Goal: Task Accomplishment & Management: Complete application form

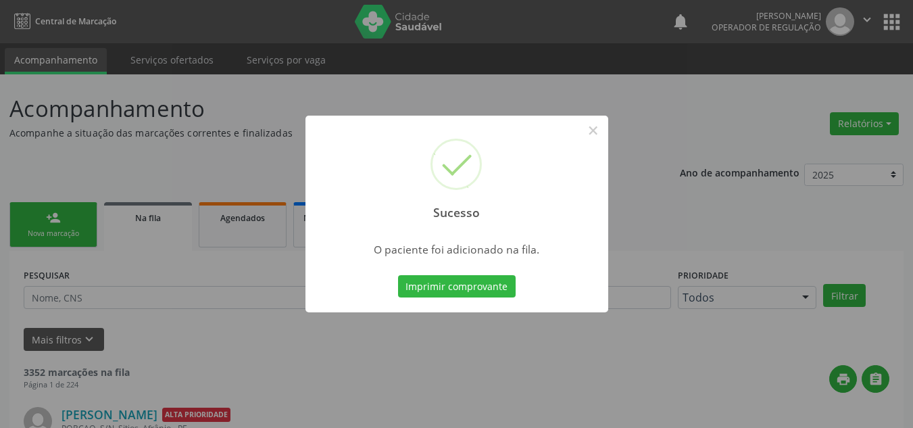
scroll to position [18, 0]
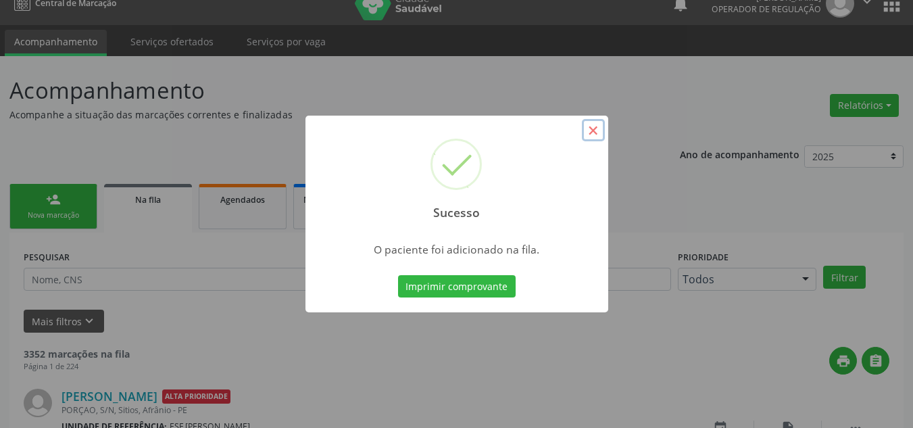
click at [595, 137] on button "×" at bounding box center [593, 130] width 23 height 23
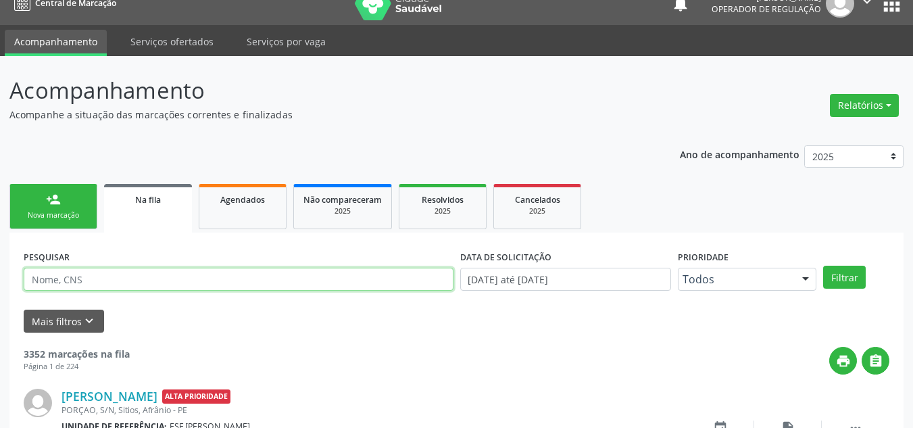
click at [113, 287] on input "text" at bounding box center [239, 279] width 430 height 23
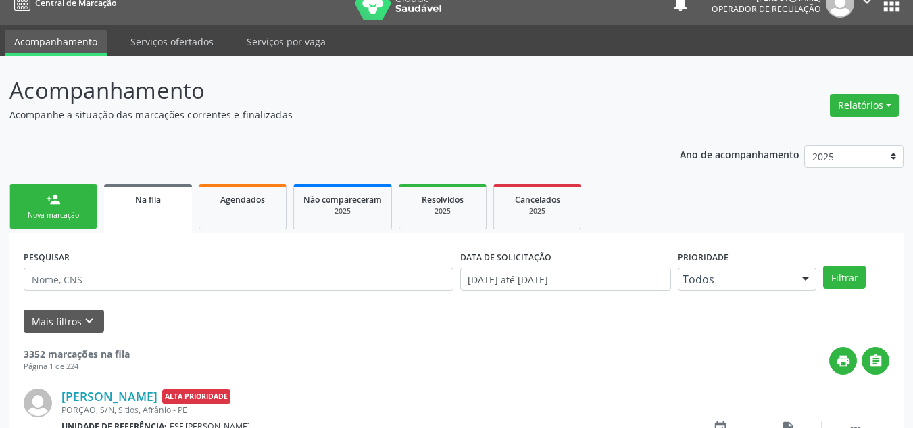
click at [60, 210] on link "person_add Nova marcação" at bounding box center [53, 206] width 88 height 45
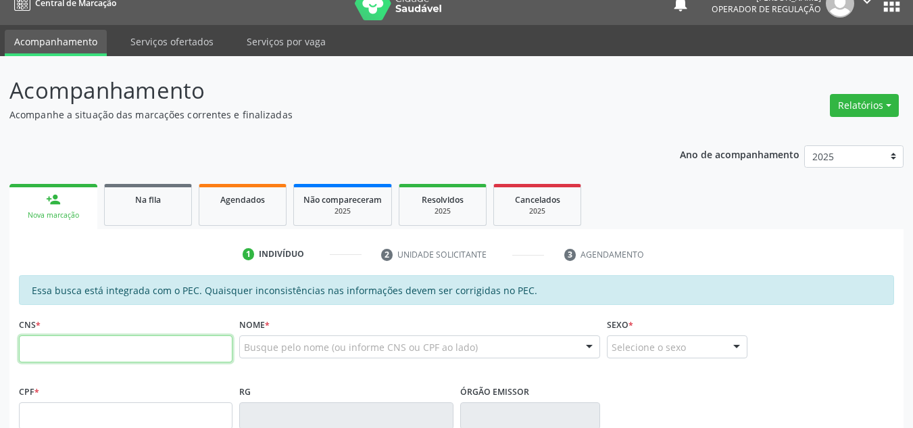
drag, startPoint x: 178, startPoint y: 352, endPoint x: 459, endPoint y: 379, distance: 282.4
click at [178, 352] on input "text" at bounding box center [126, 348] width 214 height 27
type input "700 7029 9632 9579"
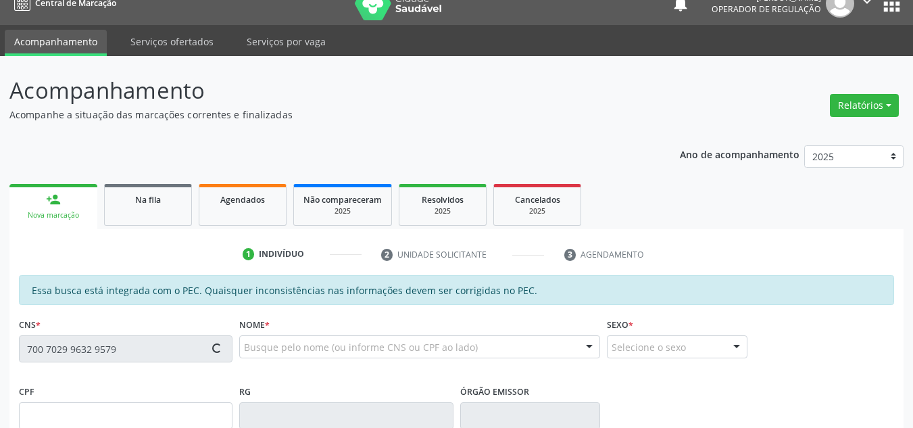
type input "271.891.298-71"
type input "06/11/1970"
type input "Francisca Rodrigues de Lima"
type input "(87) 98105-6771"
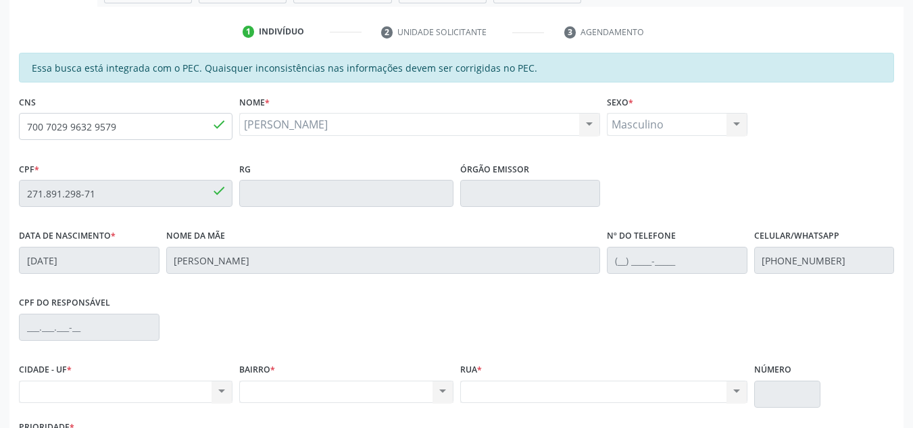
scroll to position [209, 0]
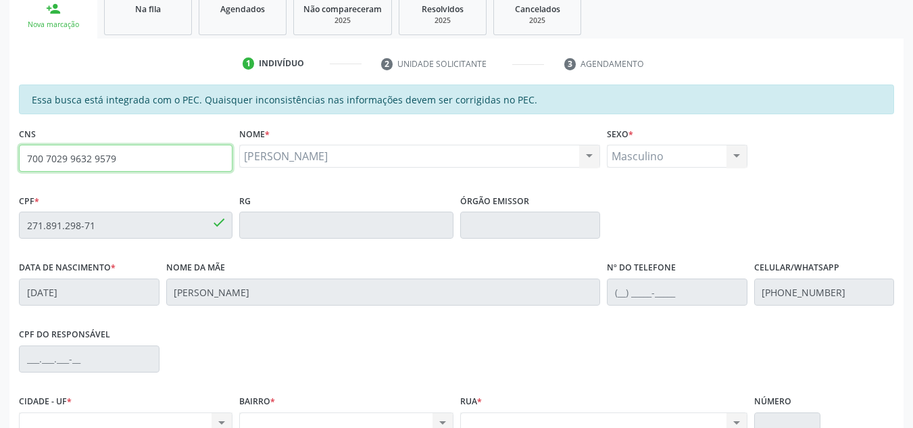
drag, startPoint x: 171, startPoint y: 163, endPoint x: 0, endPoint y: 163, distance: 171.0
click at [0, 163] on div "Acompanhamento Acompanhe a situação das marcações correntes e finalizadas Relat…" at bounding box center [456, 214] width 913 height 698
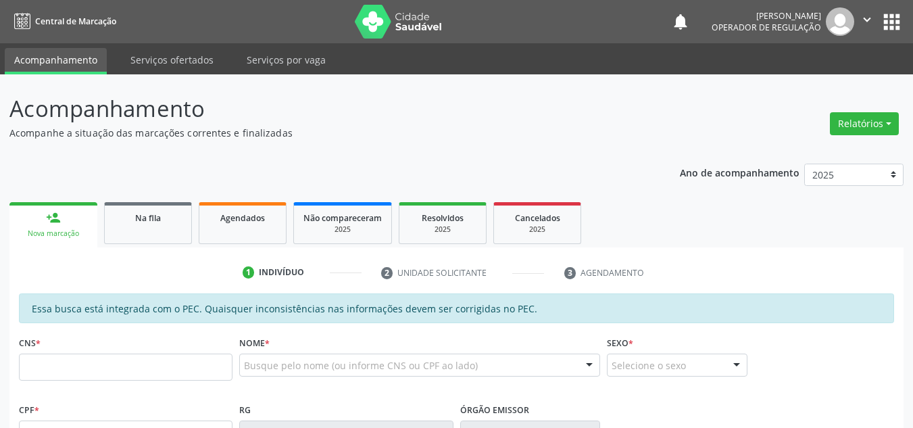
scroll to position [253, 0]
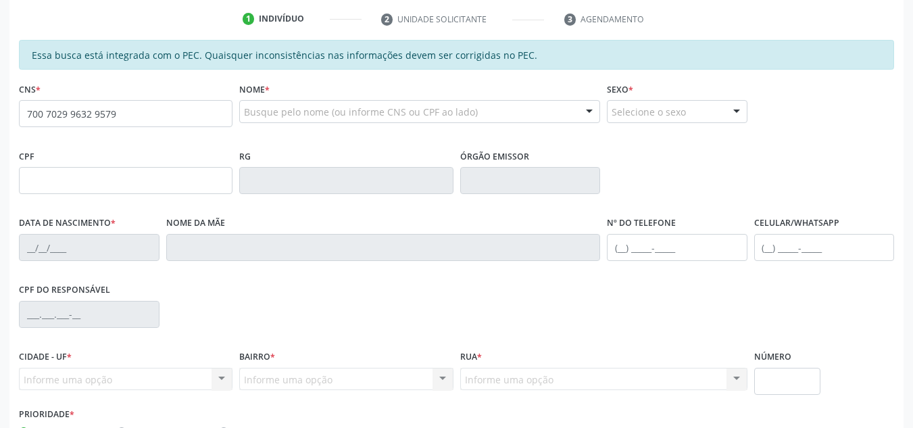
type input "700 7029 9632 9579"
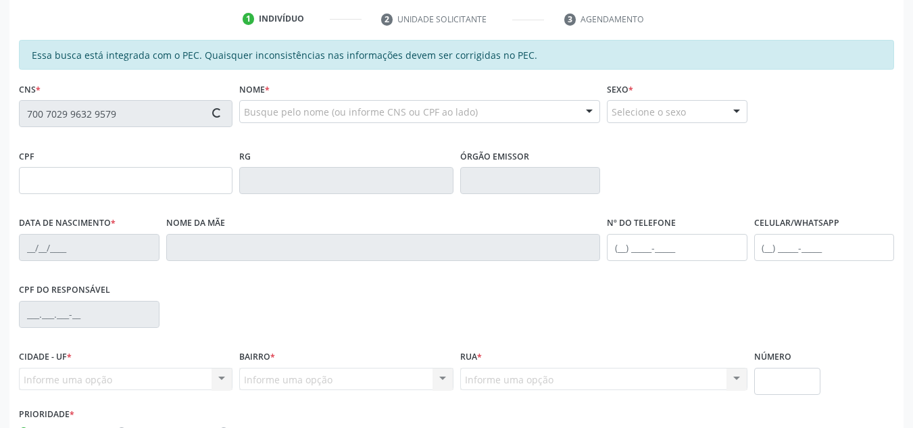
type input "271.891.298-71"
type input "[DATE]"
type input "[PERSON_NAME]"
type input "[PHONE_NUMBER]"
type input "S/N"
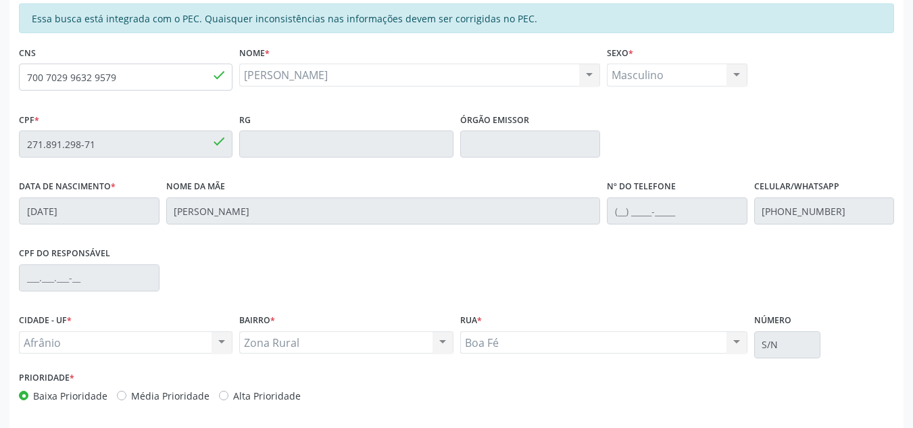
scroll to position [344, 0]
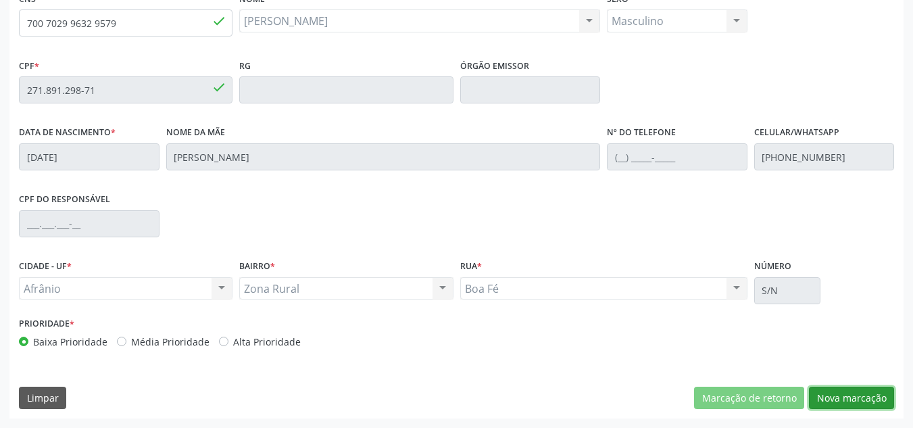
click at [837, 388] on button "Nova marcação" at bounding box center [851, 398] width 85 height 23
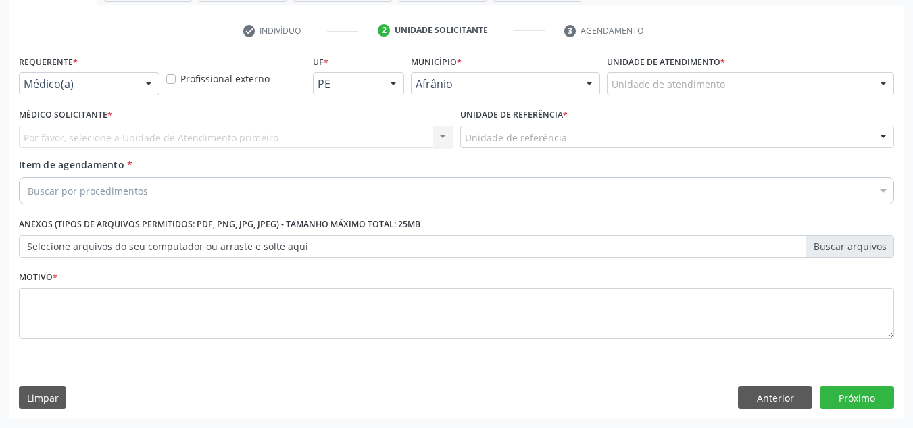
drag, startPoint x: 727, startPoint y: 74, endPoint x: 716, endPoint y: 76, distance: 10.2
click at [716, 76] on div "Unidade de atendimento" at bounding box center [750, 83] width 287 height 23
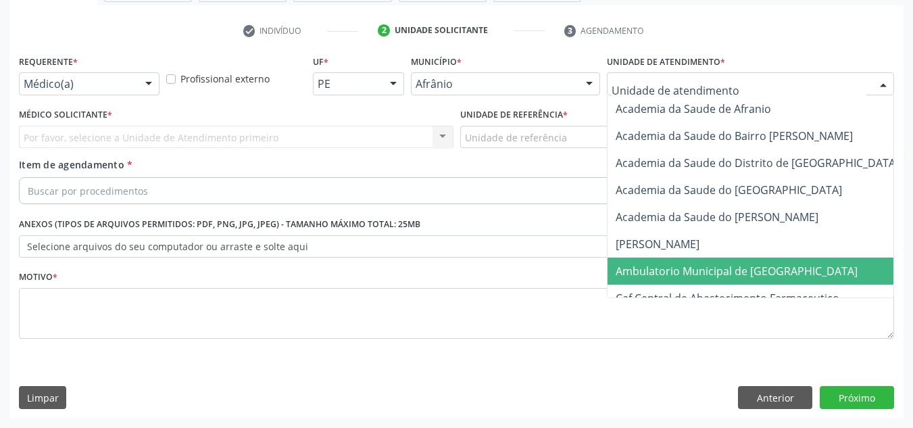
click at [710, 258] on span "Ambulatorio Municipal de [GEOGRAPHIC_DATA]" at bounding box center [773, 271] width 330 height 27
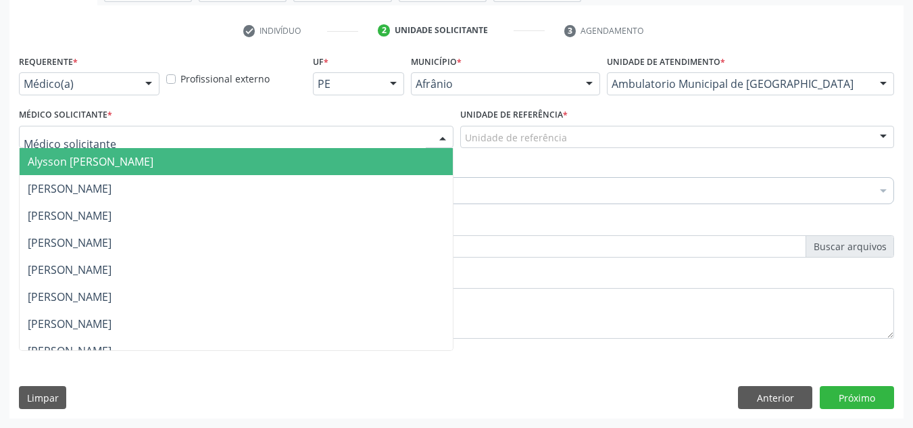
click at [76, 143] on input "text" at bounding box center [225, 143] width 402 height 27
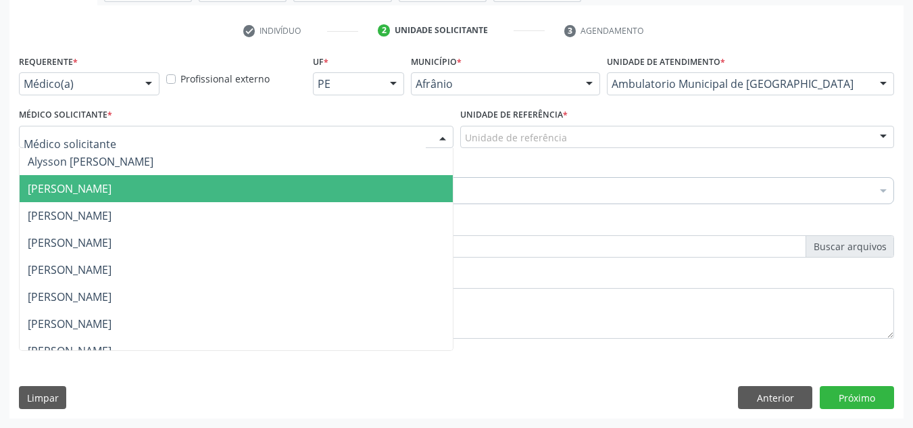
click at [97, 194] on span "[PERSON_NAME]" at bounding box center [70, 188] width 84 height 15
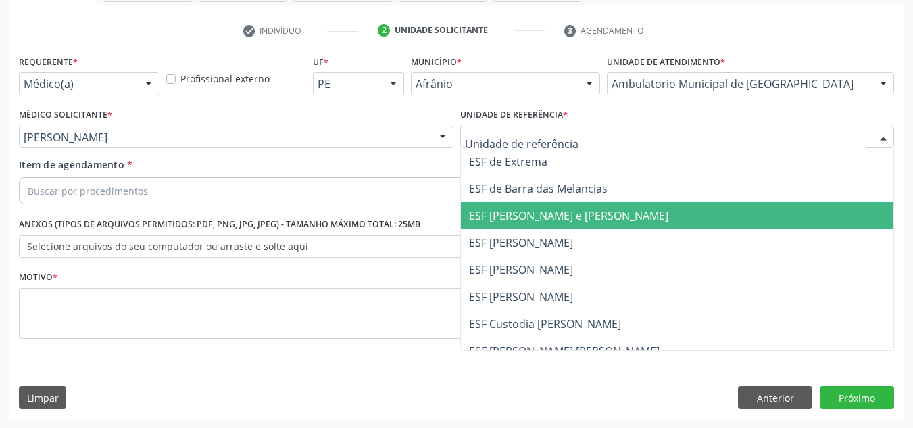
click at [521, 210] on span "ESF [PERSON_NAME] e [PERSON_NAME]" at bounding box center [568, 215] width 199 height 15
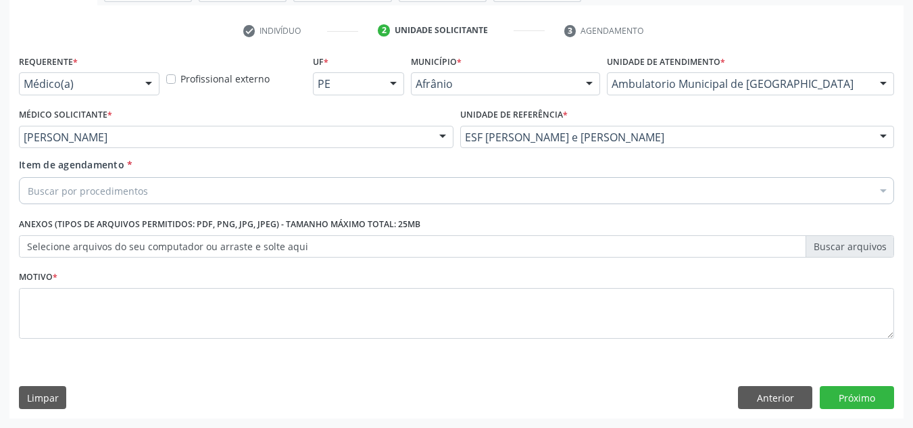
click at [520, 188] on div "Buscar por procedimentos" at bounding box center [456, 190] width 875 height 27
click at [162, 197] on div "Buscar por procedimentos" at bounding box center [456, 190] width 875 height 27
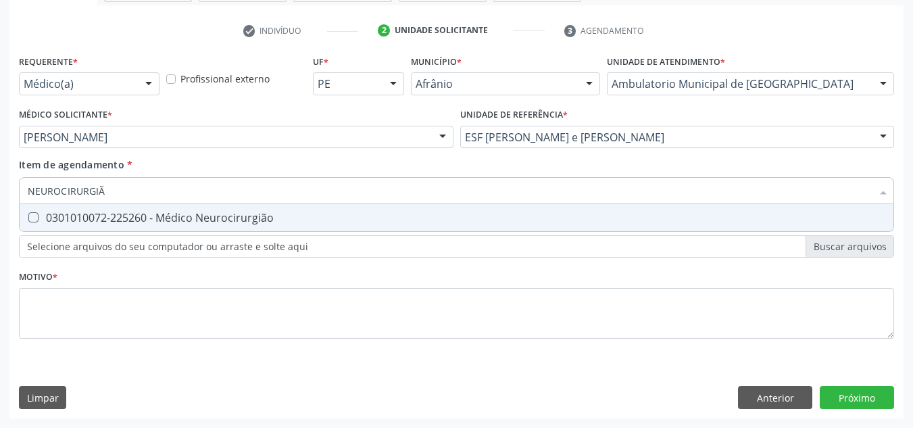
type input "NEUROCIRURGIÃO"
click at [280, 209] on span "0301010072-225260 - Médico Neurocirurgião" at bounding box center [457, 217] width 874 height 27
checkbox Neurocirurgião "true"
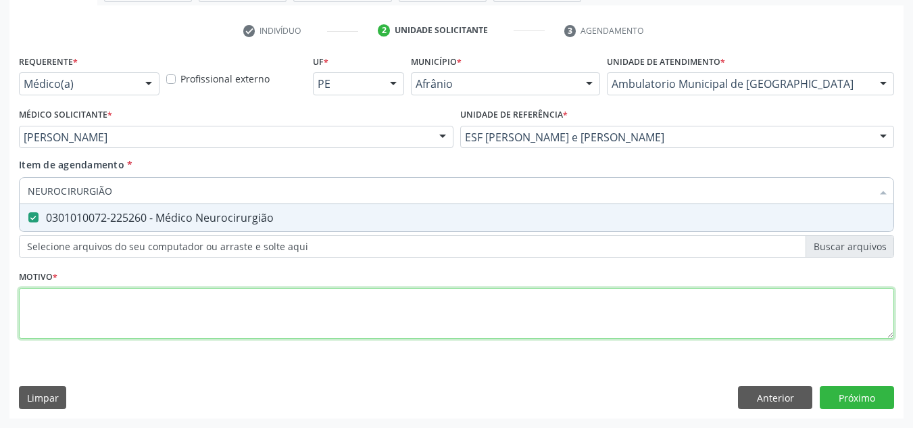
click at [251, 299] on div "Requerente * Médico(a) Médico(a) Enfermeiro(a) Paciente Nenhum resultado encont…" at bounding box center [456, 204] width 875 height 306
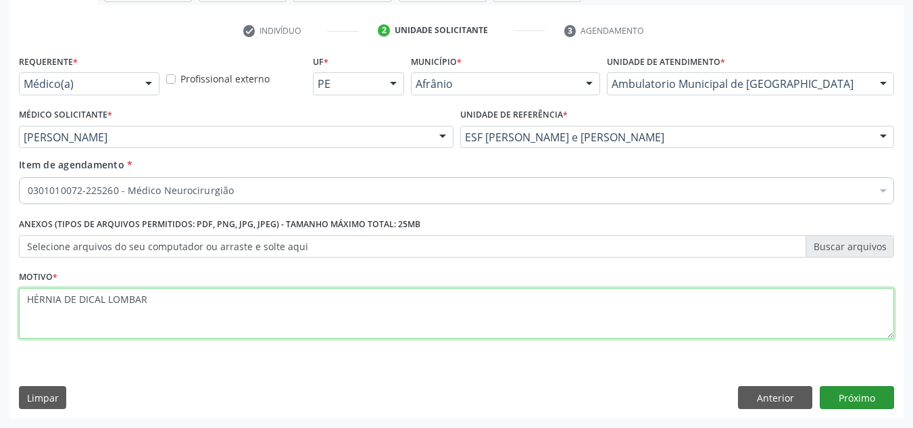
type textarea "HÉRNIA DE DICAL LOMBAR"
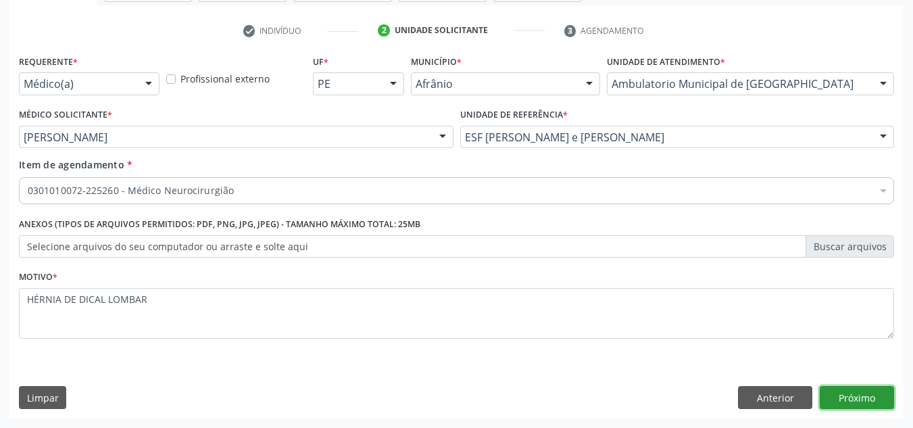
click at [874, 399] on button "Próximo" at bounding box center [857, 397] width 74 height 23
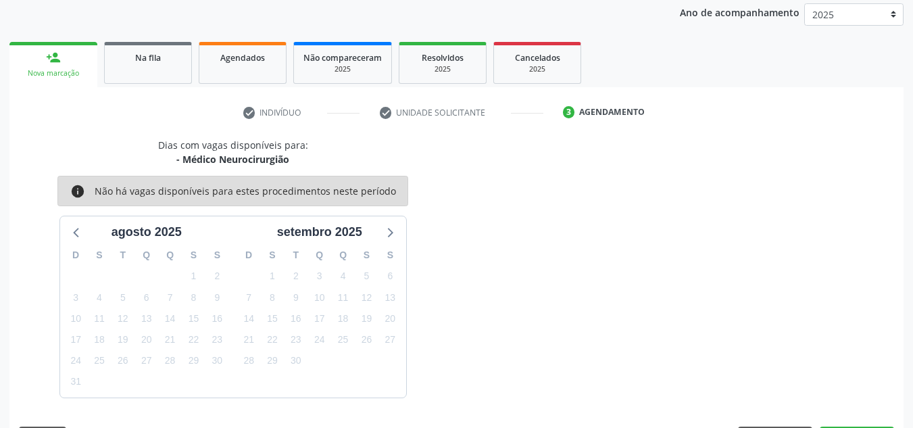
scroll to position [200, 0]
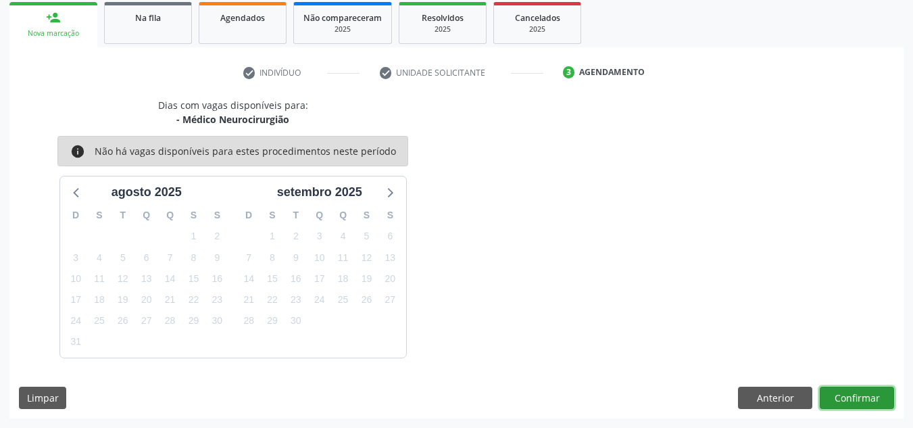
click at [858, 387] on button "Confirmar" at bounding box center [857, 398] width 74 height 23
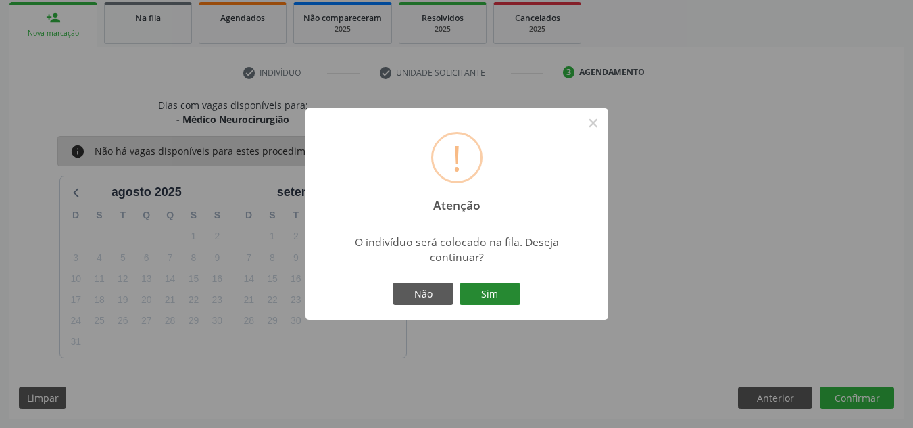
click at [497, 295] on button "Sim" at bounding box center [490, 294] width 61 height 23
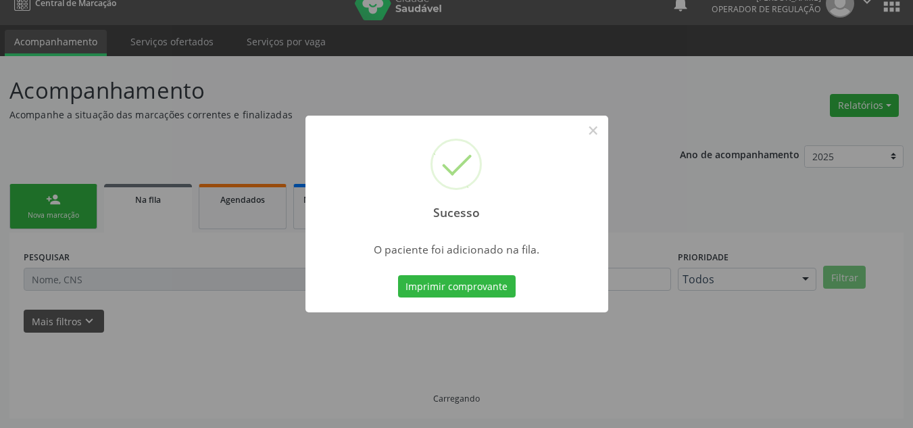
scroll to position [18, 0]
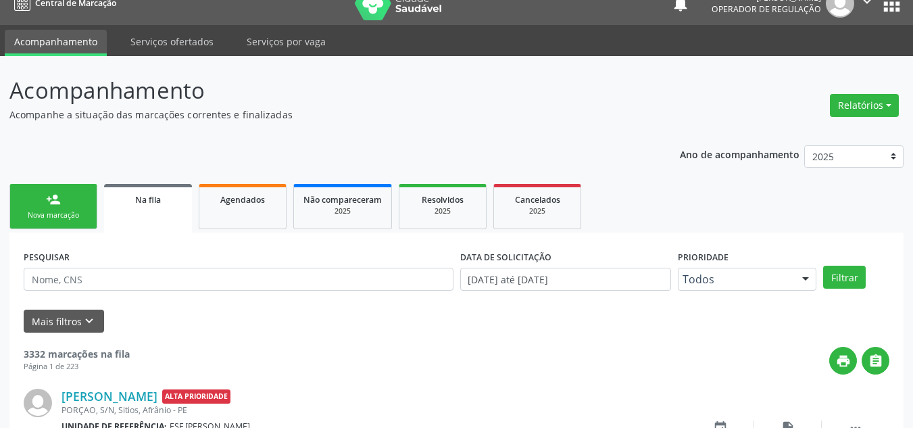
click at [76, 217] on div "Nova marcação" at bounding box center [54, 215] width 68 height 10
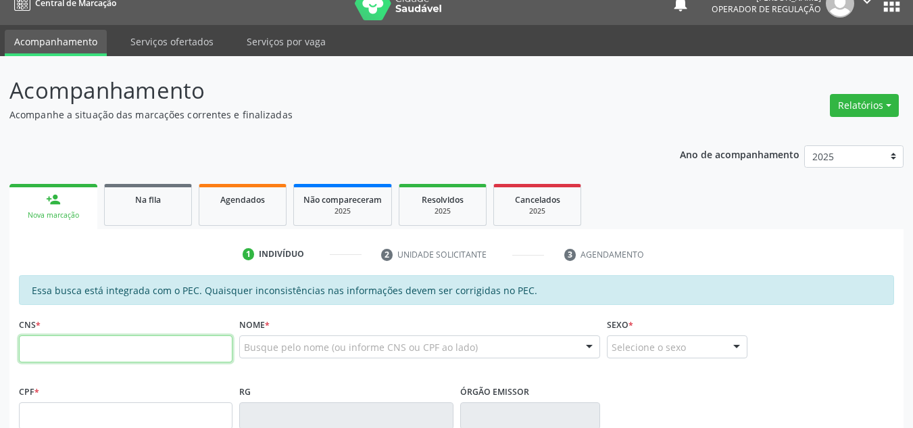
click at [102, 342] on input "text" at bounding box center [126, 348] width 214 height 27
type input "708 5063 1793 0673"
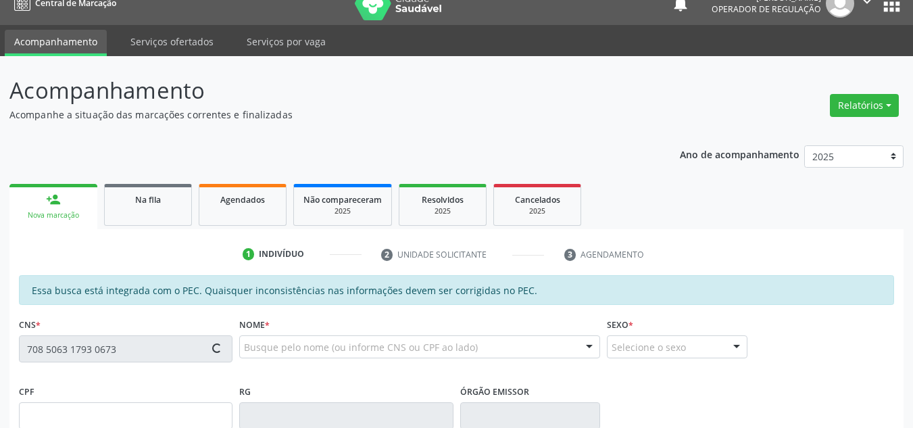
type input "032.010.924-01"
type input "05/12/1950"
type input "Ana Maria de Sousa"
type input "(98) 7880-9167"
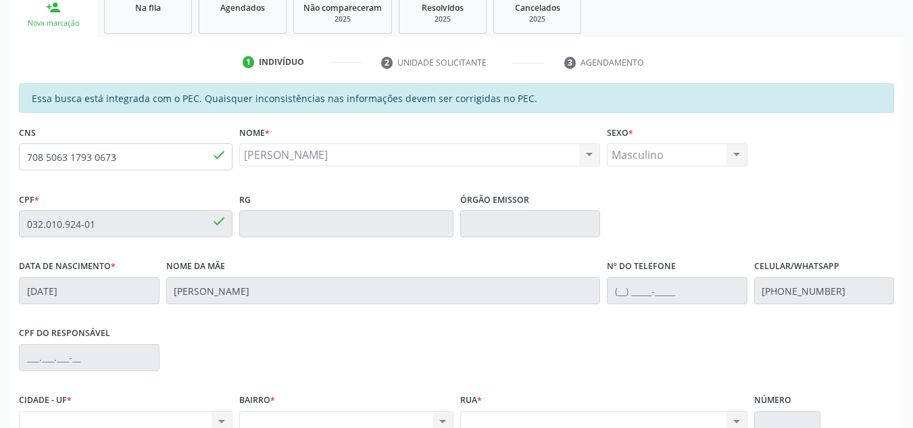
scroll to position [209, 0]
click at [0, 182] on div "Acompanhamento Acompanhe a situação das marcações correntes e finalizadas Relat…" at bounding box center [456, 214] width 913 height 698
drag, startPoint x: 128, startPoint y: 151, endPoint x: 0, endPoint y: 172, distance: 130.0
click at [0, 172] on div "Acompanhamento Acompanhe a situação das marcações correntes e finalizadas Relat…" at bounding box center [456, 214] width 913 height 698
click at [227, 162] on input "708 5063 1793 0673" at bounding box center [126, 158] width 214 height 27
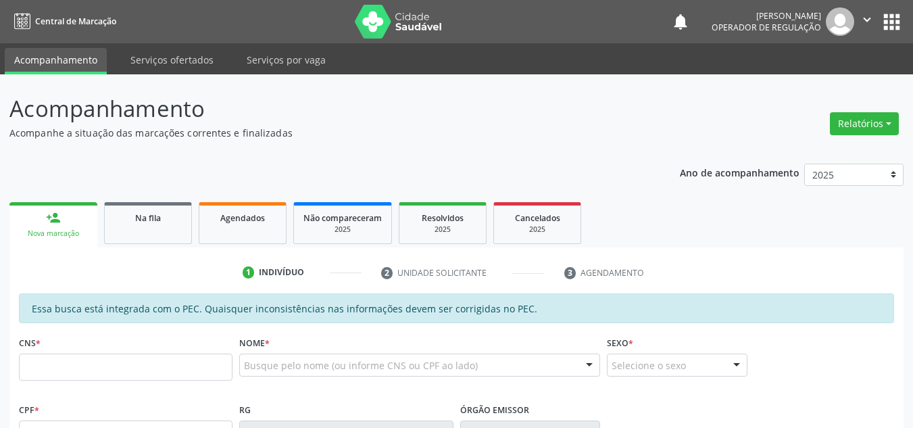
scroll to position [209, 0]
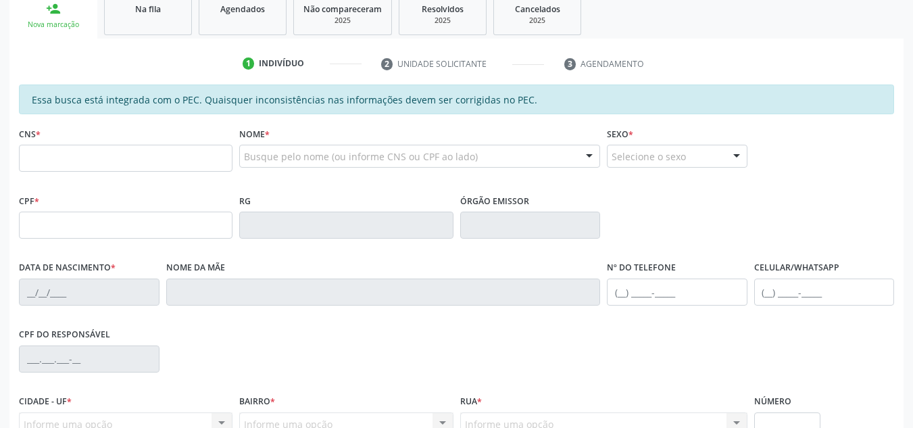
click at [114, 153] on input "text" at bounding box center [126, 158] width 214 height 27
type input "708 5063 1793 0673"
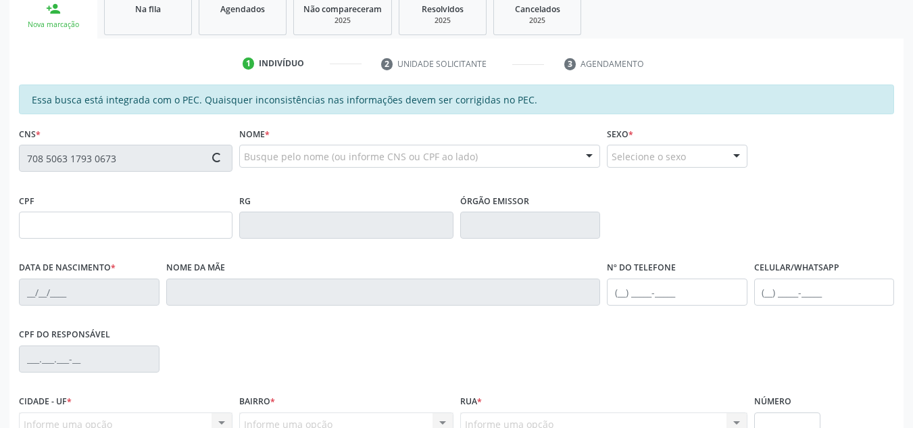
type input "032.010.924-01"
type input "[DATE]"
type input "[PERSON_NAME]"
type input "[PHONE_NUMBER]"
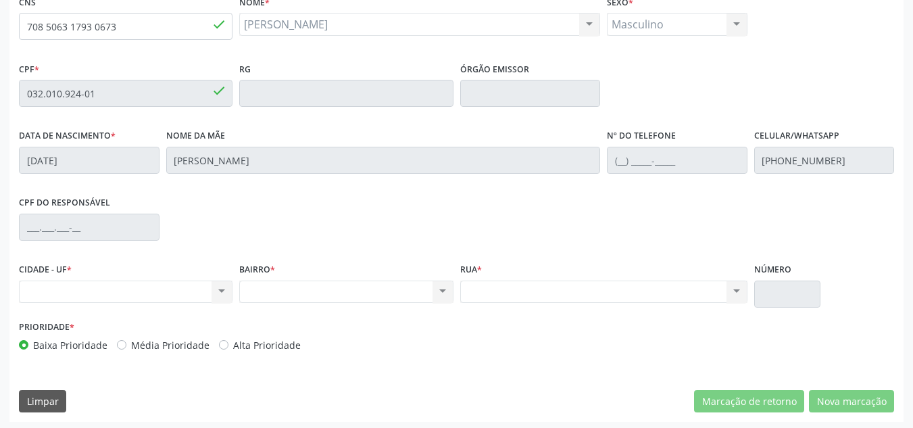
scroll to position [344, 0]
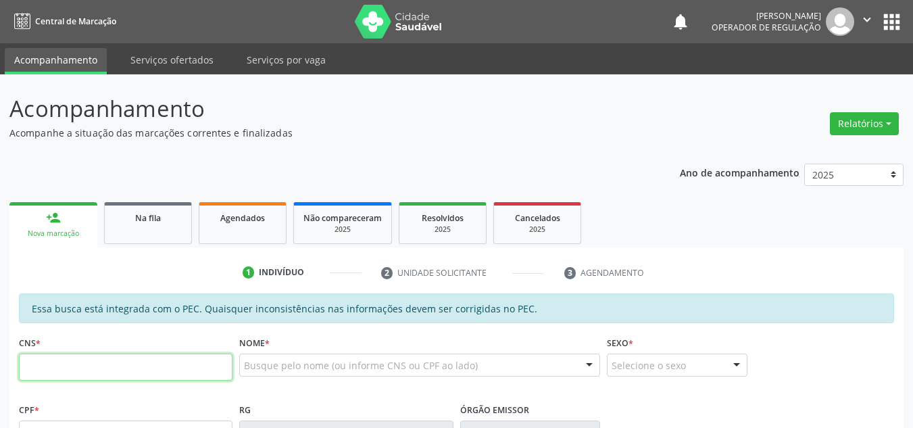
scroll to position [339, 0]
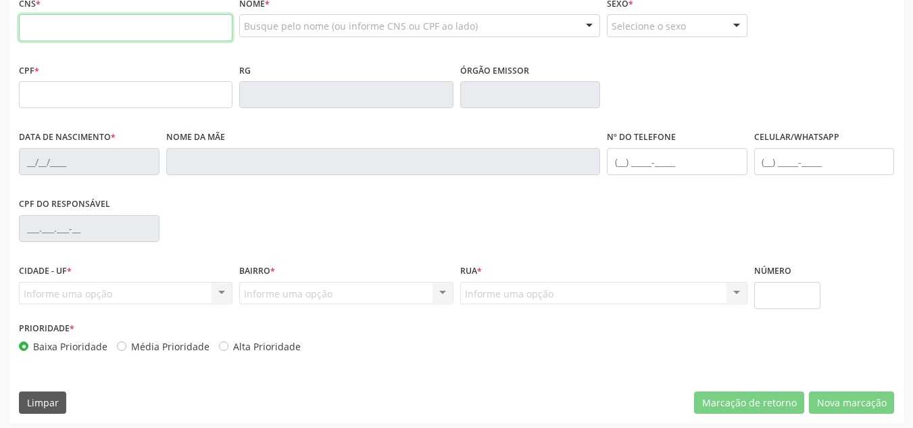
paste input "708 5063 1793 0673"
type input "708 5063 1793 0673"
type input "032.010.924-01"
type input "[DATE]"
type input "[PERSON_NAME]"
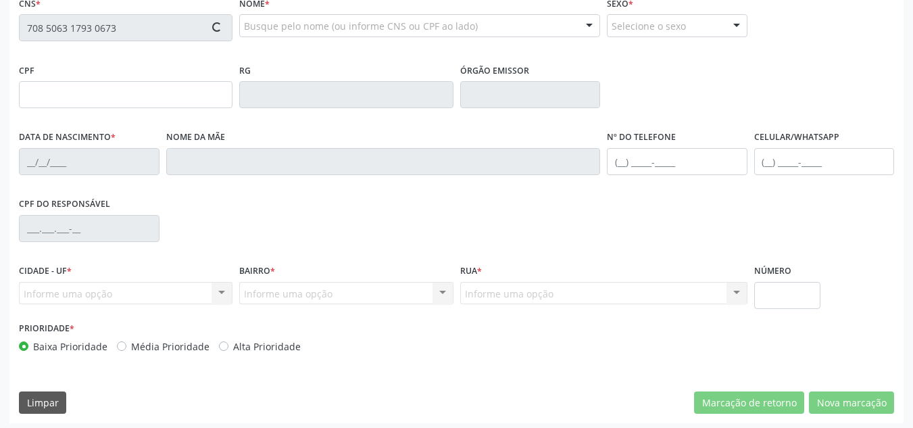
type input "[PHONE_NUMBER]"
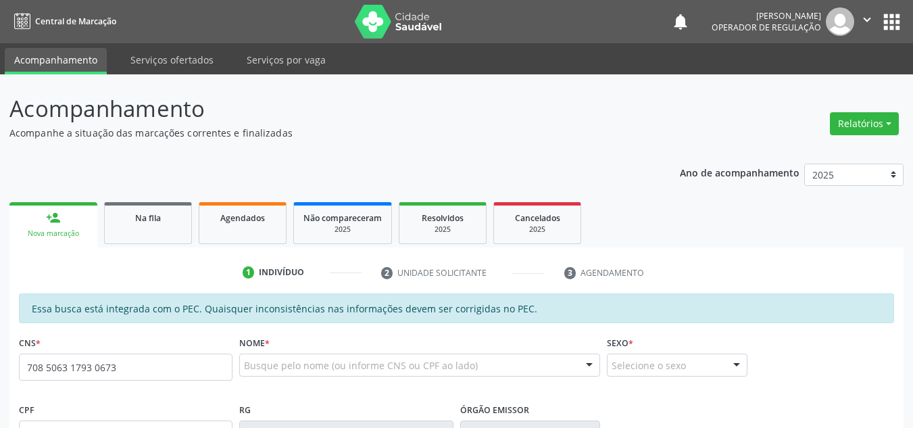
type input "708 5063 1793 0673"
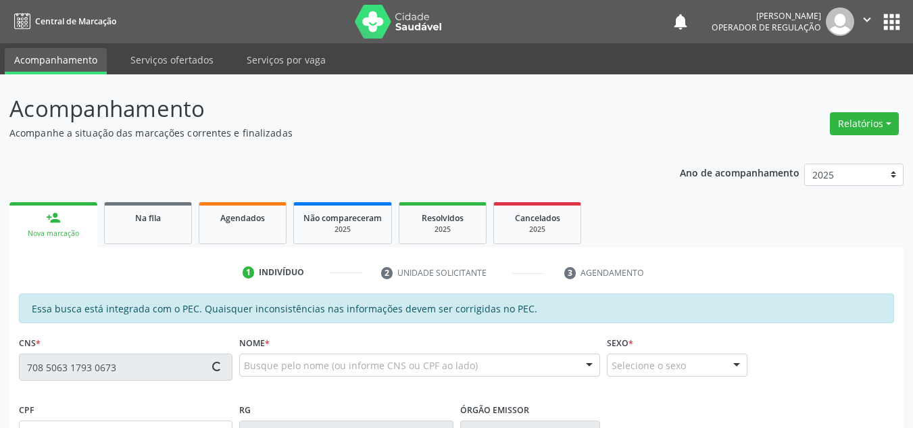
scroll to position [44, 0]
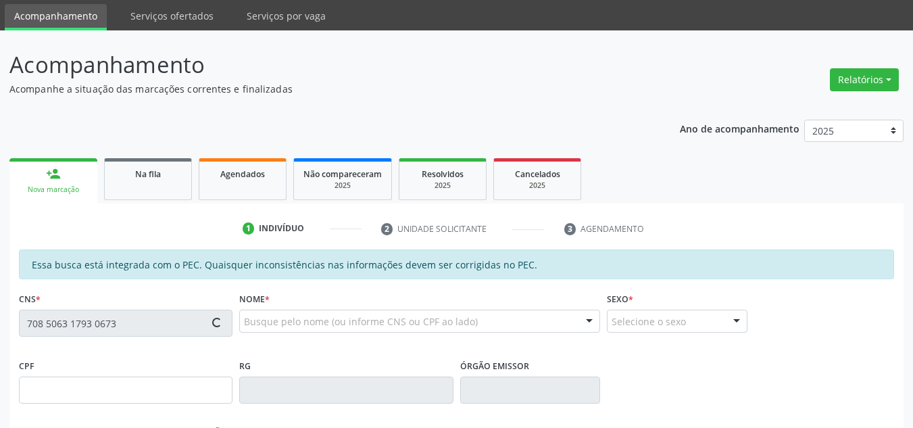
type input "032.010.924-01"
type input "[DATE]"
type input "[PERSON_NAME]"
type input "[PHONE_NUMBER]"
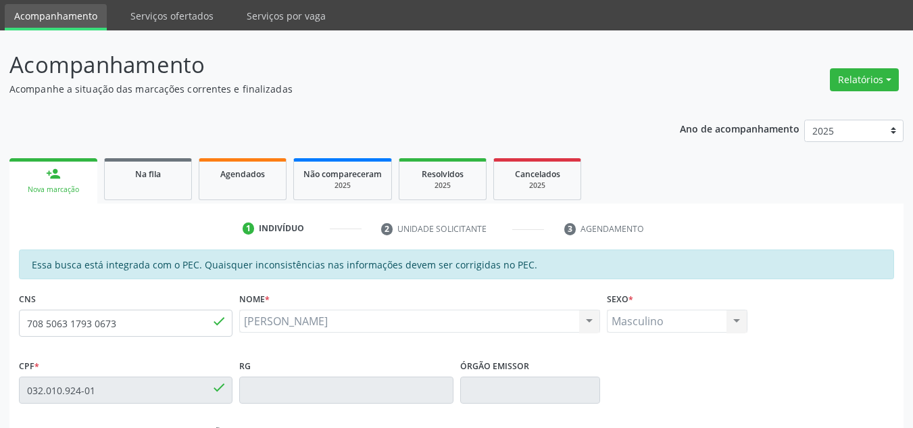
scroll to position [338, 0]
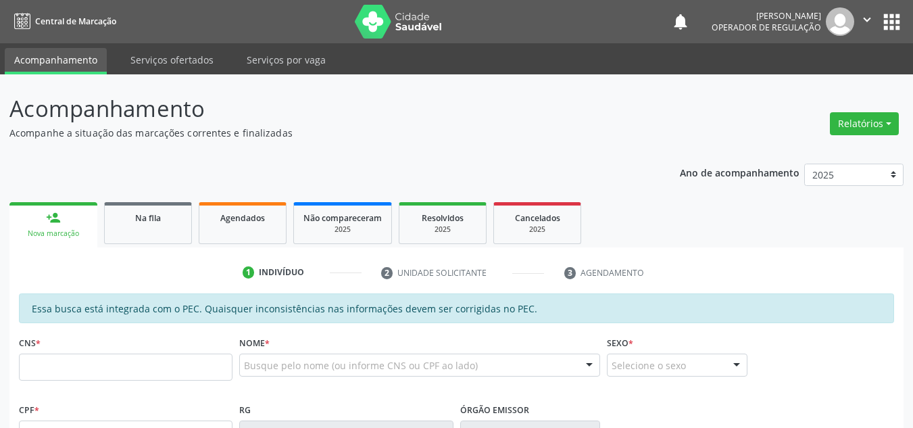
scroll to position [333, 0]
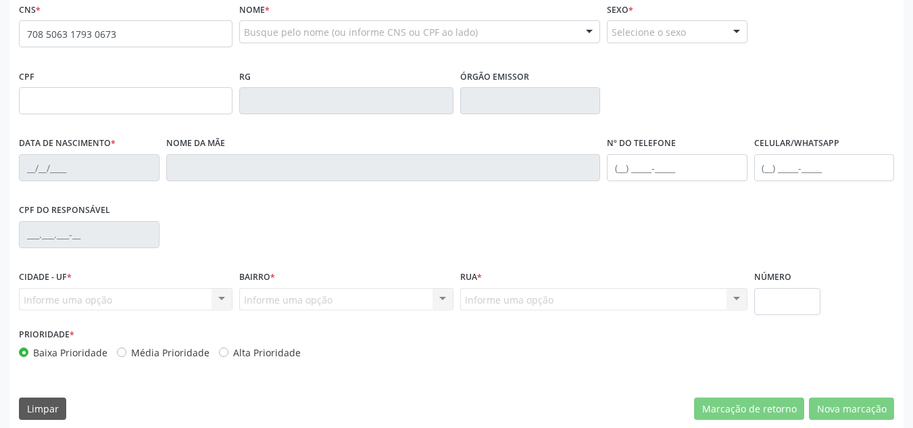
type input "708 5063 1793 0673"
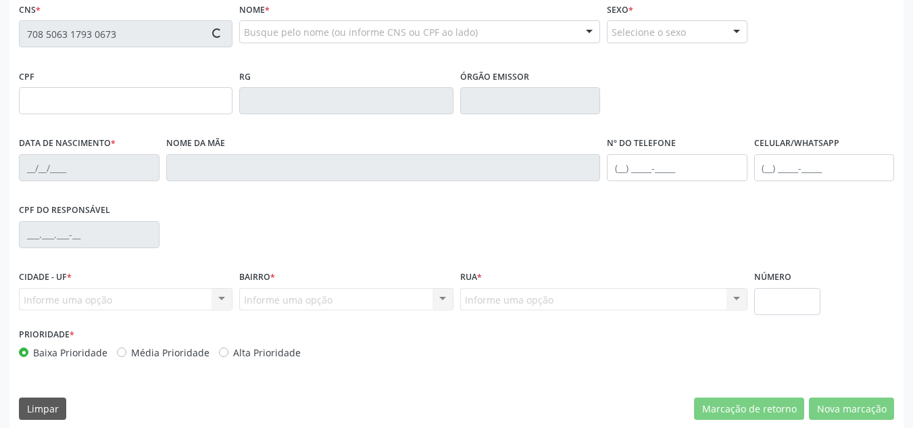
type input "032.010.924-01"
type input "[DATE]"
type input "[PERSON_NAME]"
type input "[PHONE_NUMBER]"
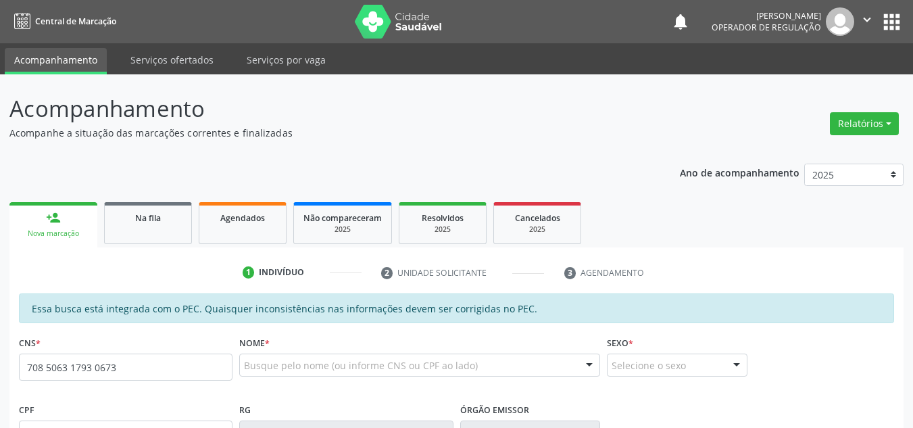
type input "708 5063 1793 0673"
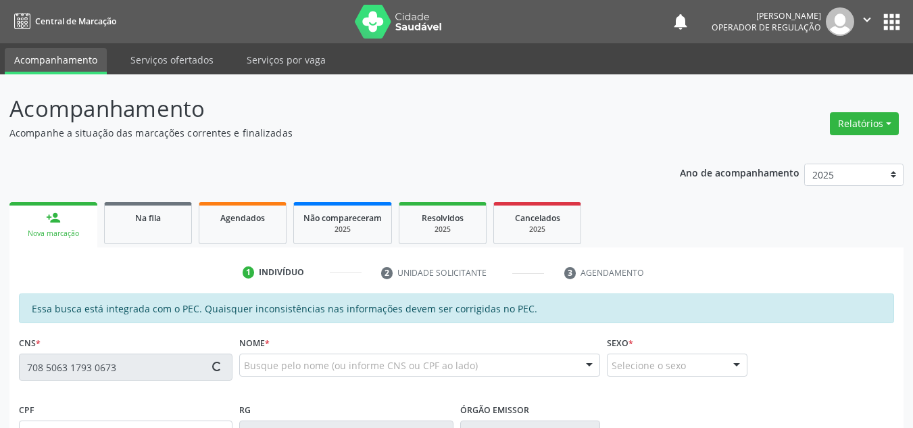
type input "032.010.924-01"
type input "0[DATE]"
type input "[PERSON_NAME]"
type input "[PHONE_NUMBER]"
type input "S/N"
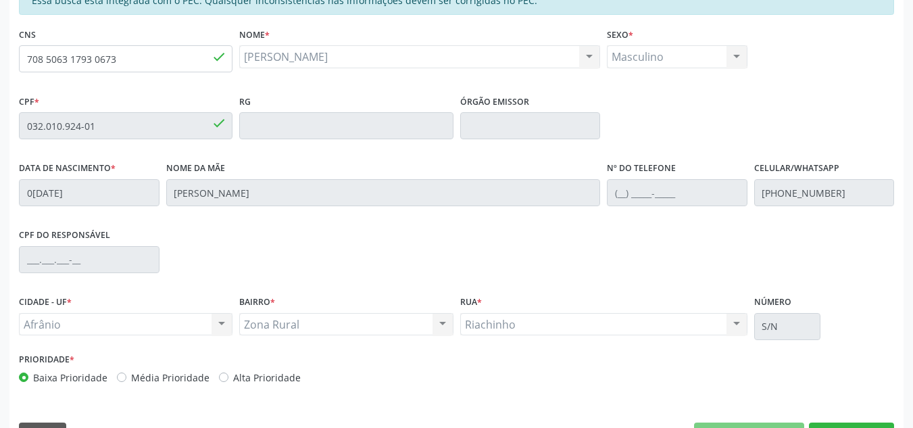
scroll to position [344, 0]
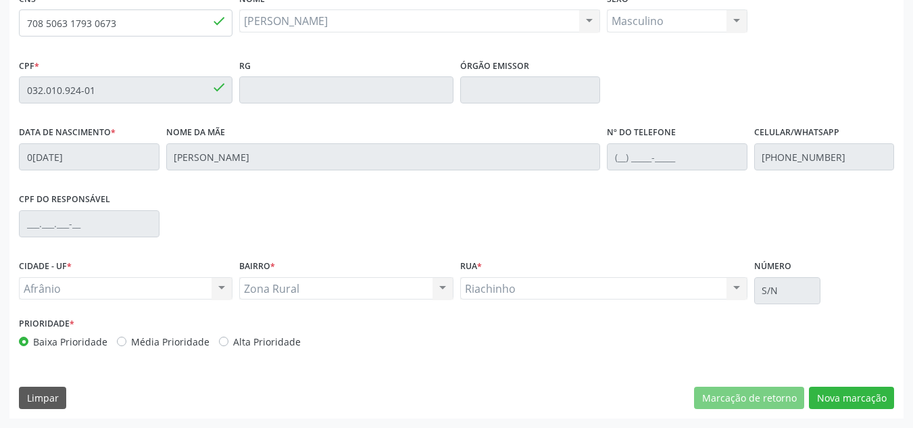
click at [852, 383] on div "Essa busca está integrada com o PEC. Quaisquer inconsistências nas informações …" at bounding box center [456, 183] width 894 height 469
click at [847, 391] on button "Nova marcação" at bounding box center [851, 398] width 85 height 23
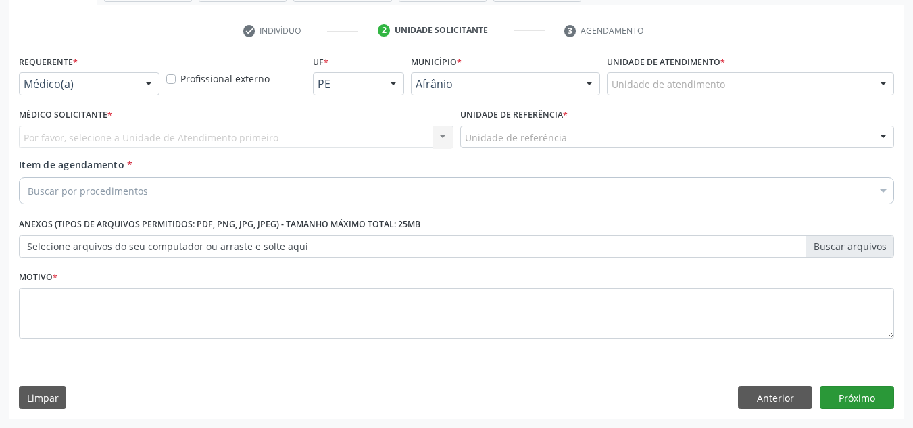
scroll to position [242, 0]
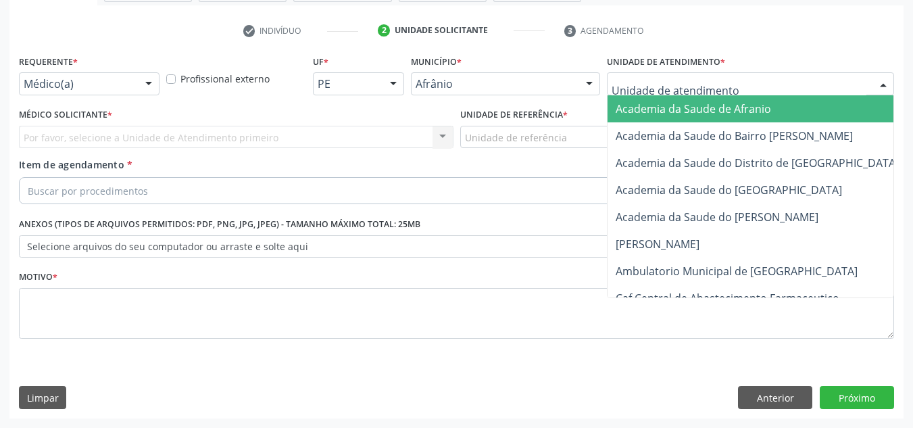
click at [814, 89] on div at bounding box center [750, 83] width 287 height 23
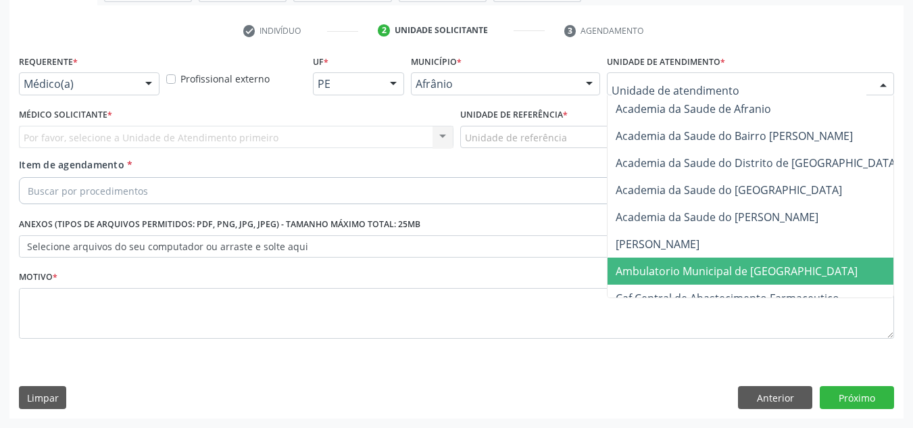
click at [609, 270] on span "Ambulatorio Municipal de [GEOGRAPHIC_DATA]" at bounding box center [773, 271] width 330 height 27
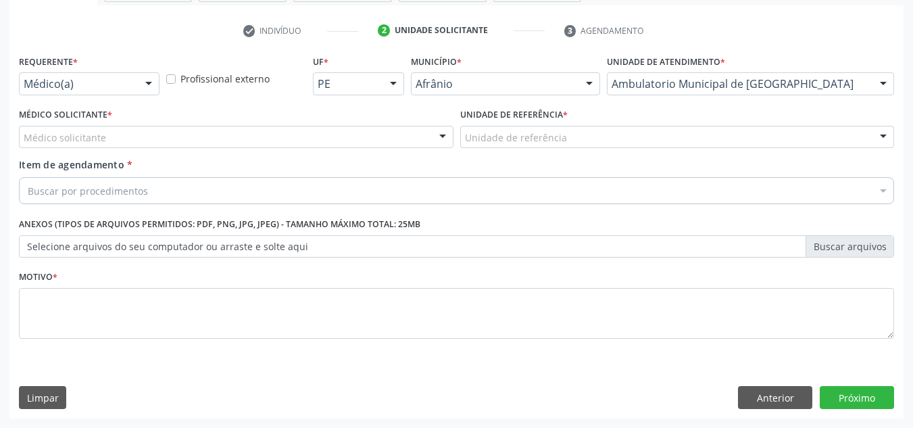
drag, startPoint x: 366, startPoint y: 133, endPoint x: 370, endPoint y: 176, distance: 42.7
click at [366, 134] on div "Médico solicitante" at bounding box center [236, 137] width 435 height 23
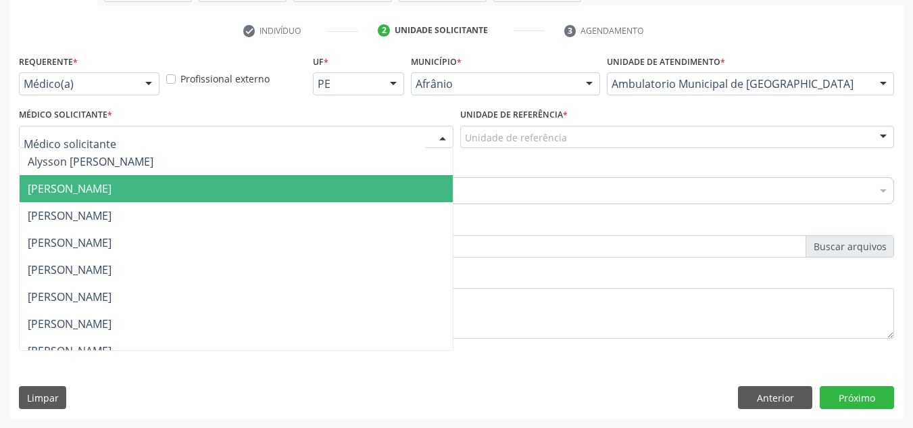
drag, startPoint x: 372, startPoint y: 189, endPoint x: 495, endPoint y: 147, distance: 130.8
click at [374, 190] on span "[PERSON_NAME]" at bounding box center [236, 188] width 433 height 27
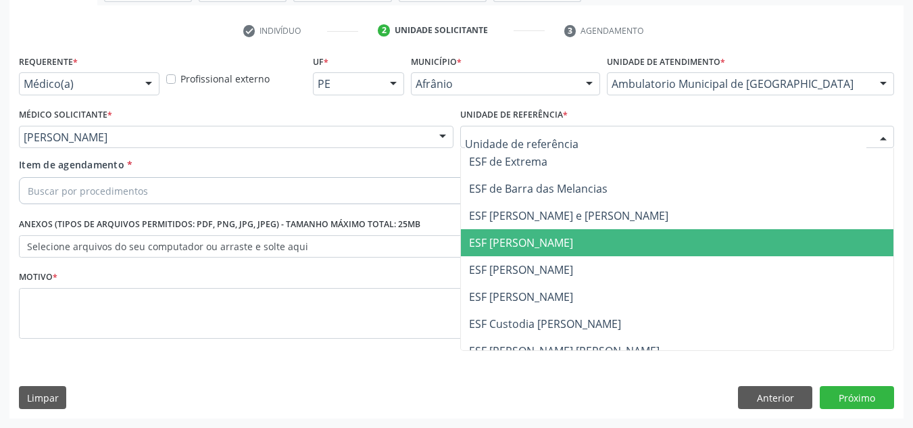
drag, startPoint x: 575, startPoint y: 239, endPoint x: 399, endPoint y: 195, distance: 181.0
click at [552, 223] on ul "ESF de Extrema ESF de Barra das Melancias ESF Jose e Maria Rodrigues de Macedo …" at bounding box center [677, 283] width 433 height 270
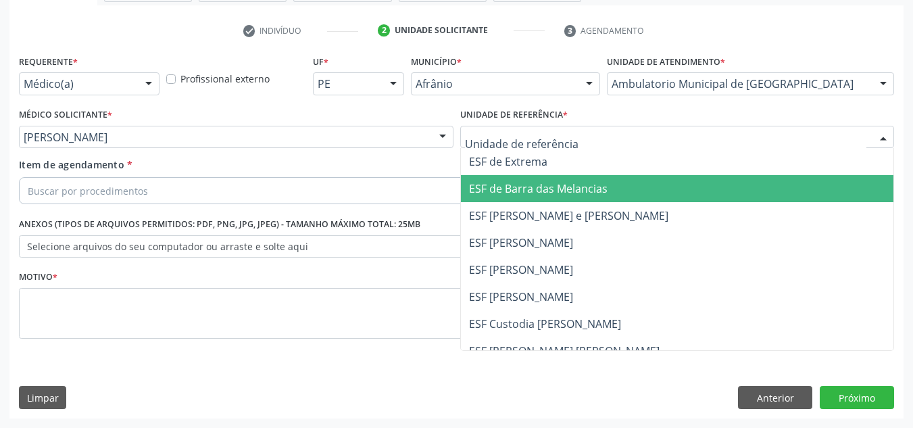
click at [394, 201] on div "Buscar por procedimentos" at bounding box center [456, 190] width 875 height 27
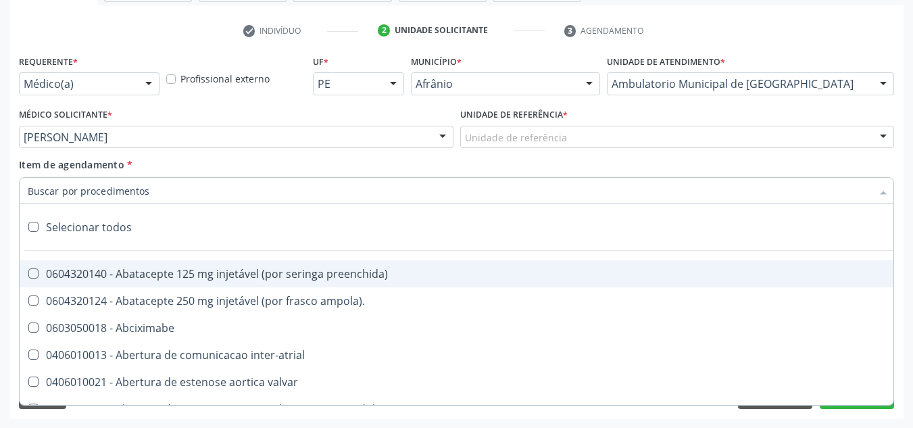
drag, startPoint x: 589, startPoint y: 122, endPoint x: 587, endPoint y: 132, distance: 10.5
click at [587, 126] on div "Unidade de referência * Unidade de referência ESF de Extrema ESF de Barra das M…" at bounding box center [677, 126] width 435 height 43
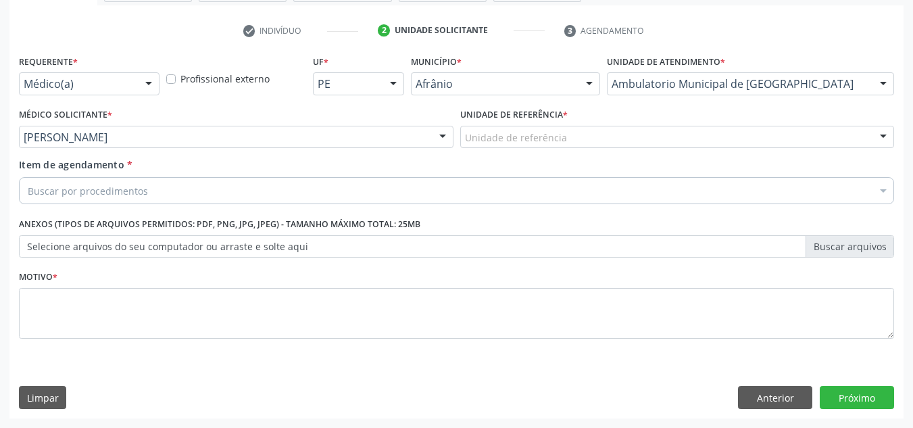
click at [587, 132] on div "Unidade de referência" at bounding box center [677, 137] width 435 height 23
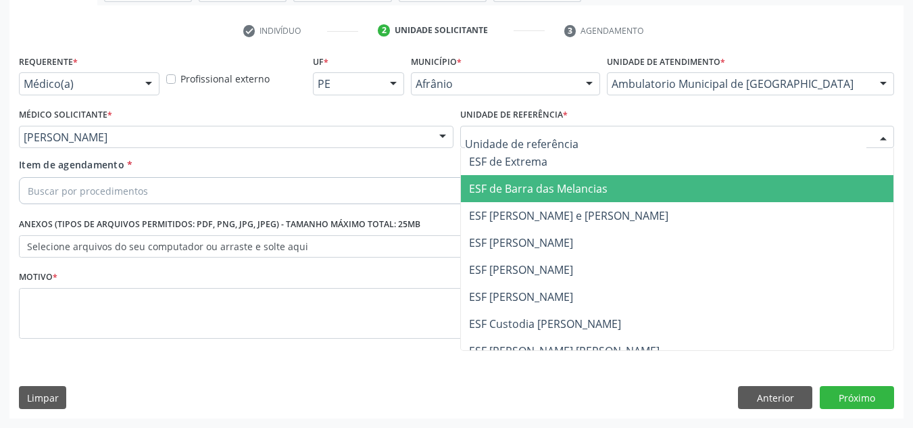
click at [550, 209] on span "ESF [PERSON_NAME] e [PERSON_NAME]" at bounding box center [677, 215] width 433 height 27
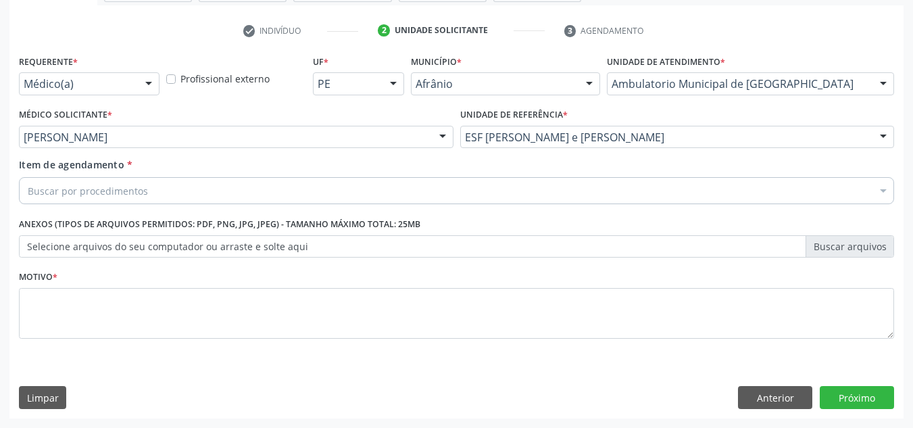
click at [416, 186] on div "Buscar por procedimentos" at bounding box center [456, 190] width 875 height 27
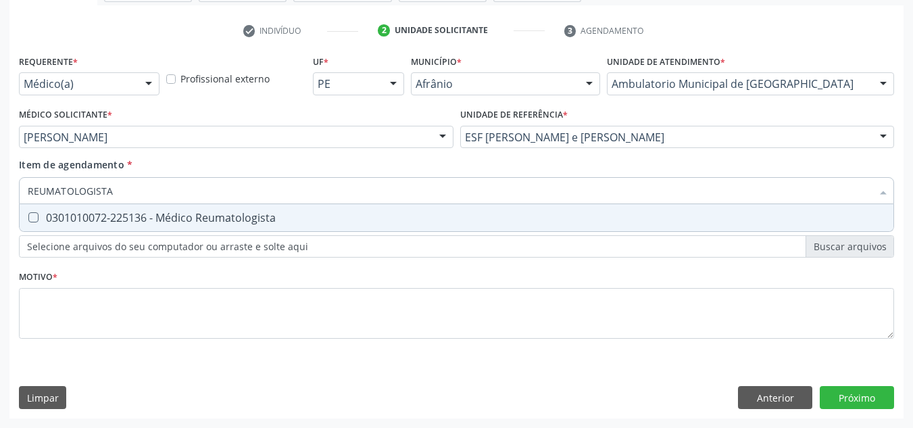
type input "REUMATOLOGISTA"
click at [421, 201] on input "REUMATOLOGISTA" at bounding box center [450, 190] width 844 height 27
drag, startPoint x: 422, startPoint y: 210, endPoint x: 418, endPoint y: 230, distance: 20.7
click at [422, 211] on span "0301010072-225136 - Médico Reumatologista" at bounding box center [457, 217] width 874 height 27
checkbox Reumatologista "true"
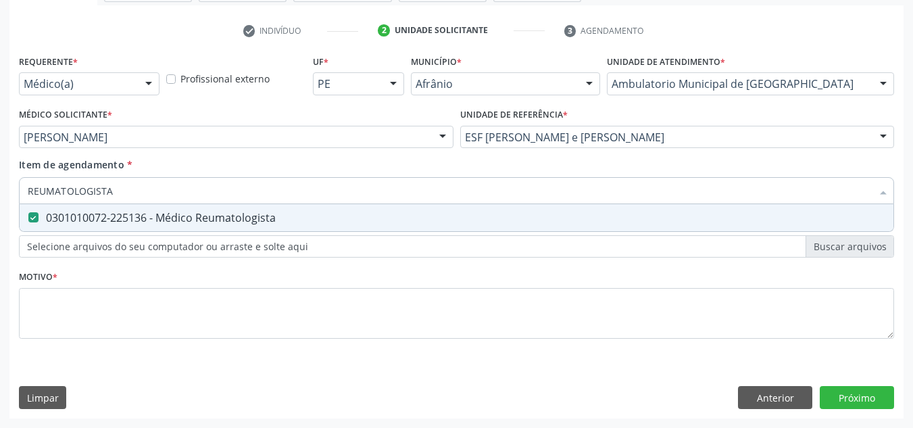
click at [385, 352] on div "Requerente * Médico(a) Médico(a) Enfermeiro(a) Paciente Nenhum resultado encont…" at bounding box center [456, 204] width 875 height 306
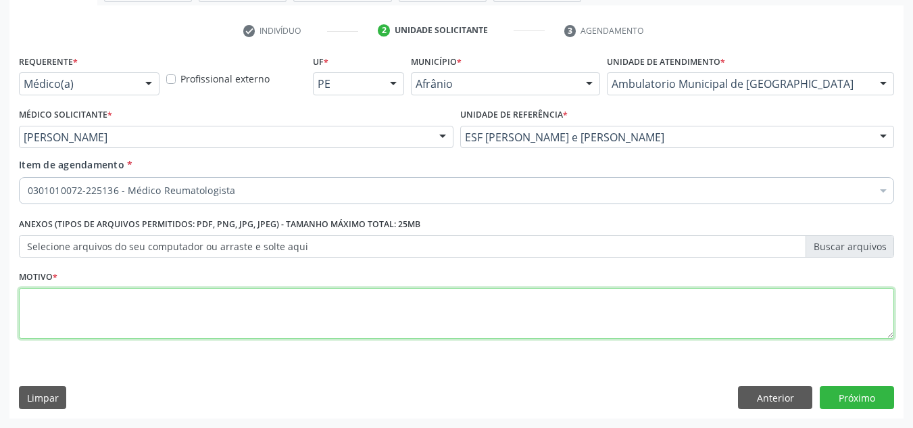
click at [396, 323] on textarea at bounding box center [456, 313] width 875 height 51
type textarea "RETORNO COM EXAME"
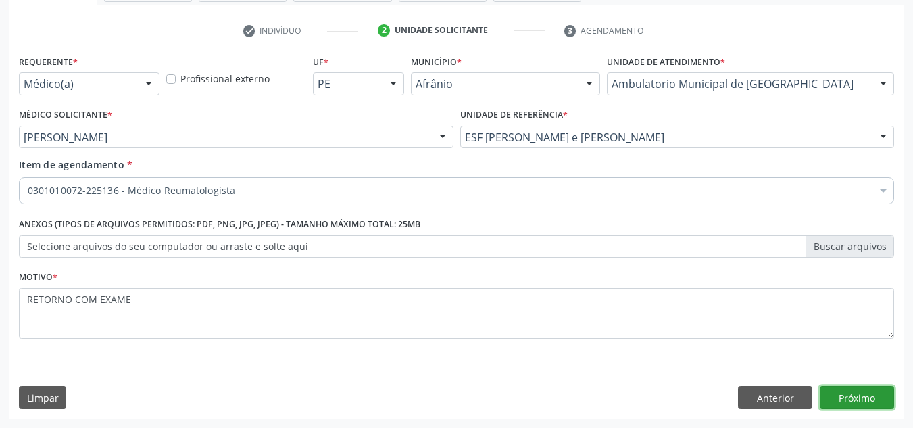
click at [842, 397] on button "Próximo" at bounding box center [857, 397] width 74 height 23
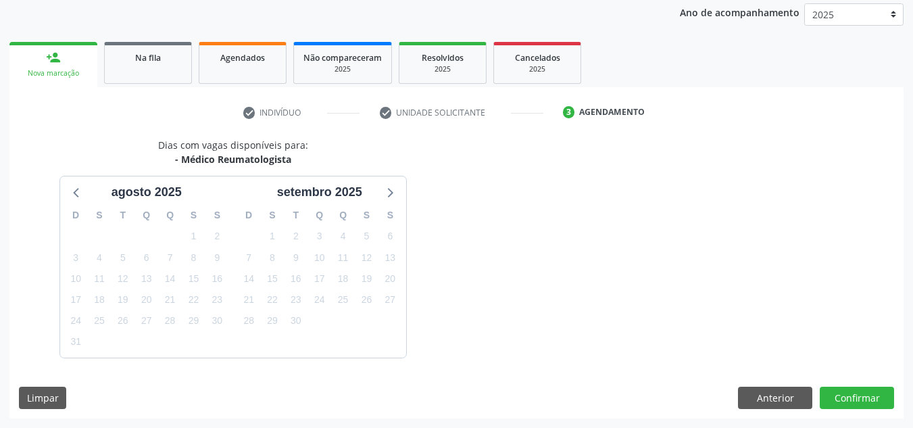
scroll to position [200, 0]
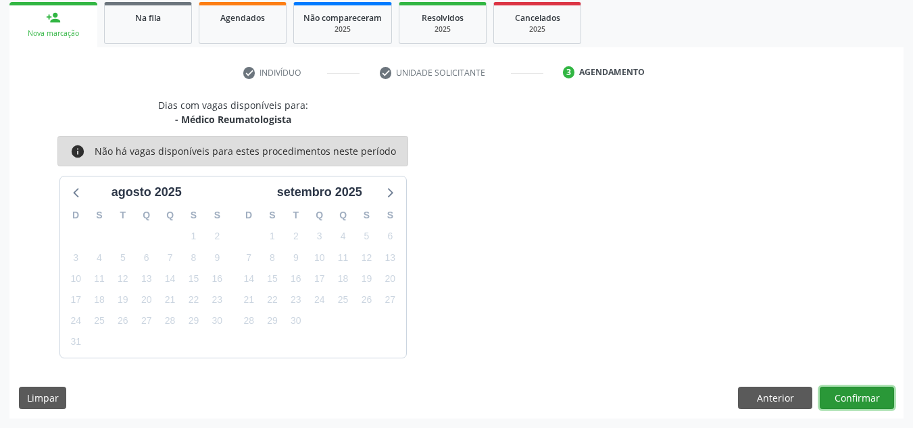
click at [842, 397] on button "Confirmar" at bounding box center [857, 398] width 74 height 23
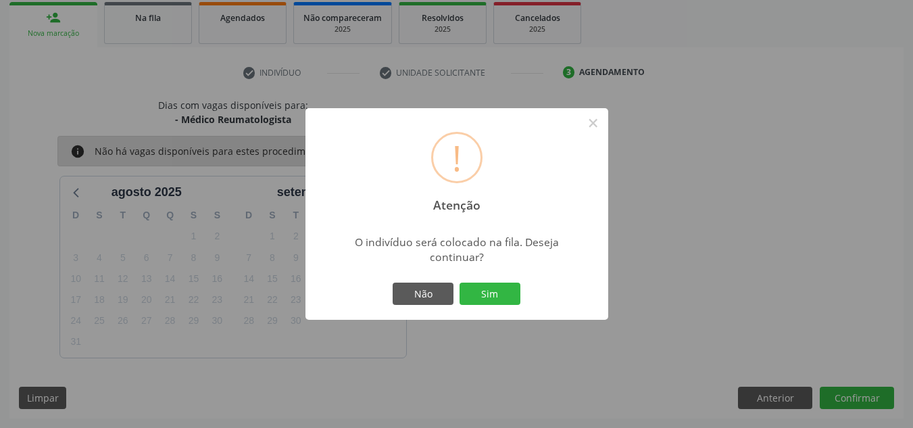
click at [460, 283] on button "Sim" at bounding box center [490, 294] width 61 height 23
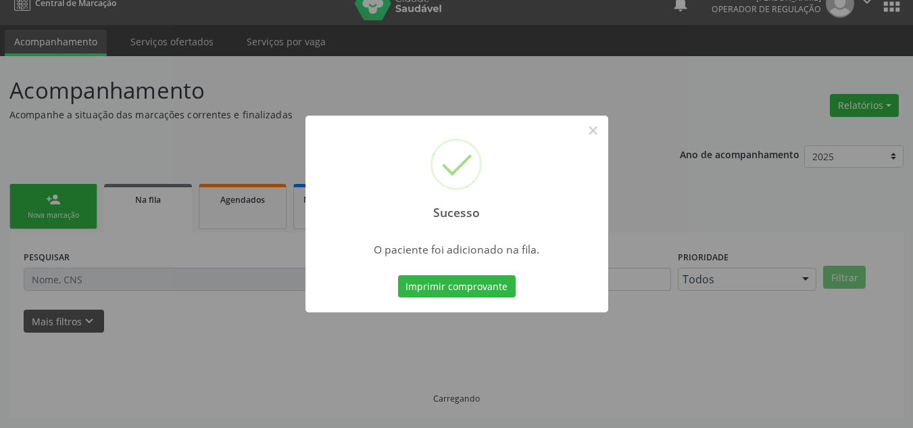
scroll to position [18, 0]
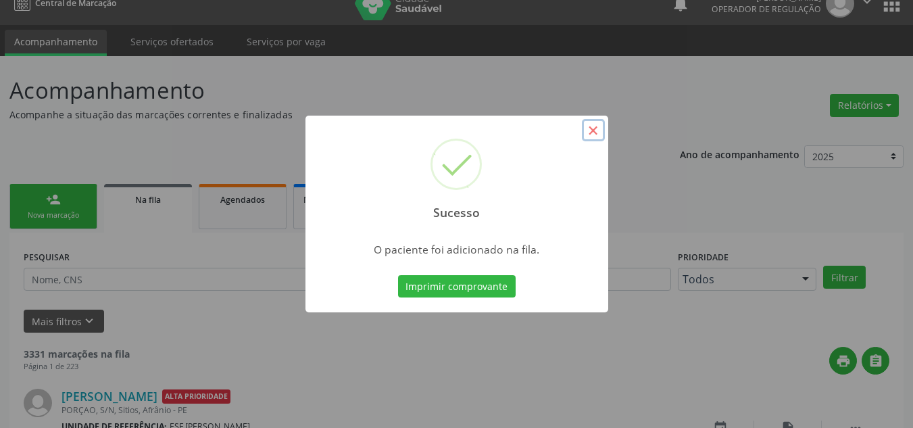
click at [593, 140] on button "×" at bounding box center [593, 130] width 23 height 23
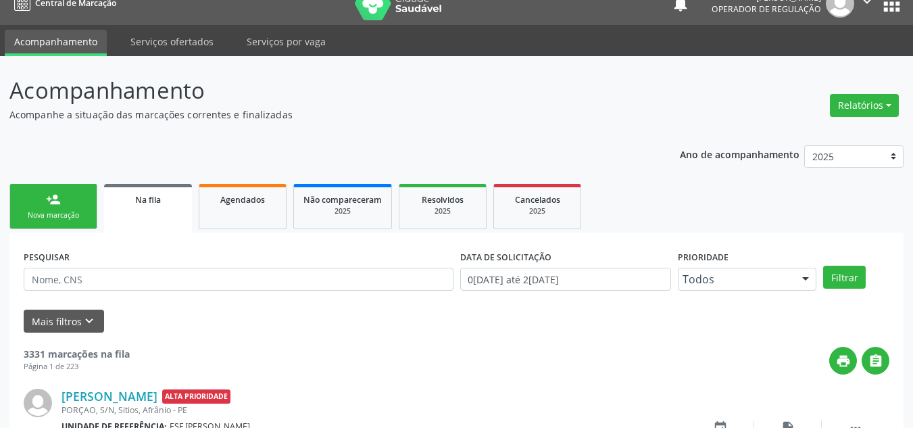
drag, startPoint x: 87, startPoint y: 212, endPoint x: 79, endPoint y: 214, distance: 7.7
click at [87, 212] on div "Nova marcação" at bounding box center [54, 215] width 68 height 10
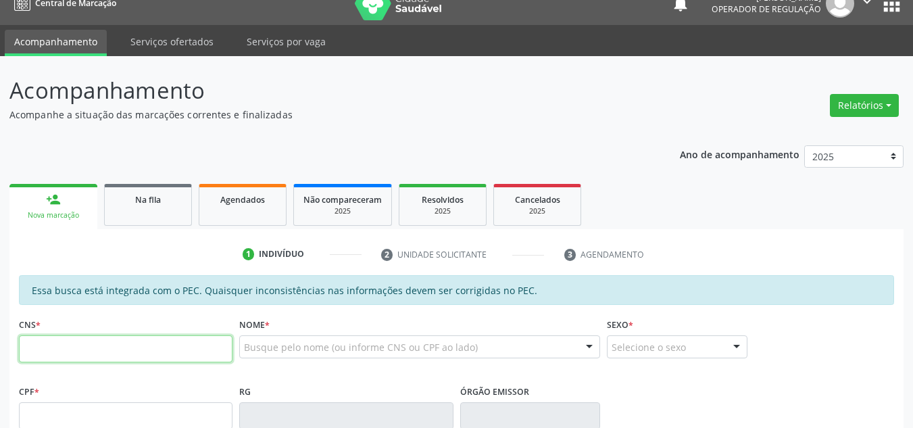
drag, startPoint x: 107, startPoint y: 359, endPoint x: 126, endPoint y: 354, distance: 19.5
click at [107, 359] on input "text" at bounding box center [126, 348] width 214 height 27
type input "703 2056 0337 8597"
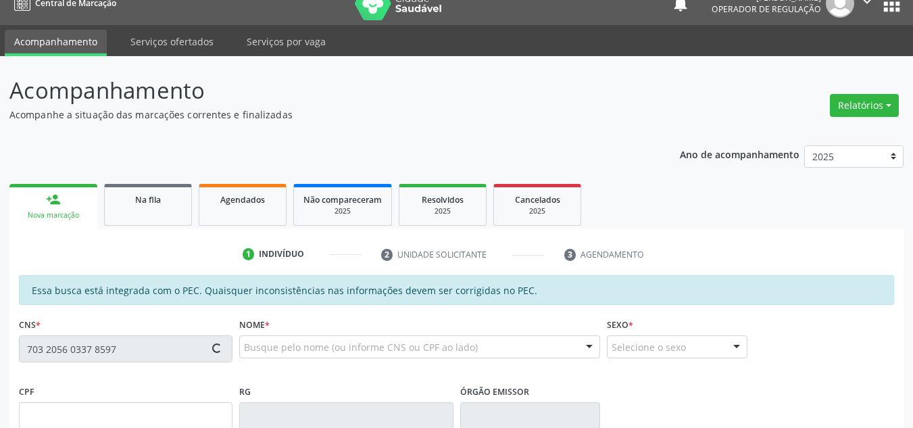
type input "269.503.674-49"
type input "18/06/1950"
type input "Durvalina Emídia de Jesus"
type input "(87) 99133-3081"
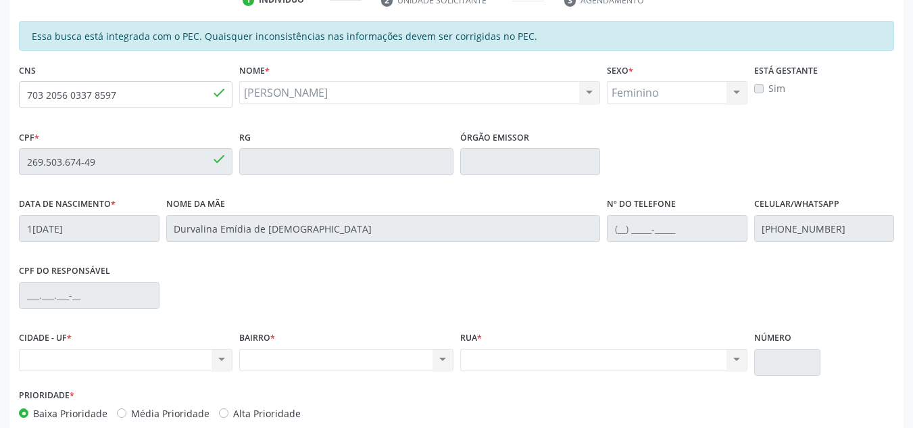
scroll to position [209, 0]
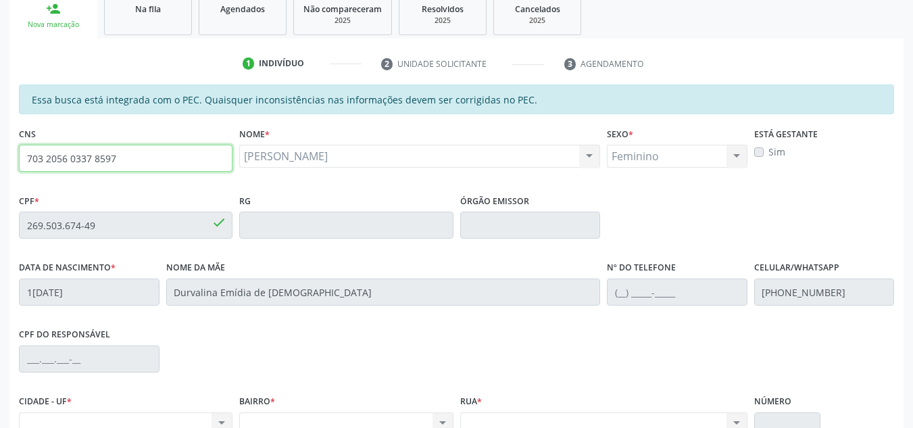
drag, startPoint x: 197, startPoint y: 155, endPoint x: 0, endPoint y: 161, distance: 197.5
click at [0, 161] on div "Acompanhamento Acompanhe a situação das marcações correntes e finalizadas Relat…" at bounding box center [456, 214] width 913 height 698
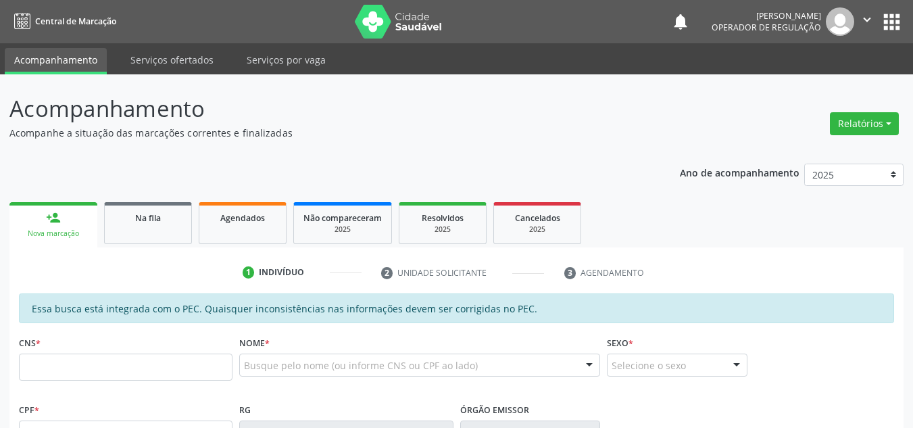
scroll to position [209, 0]
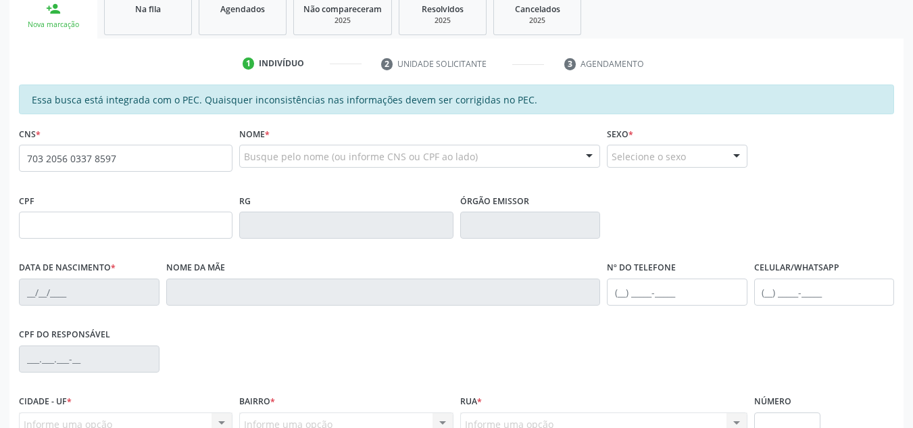
type input "703 2056 0337 8597"
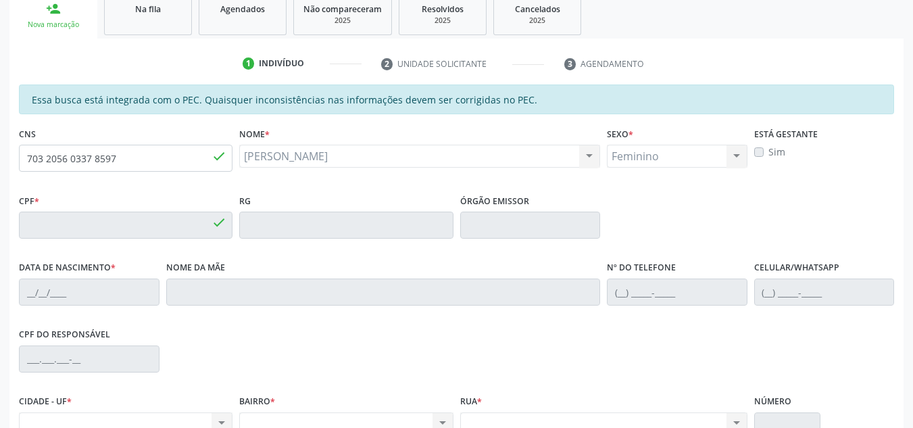
type input "269.503.674-49"
type input "1[DATE]"
type input "Durvalina Emídia de [DEMOGRAPHIC_DATA]"
type input "[PHONE_NUMBER]"
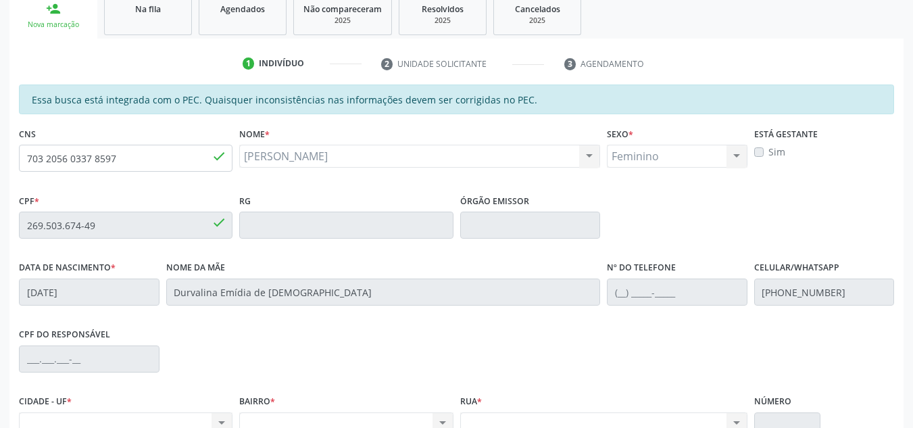
scroll to position [344, 0]
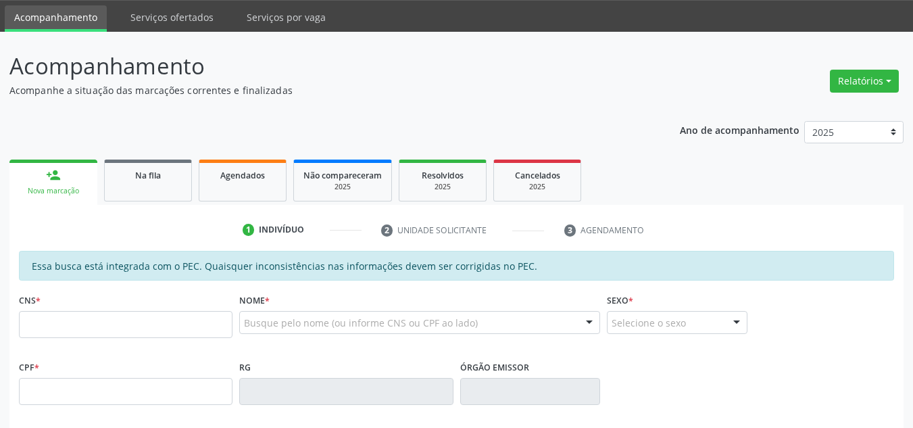
scroll to position [114, 0]
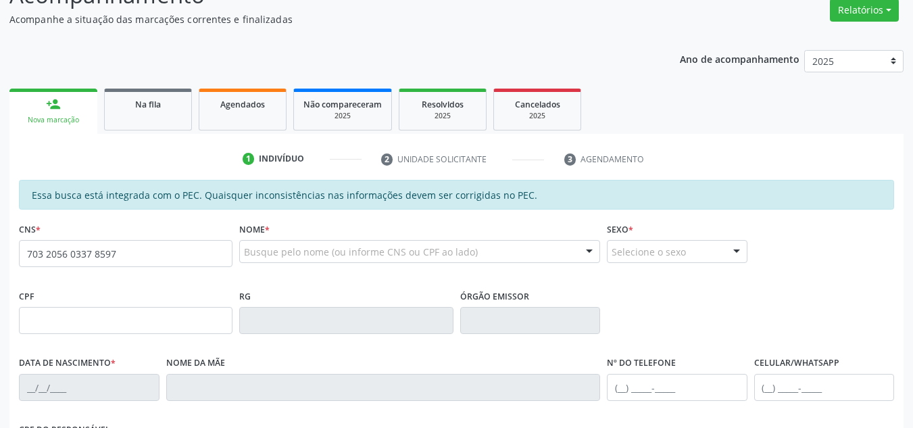
type input "703 2056 0337 8597"
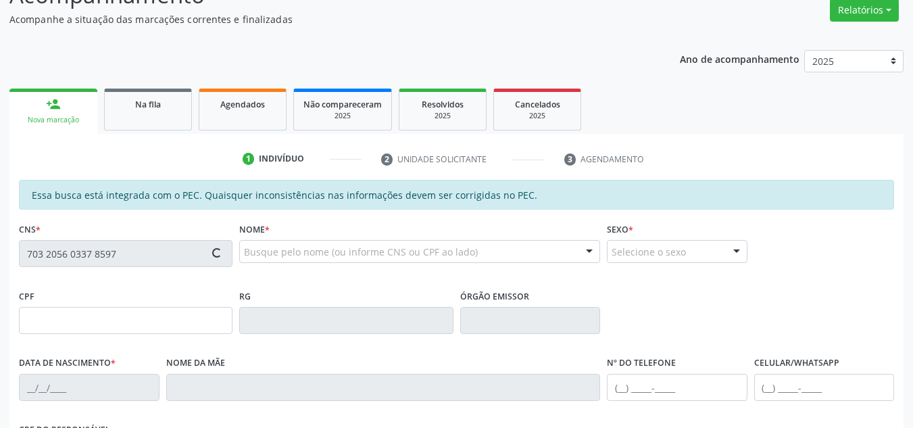
scroll to position [249, 0]
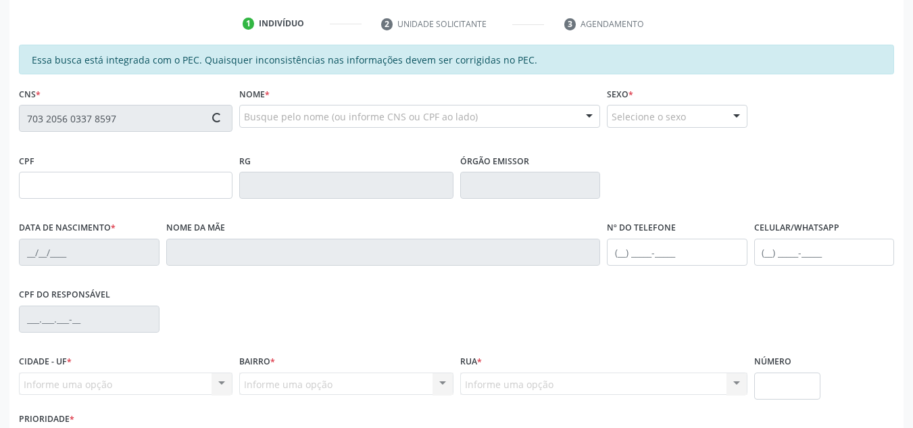
type input "269.503.674-49"
type input "[DATE]"
type input "Durvalina Emídia de [DEMOGRAPHIC_DATA]"
type input "[PHONE_NUMBER]"
type input "S/N"
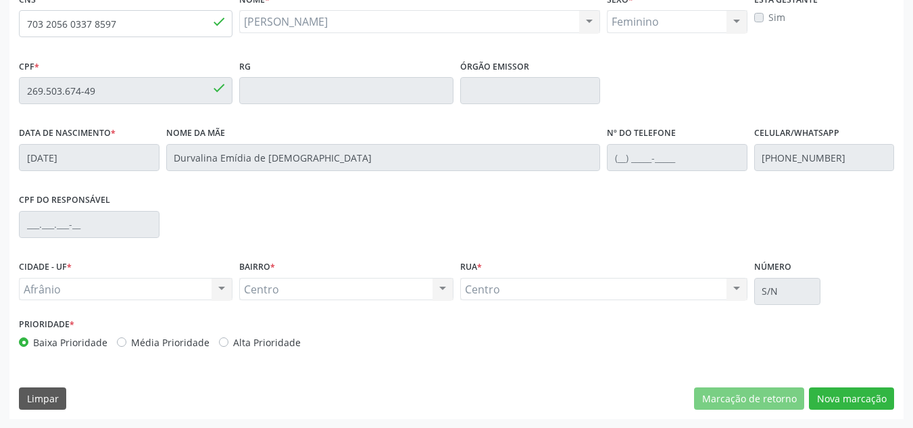
scroll to position [344, 0]
click at [817, 401] on button "Nova marcação" at bounding box center [851, 398] width 85 height 23
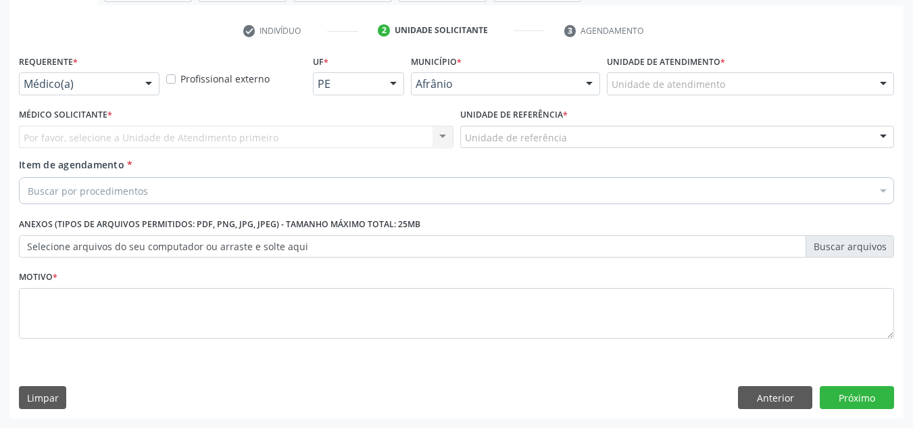
scroll to position [242, 0]
click at [596, 90] on div at bounding box center [589, 84] width 20 height 23
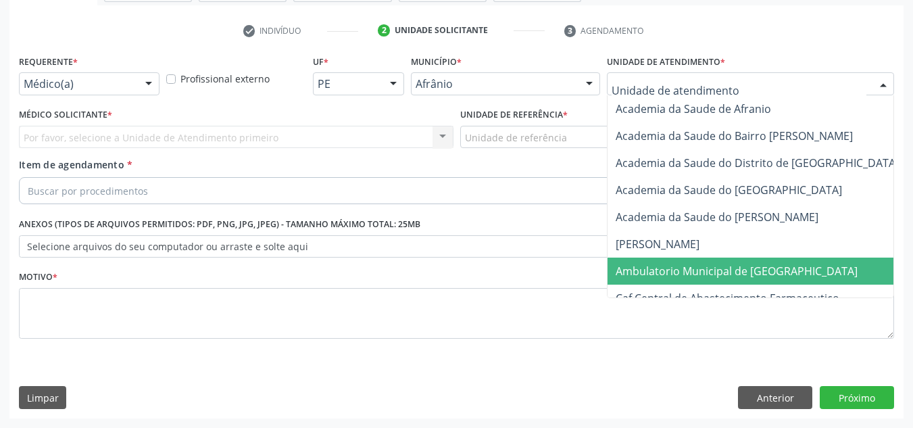
click at [640, 264] on span "Ambulatorio Municipal de [GEOGRAPHIC_DATA]" at bounding box center [737, 271] width 242 height 15
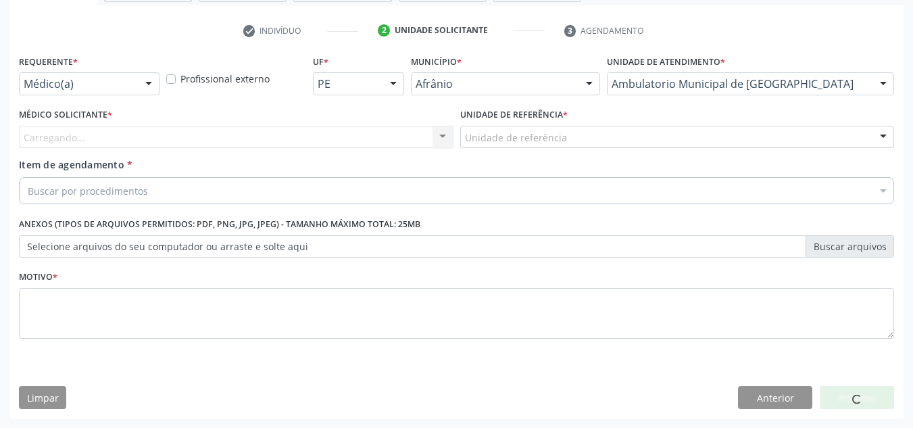
click at [310, 143] on div "Carregando... Nenhum resultado encontrado para: " " Não há nenhuma opção para s…" at bounding box center [236, 137] width 435 height 23
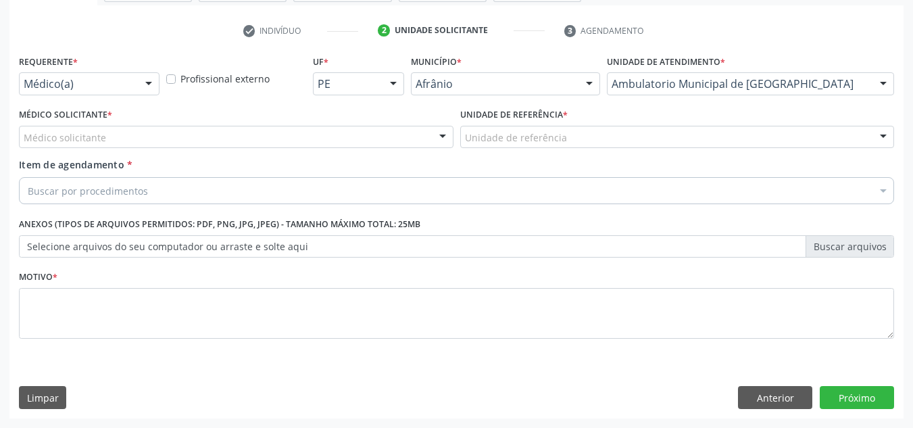
click at [316, 142] on div "Médico solicitante" at bounding box center [236, 137] width 435 height 23
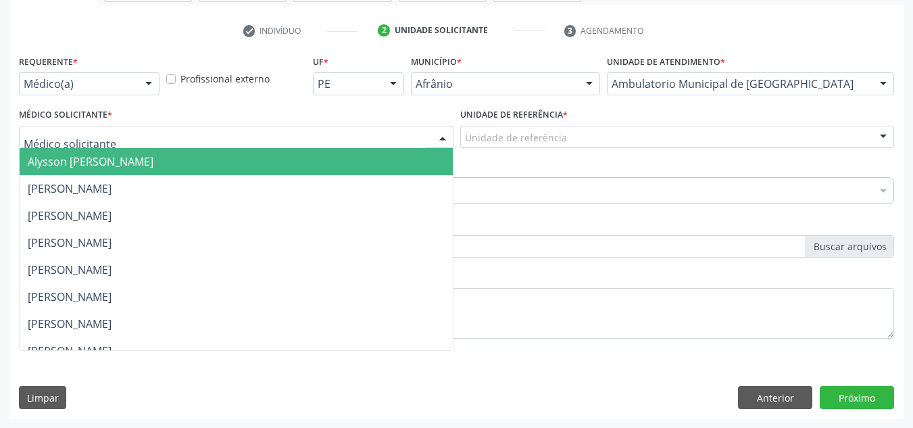
click at [333, 193] on span "[PERSON_NAME]" at bounding box center [236, 188] width 433 height 27
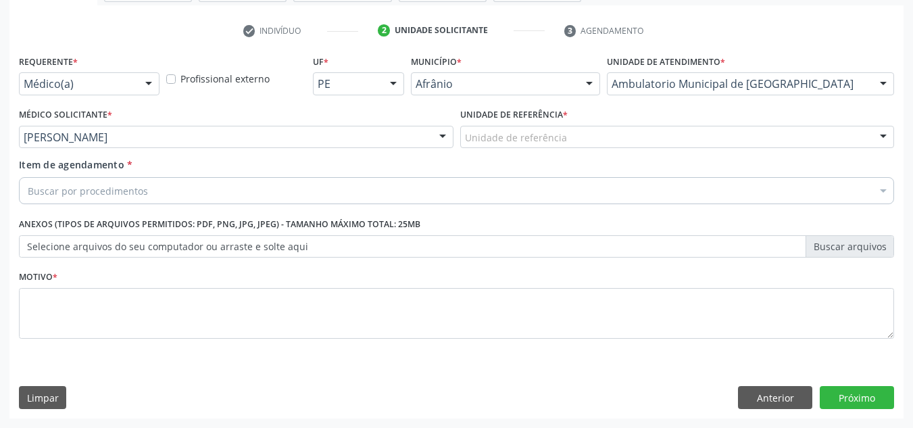
click at [524, 127] on div "Unidade de referência" at bounding box center [677, 137] width 435 height 23
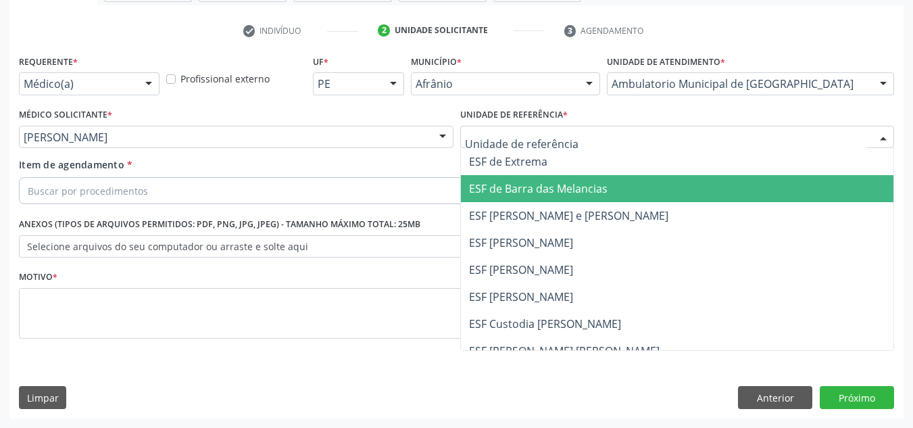
drag, startPoint x: 527, startPoint y: 191, endPoint x: 445, endPoint y: 178, distance: 82.9
click at [512, 185] on span "ESF de Barra das Melancias" at bounding box center [538, 188] width 139 height 15
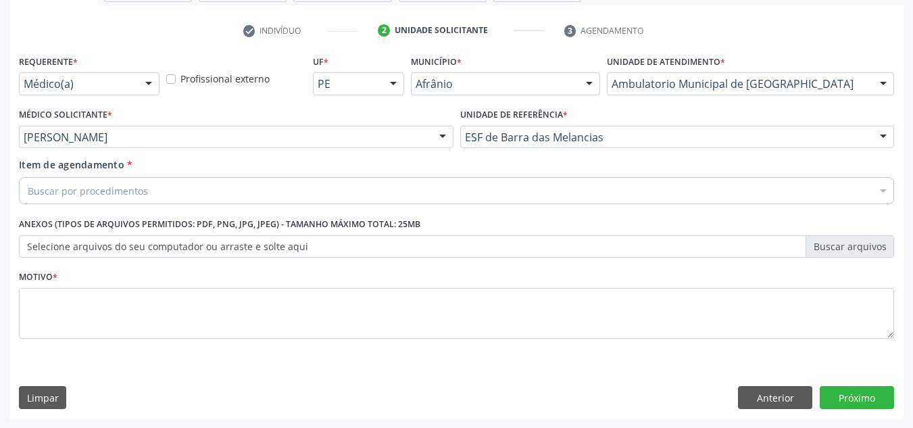
click at [438, 178] on div "Buscar por procedimentos" at bounding box center [456, 190] width 875 height 27
click at [157, 176] on div "Item de agendamento * Buscar por procedimentos Selecionar todos 0604320140 - Ab…" at bounding box center [456, 178] width 875 height 43
click at [160, 190] on div "Buscar por procedimentos" at bounding box center [456, 190] width 875 height 27
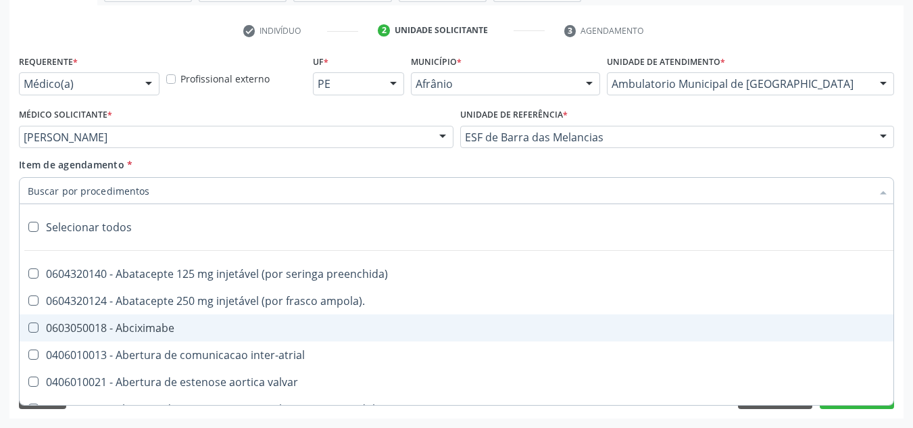
click at [160, 190] on input "Item de agendamento *" at bounding box center [450, 190] width 844 height 27
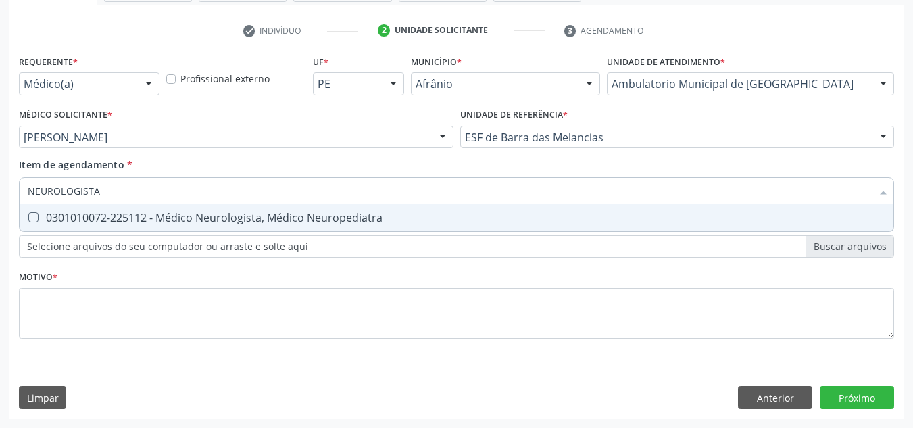
type input "NEUROLOGISTA"
drag, startPoint x: 167, startPoint y: 207, endPoint x: 168, endPoint y: 226, distance: 19.6
click at [167, 208] on span "0301010072-225112 - Médico Neurologista, Médico Neuropediatra" at bounding box center [457, 217] width 874 height 27
checkbox Neuropediatra "true"
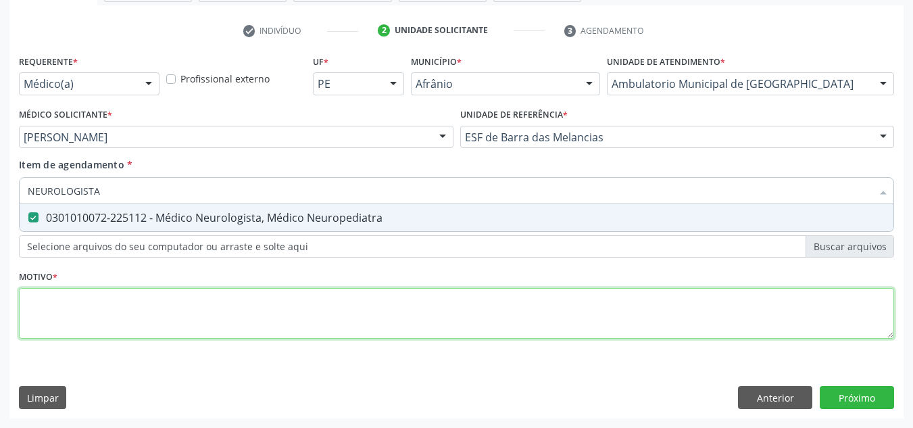
click at [156, 293] on div "Requerente * Médico(a) Médico(a) Enfermeiro(a) Paciente Nenhum resultado encont…" at bounding box center [456, 204] width 875 height 306
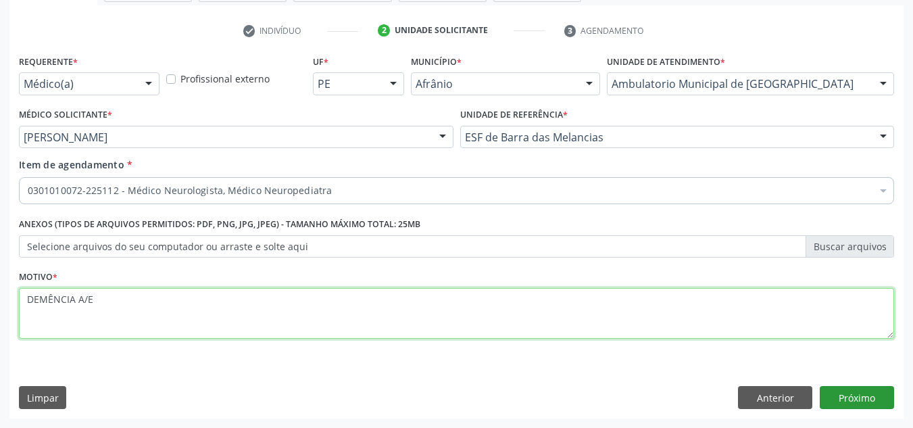
type textarea "DEMÊNCIA A/E"
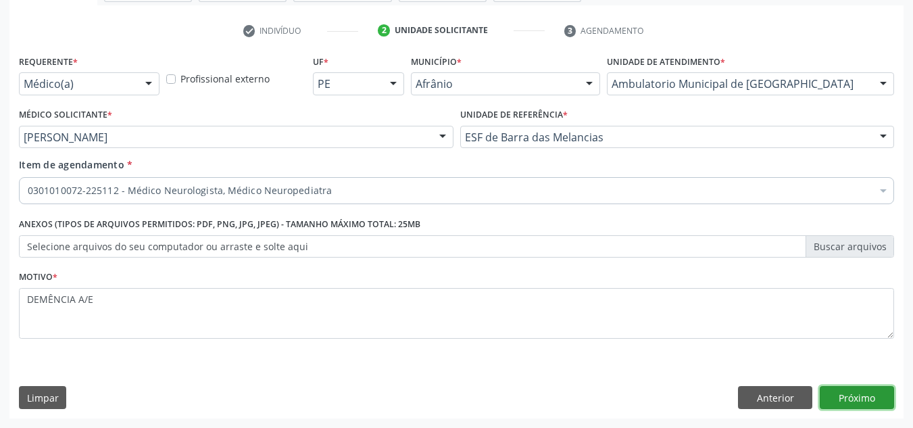
click at [875, 403] on button "Próximo" at bounding box center [857, 397] width 74 height 23
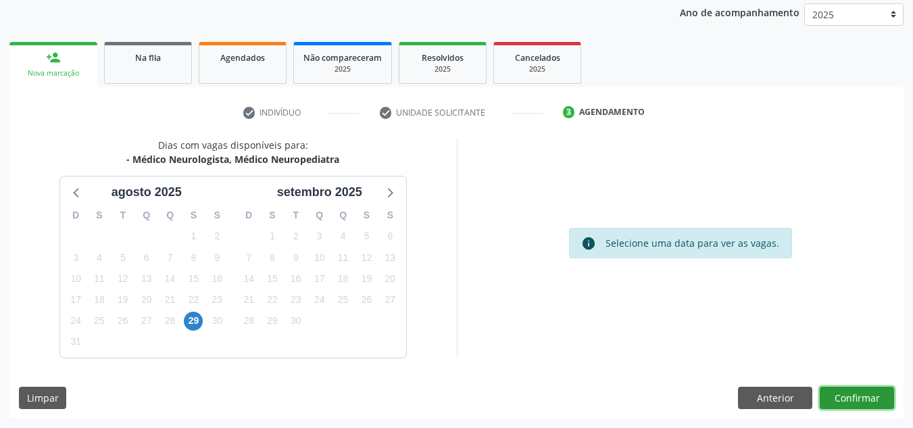
click at [862, 395] on button "Confirmar" at bounding box center [857, 398] width 74 height 23
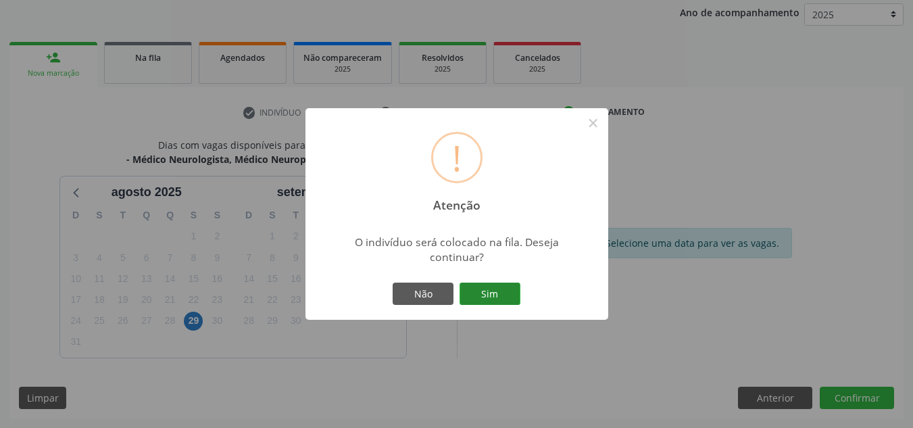
click at [498, 303] on button "Sim" at bounding box center [490, 294] width 61 height 23
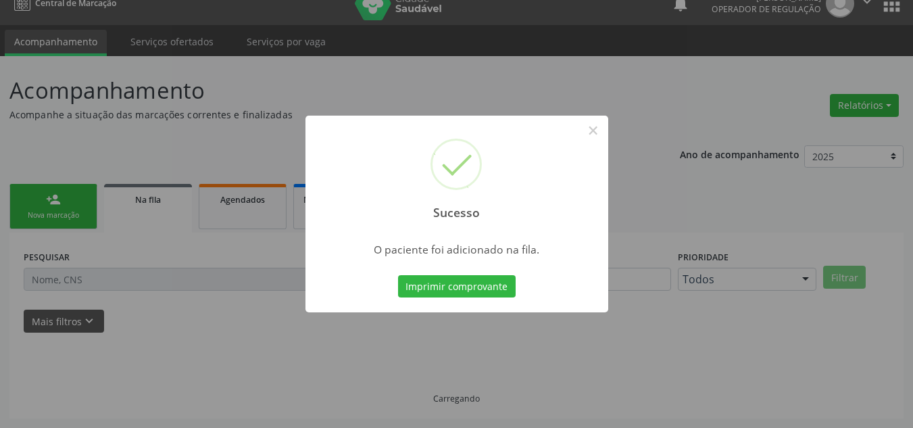
scroll to position [18, 0]
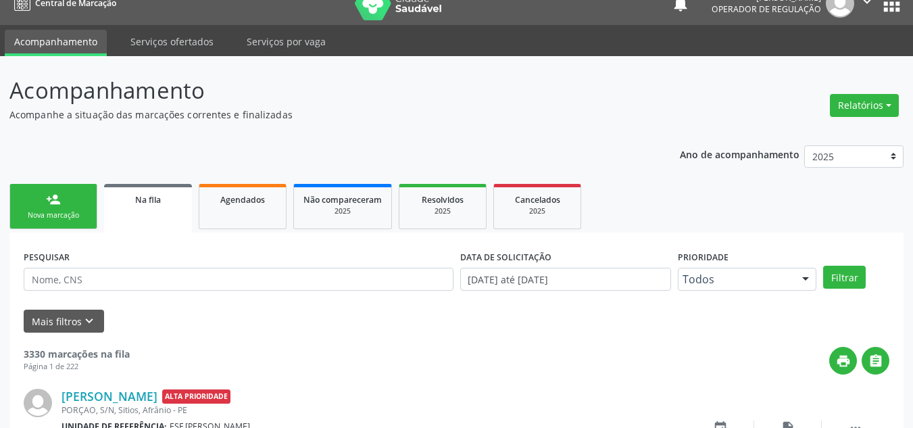
click at [59, 198] on div "person_add" at bounding box center [53, 199] width 15 height 15
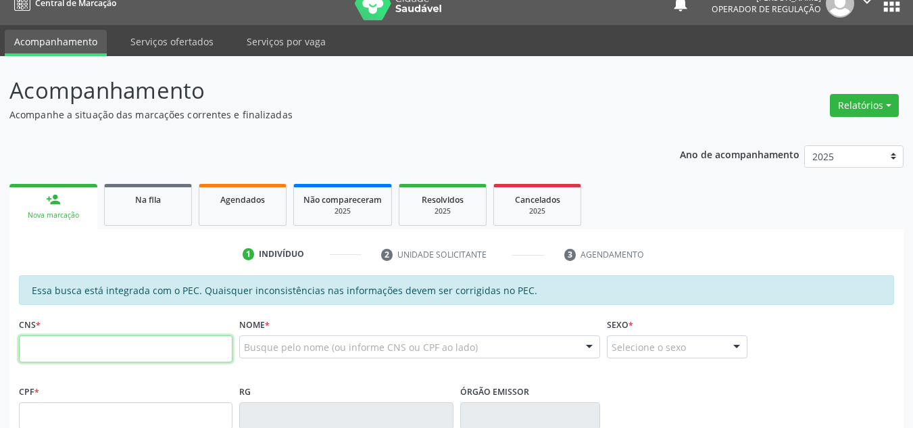
click at [62, 356] on input "text" at bounding box center [126, 348] width 214 height 27
paste input "703 2056 0337 8597"
type input "703 2056 0337 8597"
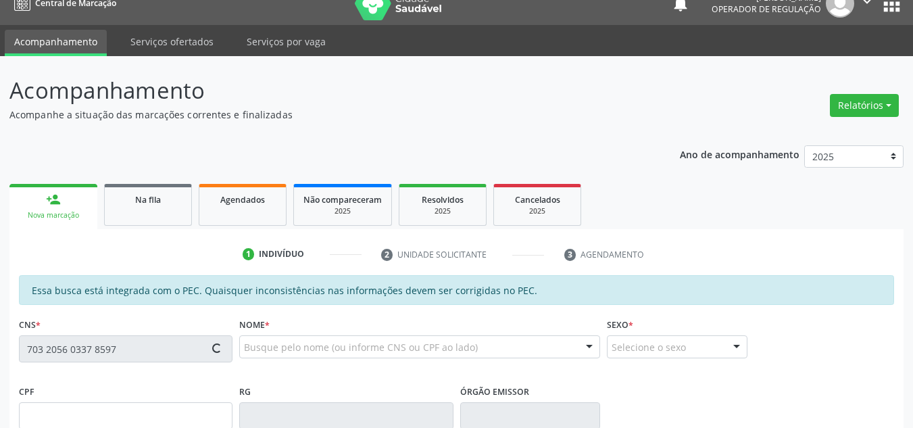
type input "269.503.674-49"
type input "18/06/1950"
type input "Durvalina Emídia de Jesus"
type input "(87) 99133-3081"
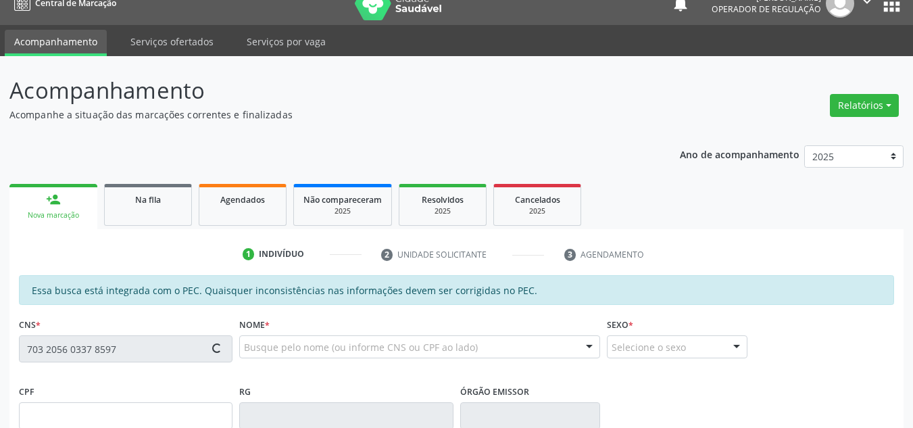
type input "S/N"
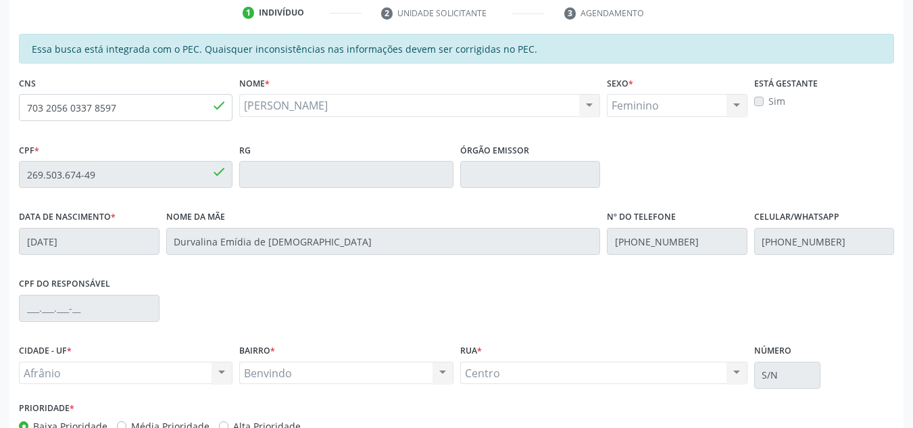
scroll to position [344, 0]
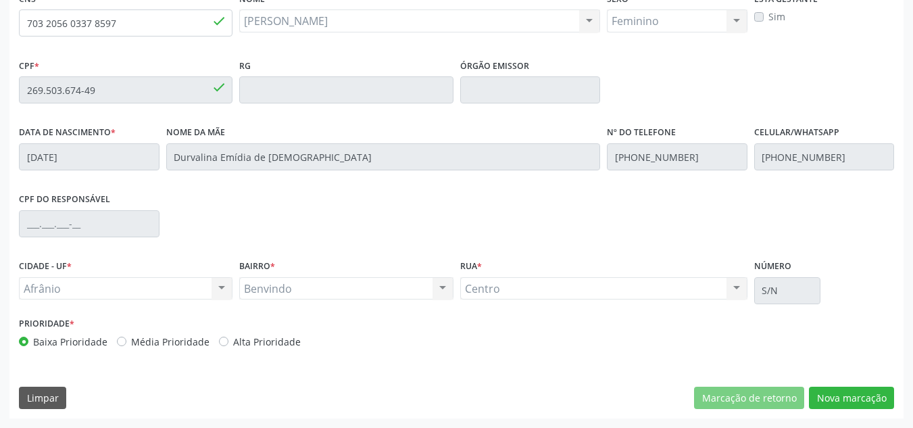
click at [808, 369] on div "Essa busca está integrada com o PEC. Quaisquer inconsistências nas informações …" at bounding box center [456, 183] width 894 height 469
click at [818, 395] on button "Nova marcação" at bounding box center [851, 398] width 85 height 23
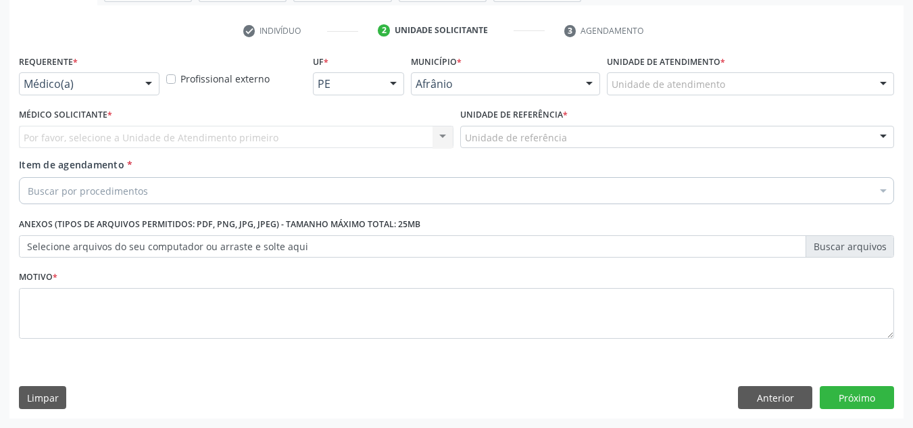
scroll to position [242, 0]
click at [841, 90] on div "Unidade de atendimento" at bounding box center [750, 83] width 287 height 23
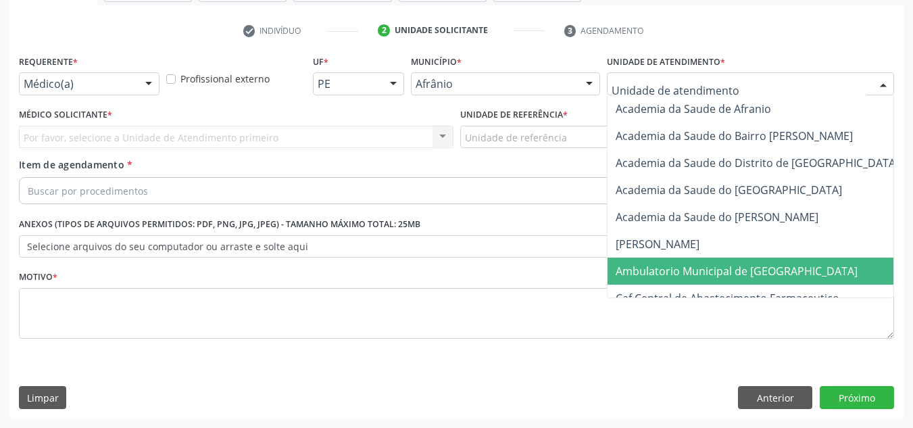
click at [718, 274] on span "Ambulatorio Municipal de [GEOGRAPHIC_DATA]" at bounding box center [737, 271] width 242 height 15
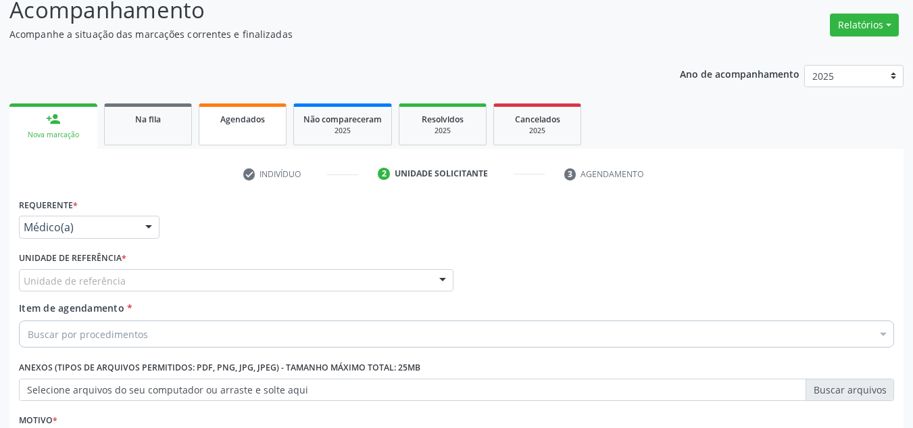
scroll to position [68, 0]
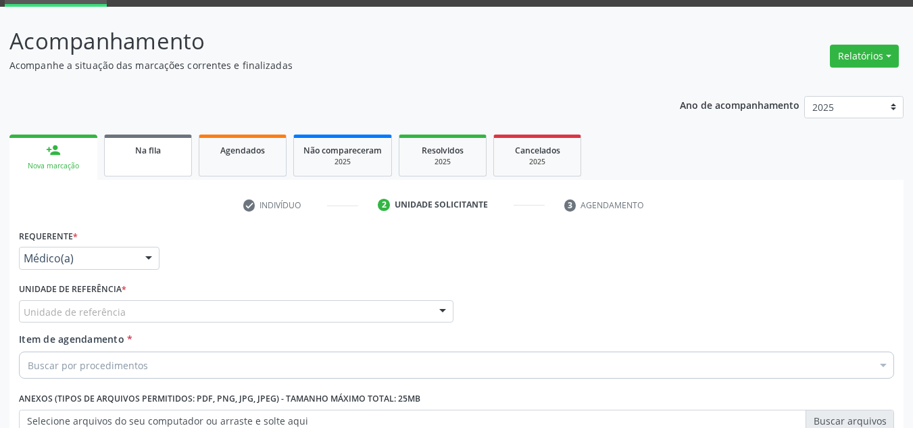
click at [147, 161] on link "Na fila" at bounding box center [148, 156] width 88 height 42
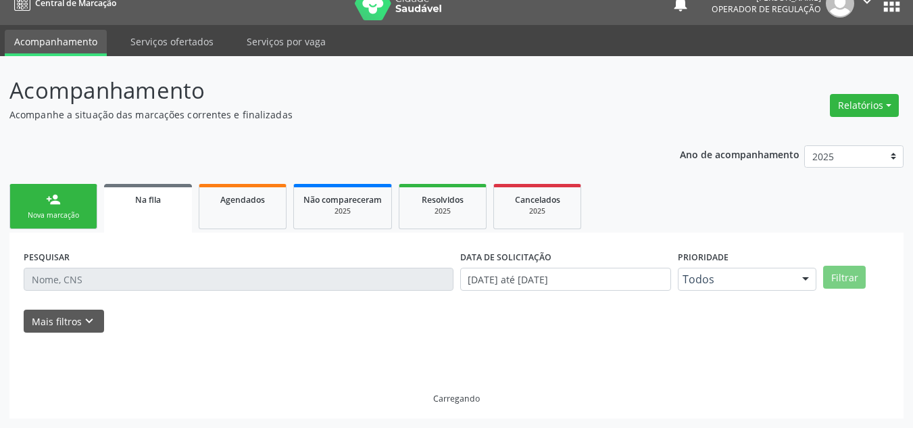
scroll to position [18, 0]
click at [80, 161] on div "Ano de acompanhamento 2025 2024 2023 2022 2021 2020 2019 2018 person_add Nova m…" at bounding box center [456, 277] width 894 height 283
click at [39, 209] on link "person_add Nova marcação" at bounding box center [53, 206] width 88 height 45
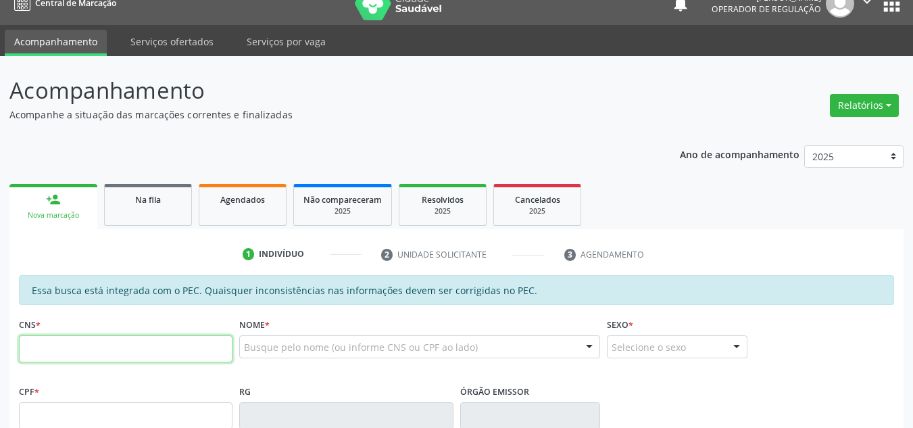
click at [82, 344] on input "text" at bounding box center [126, 348] width 214 height 27
type input "703 2056 0337 8597"
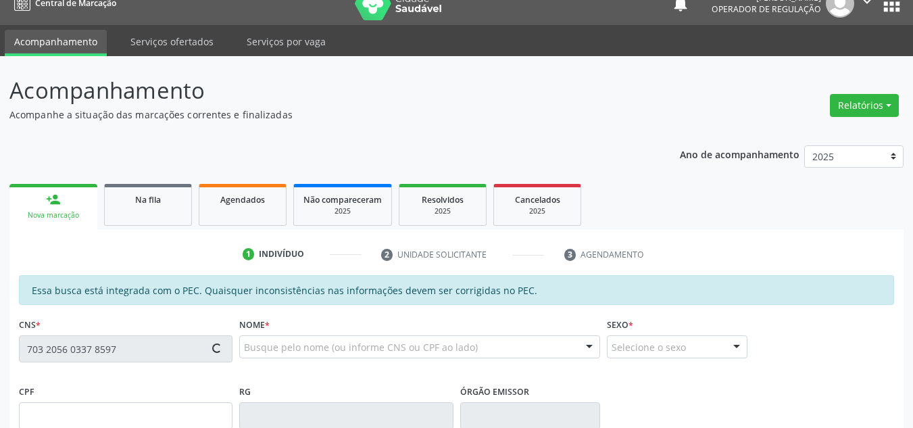
type input "269.503.674-49"
type input "18/06/1950"
type input "Durvalina Emídia de Jesus"
type input "(87) 99133-3081"
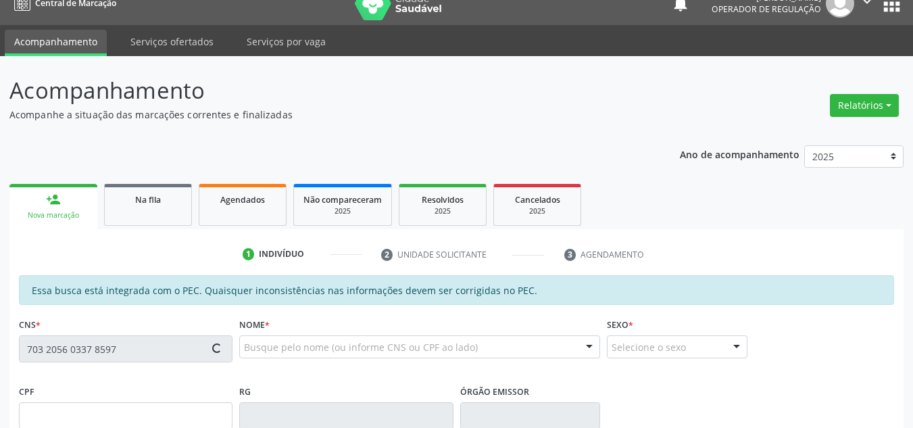
type input "S/N"
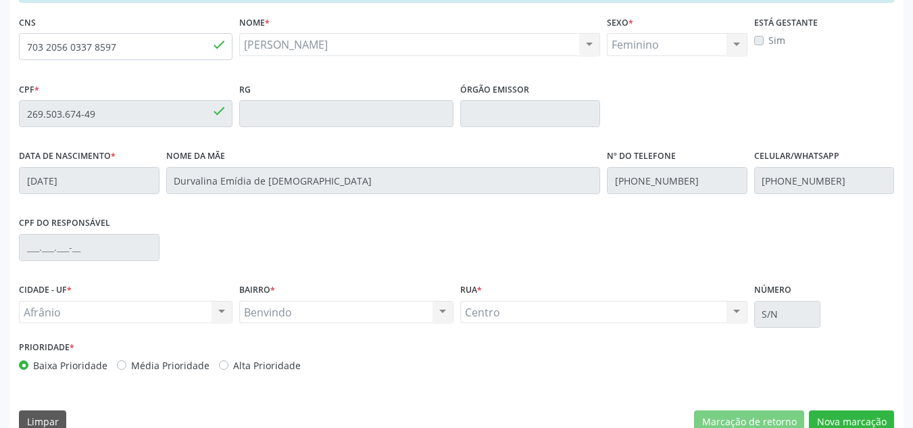
scroll to position [344, 0]
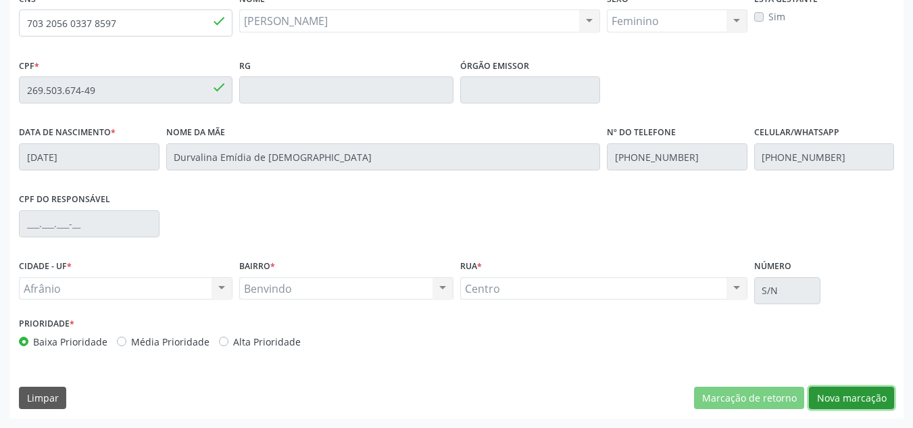
click at [869, 393] on button "Nova marcação" at bounding box center [851, 398] width 85 height 23
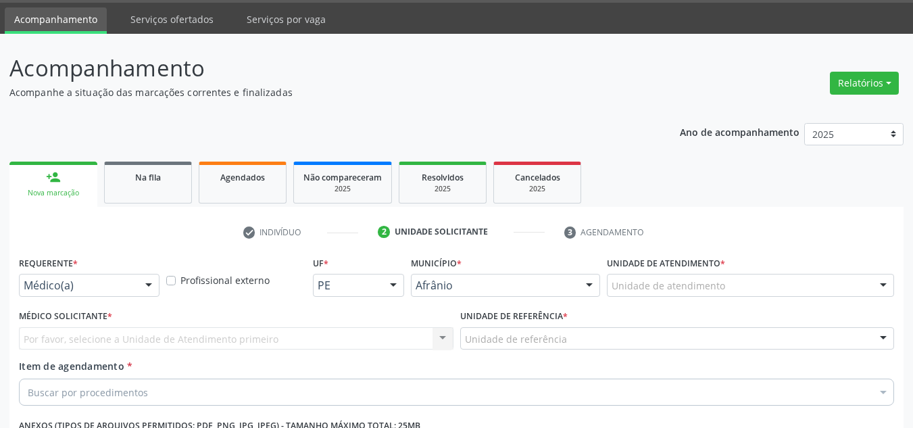
scroll to position [39, 0]
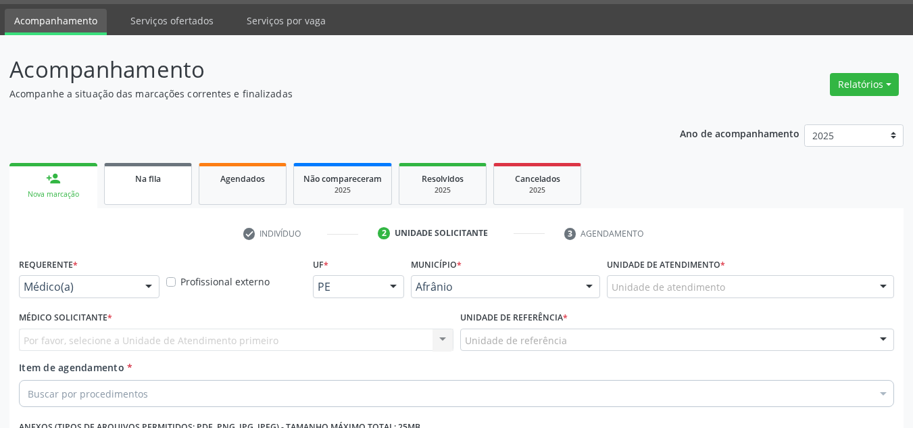
click at [147, 185] on div "Na fila" at bounding box center [148, 178] width 68 height 14
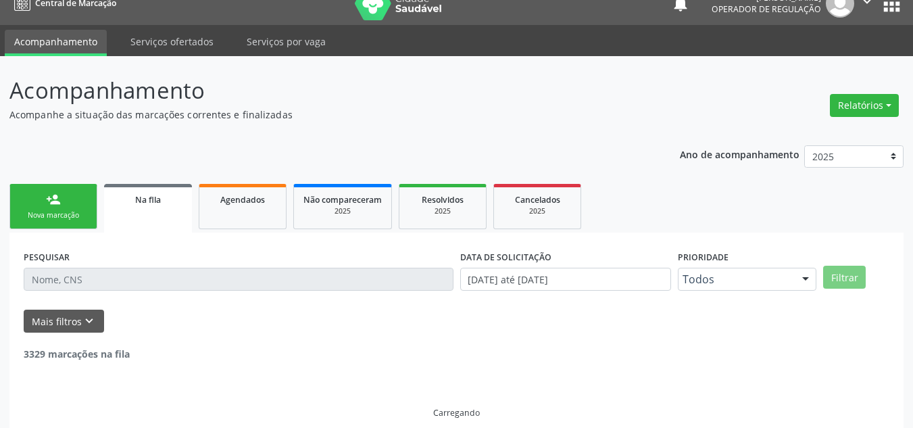
scroll to position [32, 0]
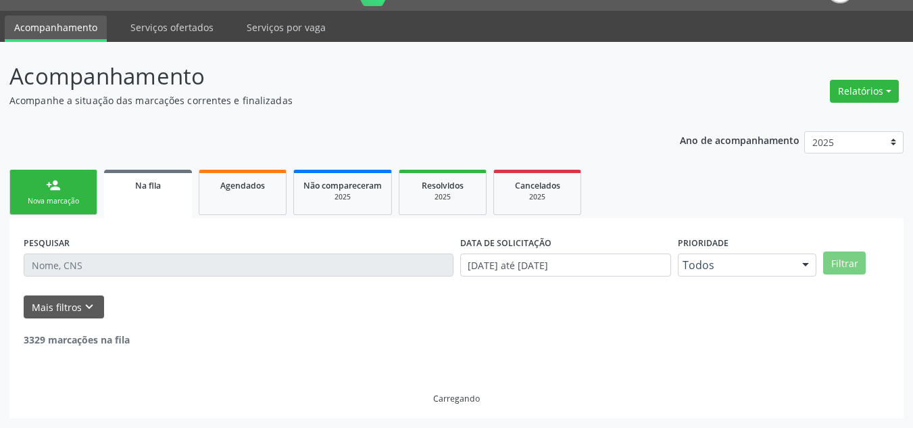
drag, startPoint x: 182, startPoint y: 281, endPoint x: 186, endPoint y: 262, distance: 19.4
click at [182, 276] on div "PESQUISAR" at bounding box center [238, 259] width 437 height 53
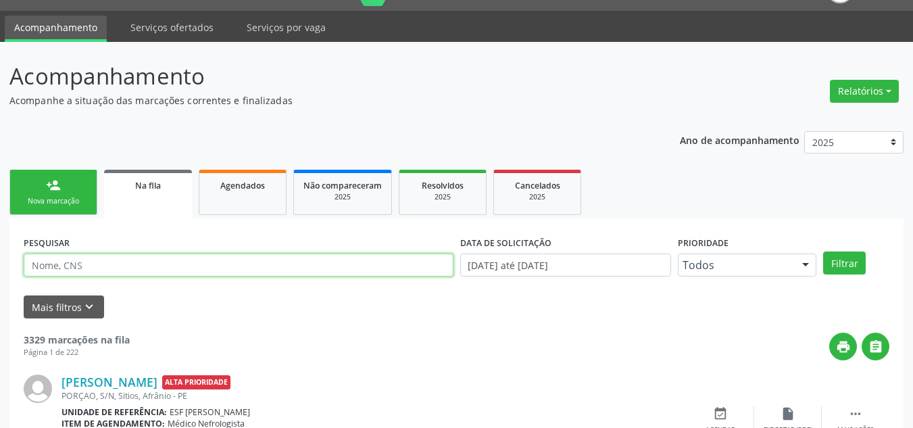
click at [186, 262] on input "text" at bounding box center [239, 264] width 430 height 23
type input "MARIA DE LOURDES LARANJEIRA"
click at [823, 251] on button "Filtrar" at bounding box center [844, 262] width 43 height 23
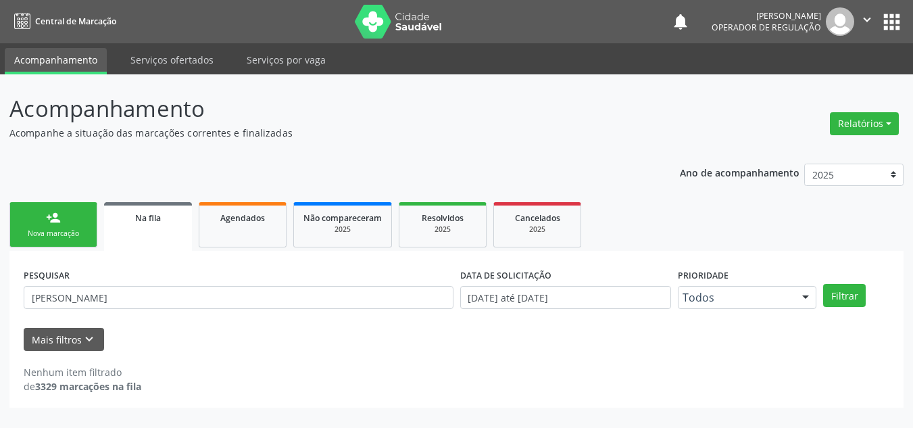
scroll to position [0, 0]
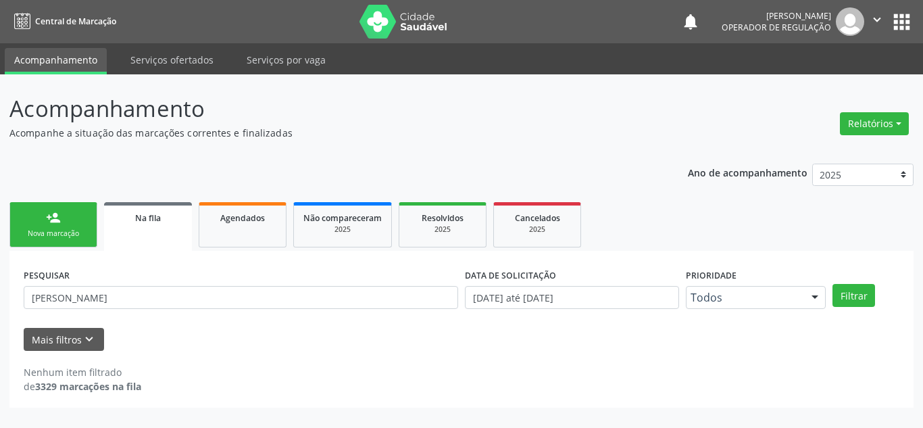
click at [58, 223] on div "person_add" at bounding box center [53, 217] width 15 height 15
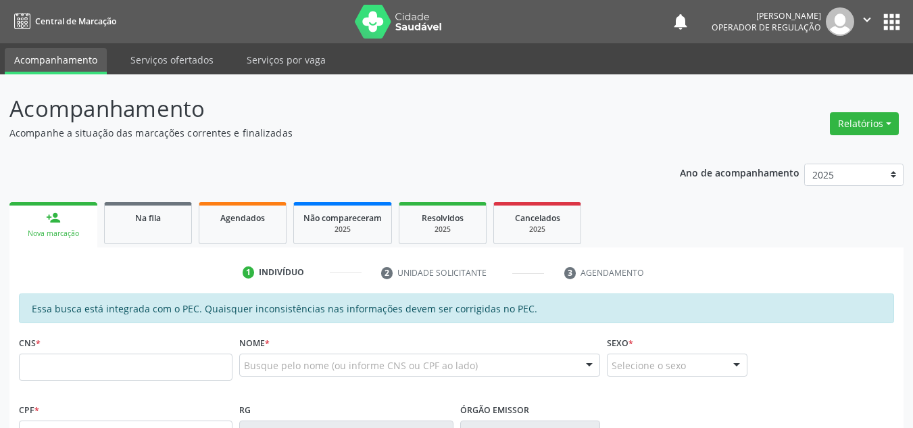
click at [122, 385] on fieldset "CNS *" at bounding box center [126, 361] width 214 height 57
click at [130, 382] on fieldset "CNS *" at bounding box center [126, 361] width 214 height 57
type input "703 2056 0337 8597"
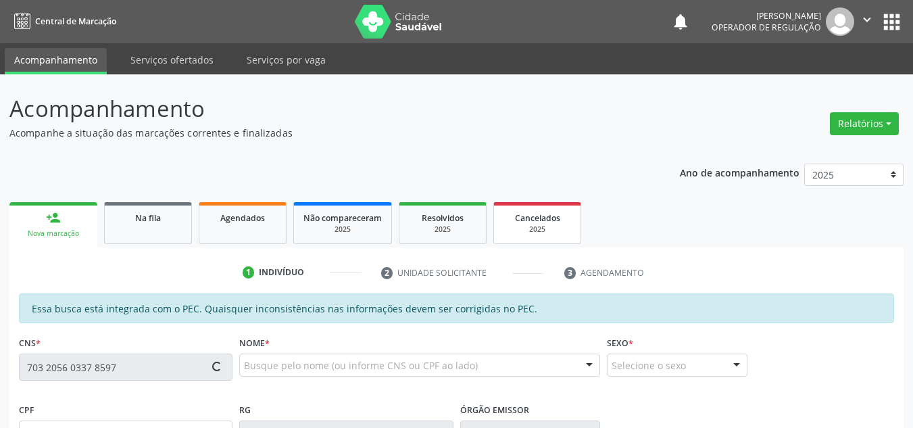
type input "269.503.674-49"
type input "18/06/1950"
type input "Durvalina Emídia de Jesus"
type input "(87) 99133-3081"
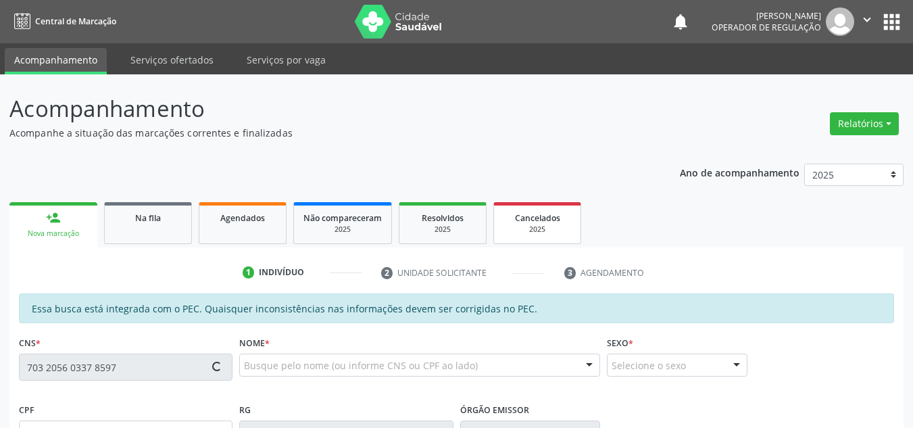
type input "S/N"
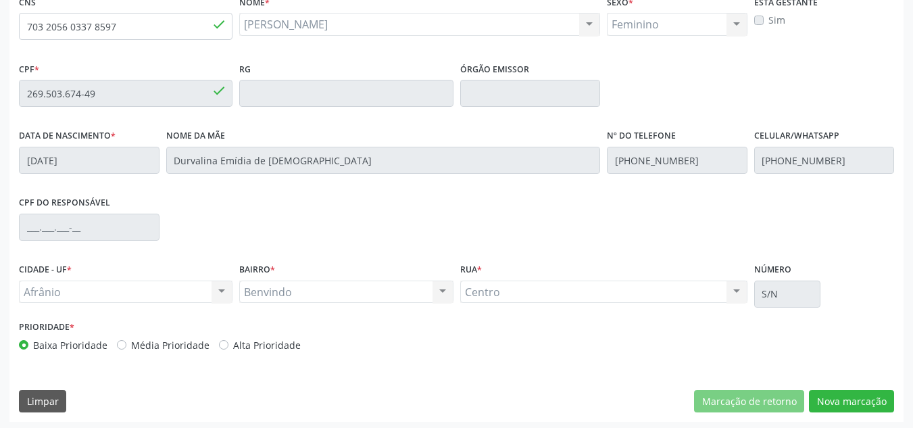
scroll to position [344, 0]
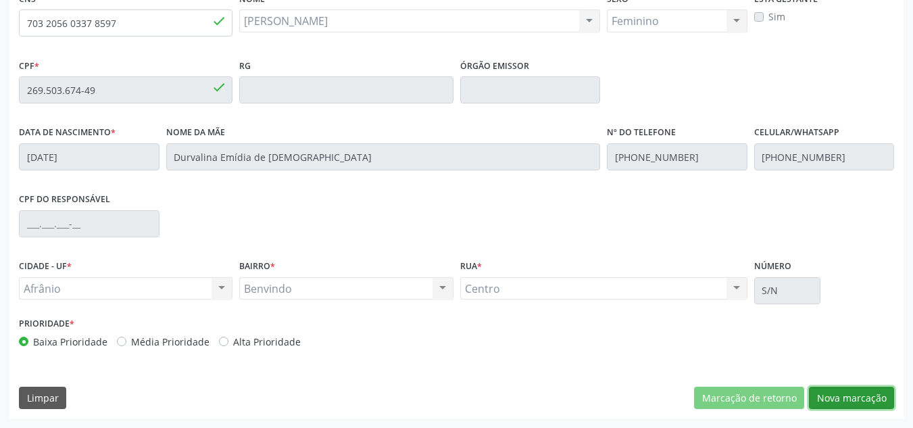
click at [860, 396] on button "Nova marcação" at bounding box center [851, 398] width 85 height 23
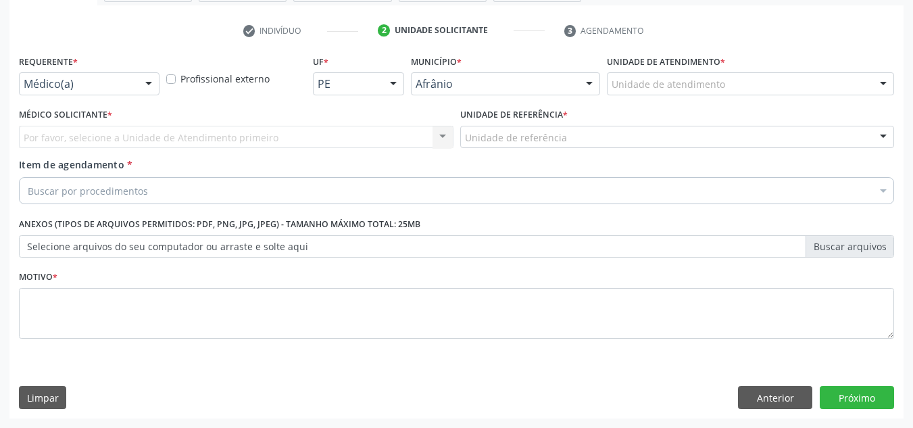
click at [829, 67] on div "Unidade de atendimento * Unidade de atendimento Academia da Saude de Afranio Ac…" at bounding box center [750, 72] width 287 height 43
click at [820, 76] on div "Unidade de atendimento" at bounding box center [750, 83] width 287 height 23
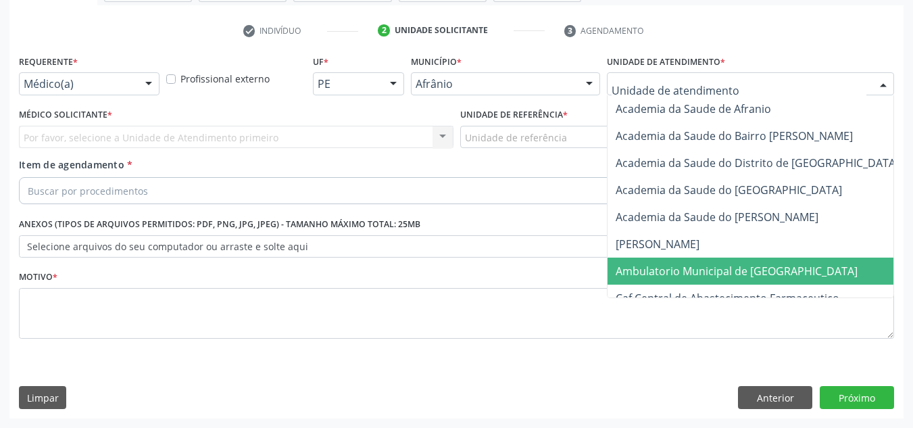
click at [773, 266] on span "Ambulatorio Municipal de [GEOGRAPHIC_DATA]" at bounding box center [737, 271] width 242 height 15
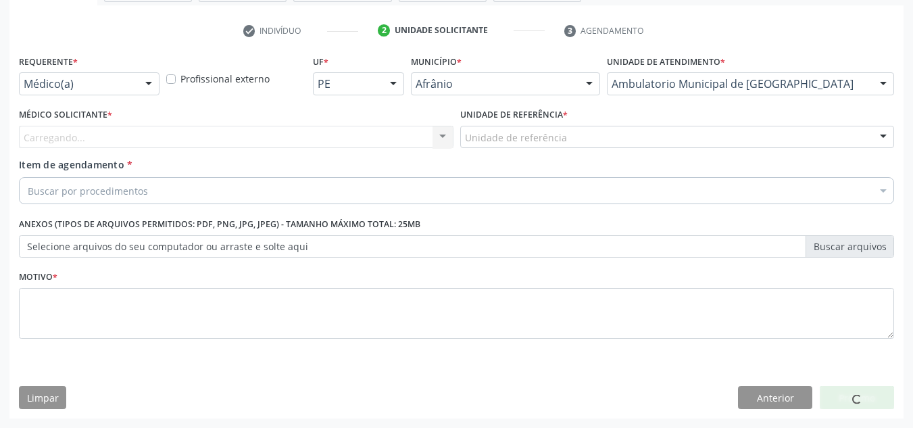
click at [274, 144] on div "Carregando... Nenhum resultado encontrado para: " " Não há nenhuma opção para s…" at bounding box center [236, 137] width 435 height 23
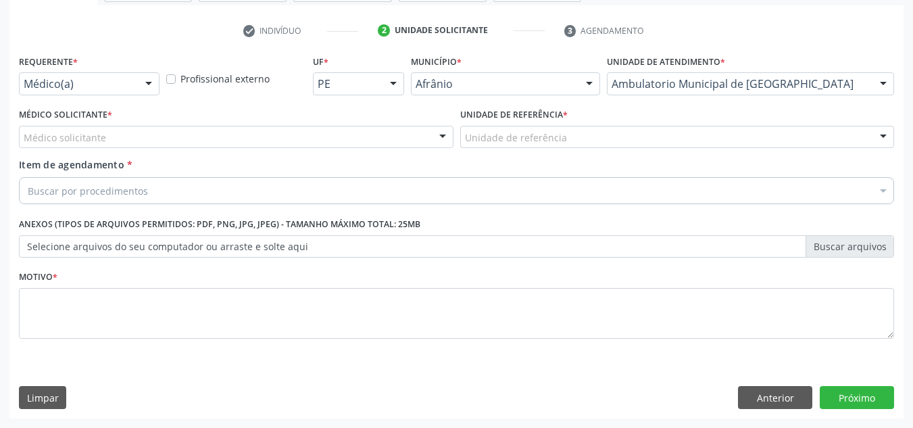
click at [274, 144] on div "Médico solicitante" at bounding box center [236, 137] width 435 height 23
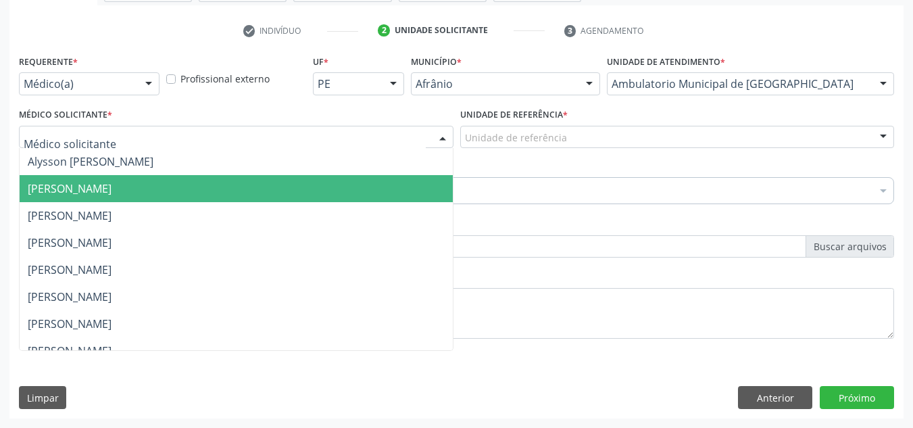
drag, startPoint x: 264, startPoint y: 190, endPoint x: 537, endPoint y: 145, distance: 276.1
click at [274, 189] on span "[PERSON_NAME]" at bounding box center [236, 188] width 433 height 27
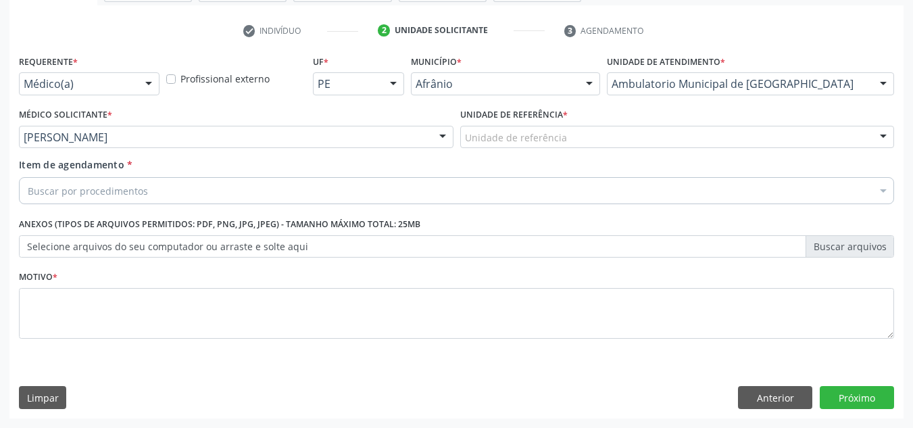
drag, startPoint x: 537, startPoint y: 145, endPoint x: 537, endPoint y: 191, distance: 46.0
click at [537, 145] on div "Unidade de referência" at bounding box center [677, 137] width 435 height 23
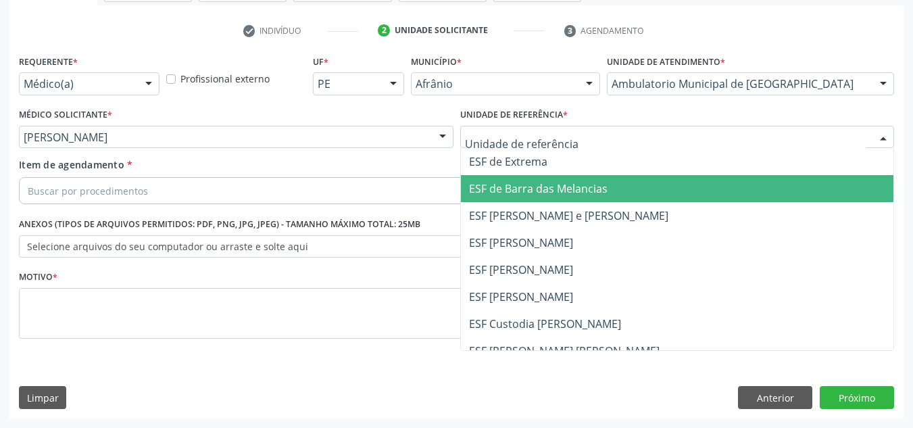
drag, startPoint x: 538, startPoint y: 202, endPoint x: 488, endPoint y: 203, distance: 50.0
click at [537, 203] on span "ESF [PERSON_NAME] e [PERSON_NAME]" at bounding box center [677, 215] width 433 height 27
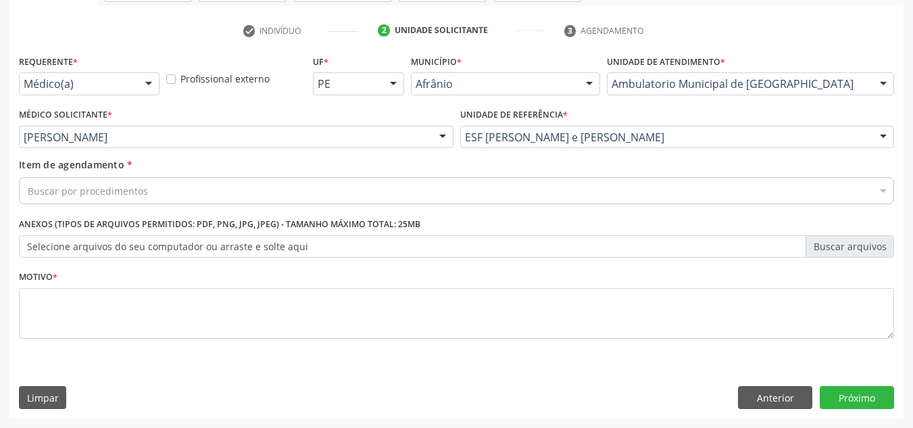
click at [477, 197] on div "Buscar por procedimentos" at bounding box center [456, 190] width 875 height 27
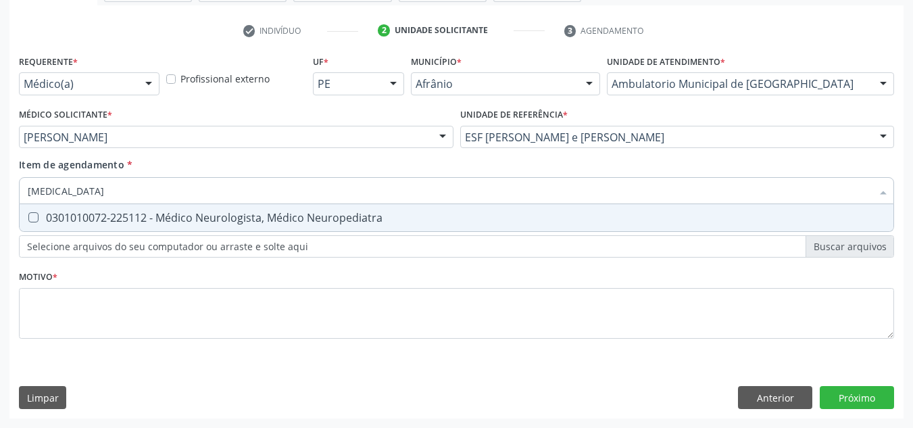
type input "NEUROLOGISTA"
click at [423, 218] on div "0301010072-225112 - Médico Neurologista, Médico Neuropediatra" at bounding box center [457, 217] width 858 height 11
checkbox Neuropediatra "true"
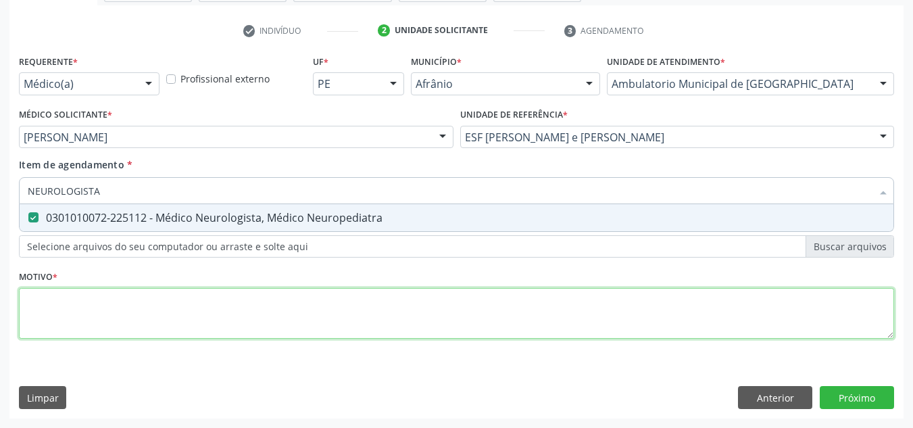
click at [421, 312] on div "Requerente * Médico(a) Médico(a) Enfermeiro(a) Paciente Nenhum resultado encont…" at bounding box center [456, 204] width 875 height 306
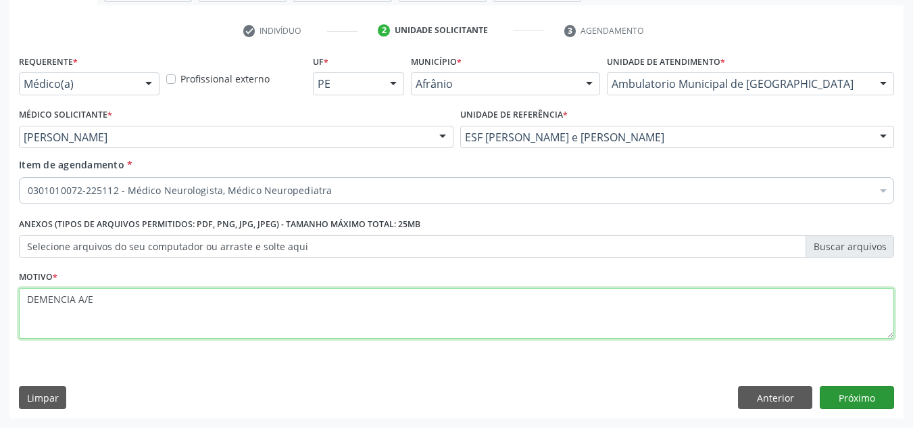
type textarea "DEMENCIA A/E"
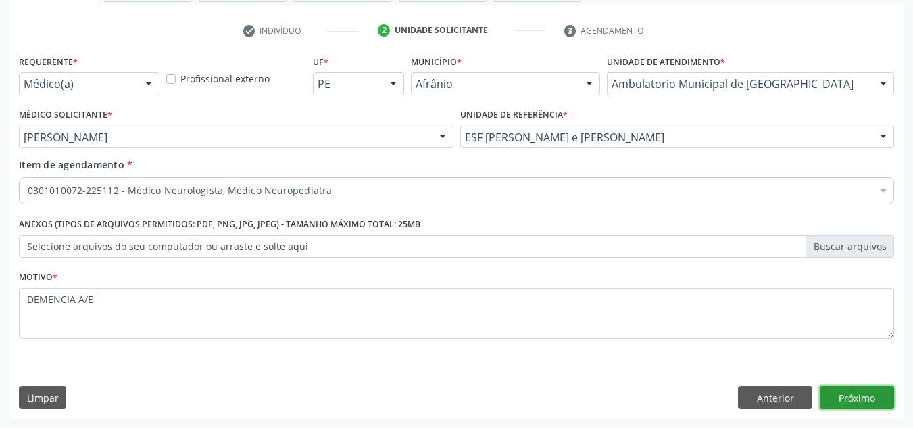
click at [889, 399] on button "Próximo" at bounding box center [857, 397] width 74 height 23
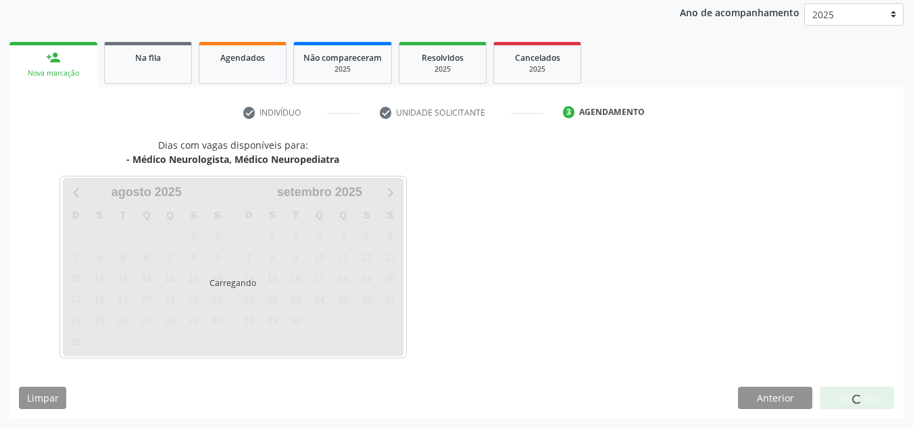
scroll to position [160, 0]
click at [889, 399] on div at bounding box center [857, 398] width 74 height 23
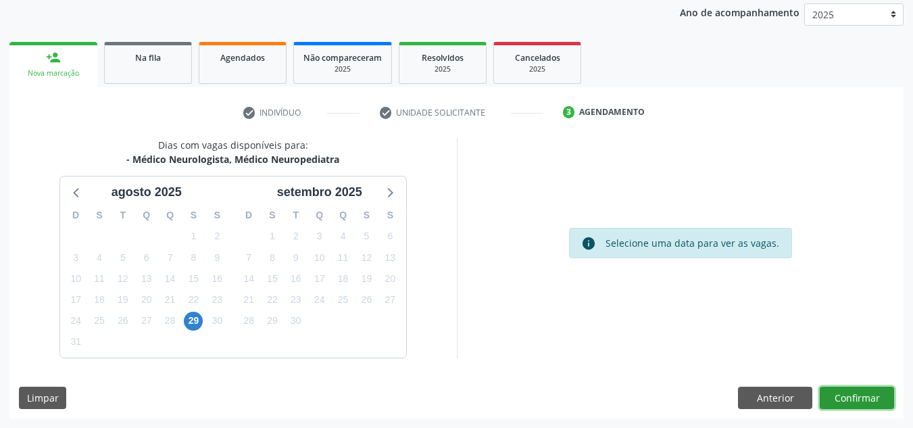
click at [889, 399] on button "Confirmar" at bounding box center [857, 398] width 74 height 23
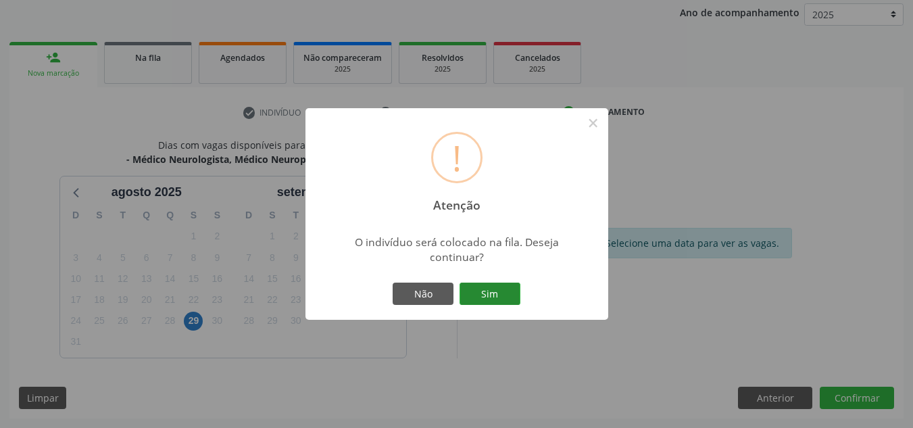
click at [496, 289] on button "Sim" at bounding box center [490, 294] width 61 height 23
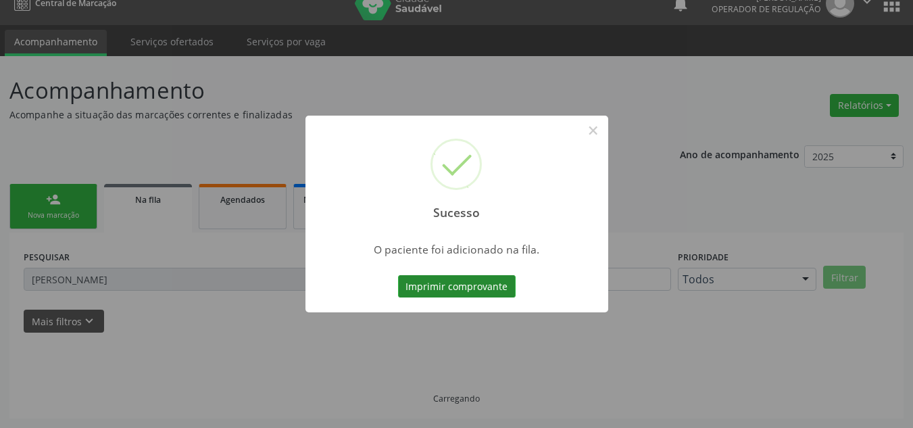
scroll to position [18, 0]
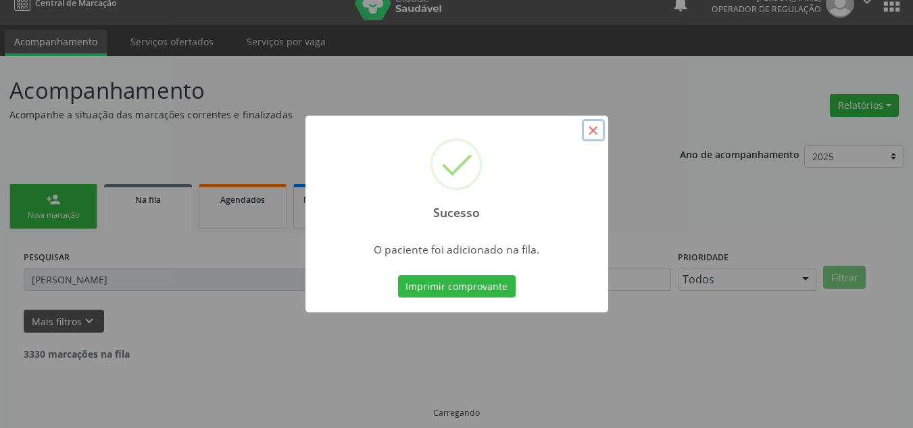
click at [598, 131] on button "×" at bounding box center [593, 130] width 23 height 23
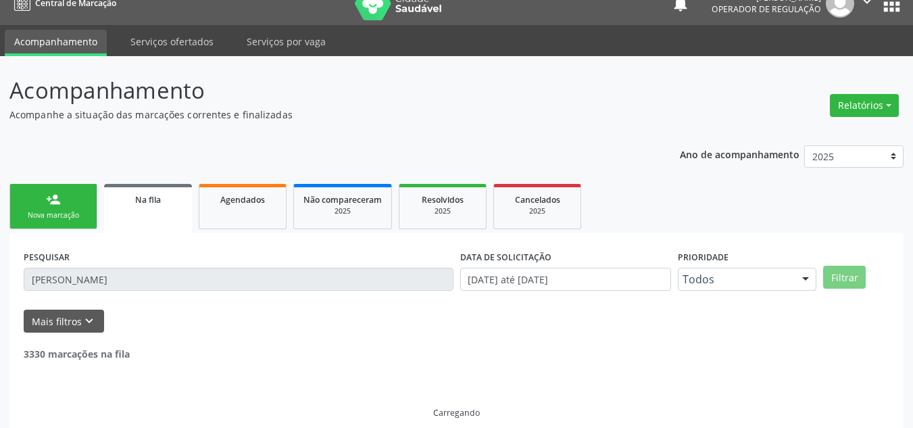
scroll to position [0, 0]
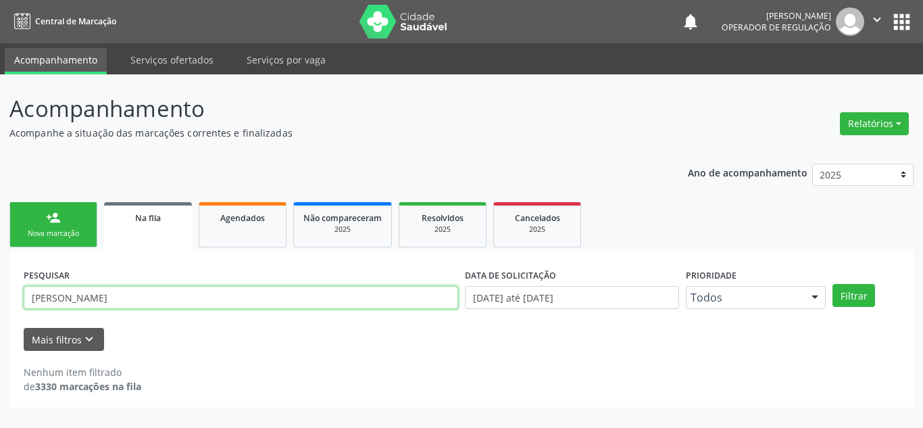
click at [182, 292] on input "MARIA DE LOURDES LARANJEIRA" at bounding box center [241, 297] width 435 height 23
drag, startPoint x: 219, startPoint y: 307, endPoint x: 28, endPoint y: 308, distance: 191.3
click at [28, 308] on input "MARIA DE LOURDES LARANJEIRA" at bounding box center [241, 297] width 435 height 23
type input "70320560337"
click at [833, 284] on button "Filtrar" at bounding box center [854, 295] width 43 height 23
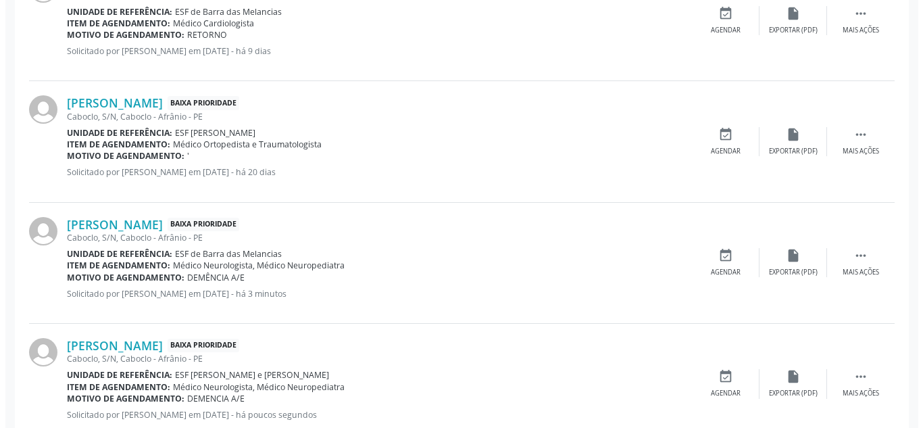
scroll to position [606, 0]
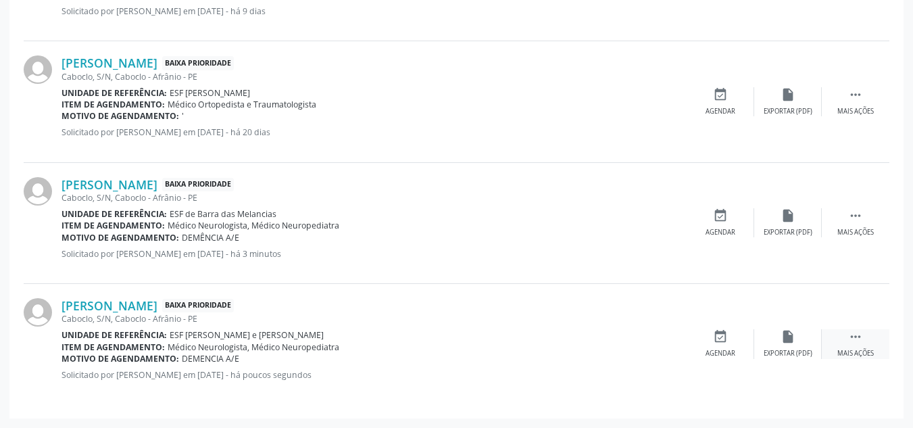
click at [846, 337] on div " Mais ações" at bounding box center [856, 343] width 68 height 29
click at [710, 331] on div "cancel Cancelar" at bounding box center [721, 343] width 68 height 29
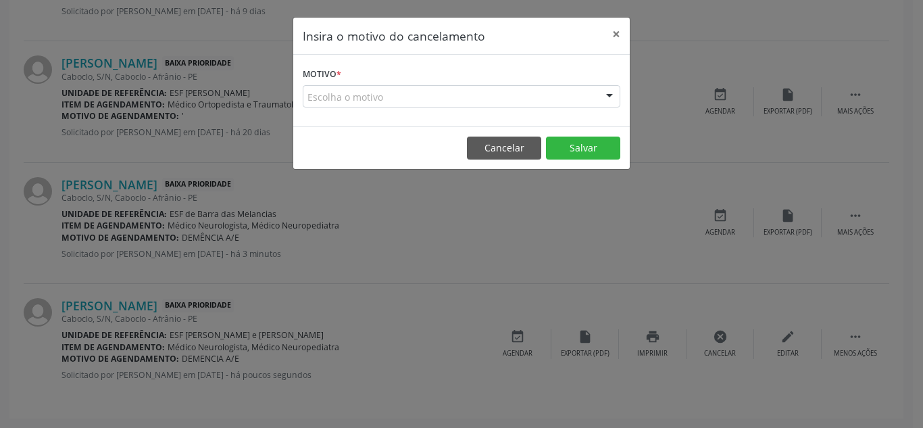
click at [535, 106] on div "Escolha o motivo" at bounding box center [462, 96] width 318 height 23
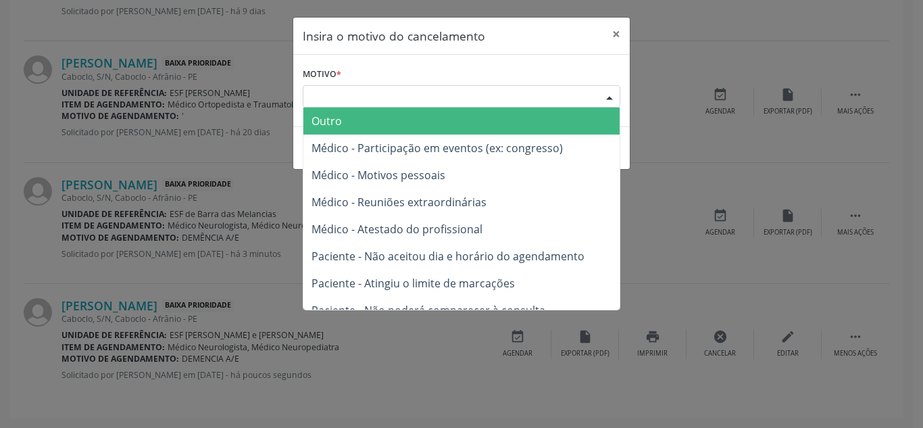
click at [523, 119] on span "Outro" at bounding box center [461, 120] width 316 height 27
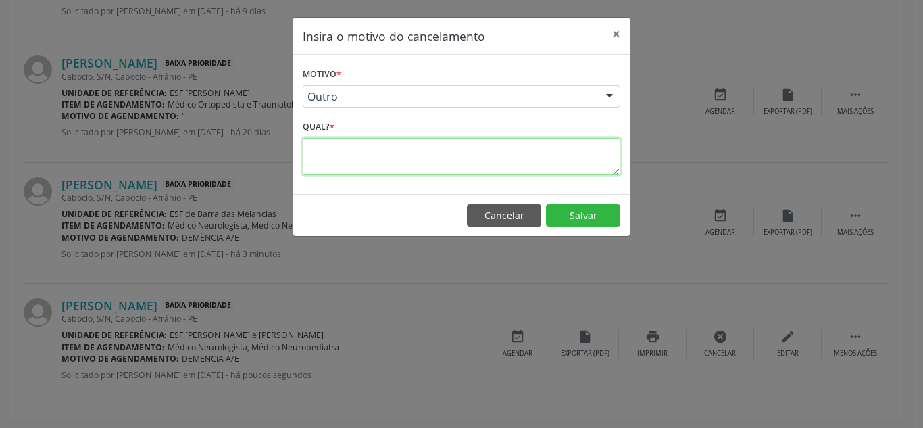
click at [543, 149] on textarea at bounding box center [462, 156] width 318 height 37
type textarea "MARAÇÃO DUPLICADA"
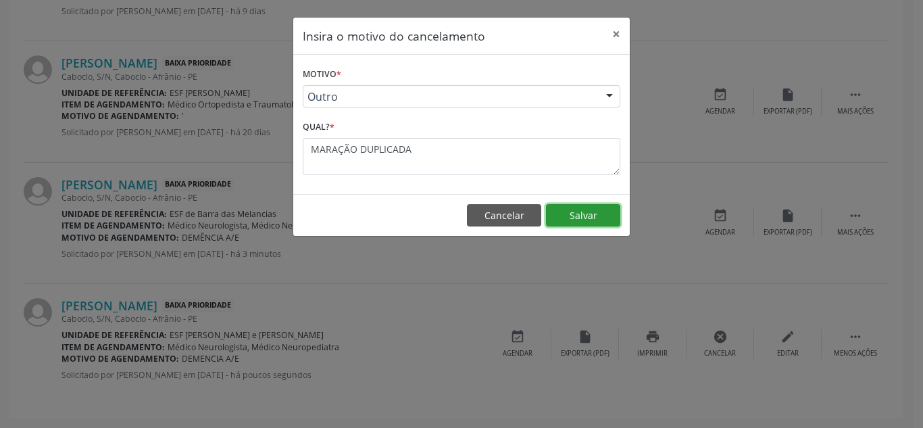
click at [566, 210] on button "Salvar" at bounding box center [583, 215] width 74 height 23
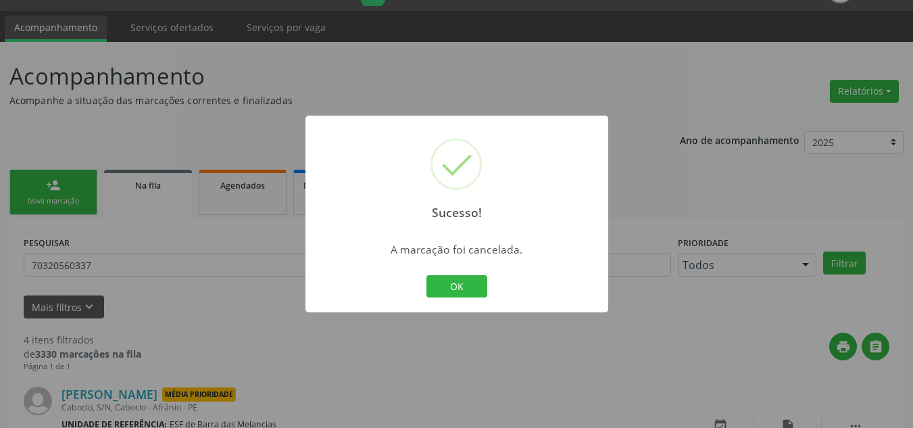
scroll to position [485, 0]
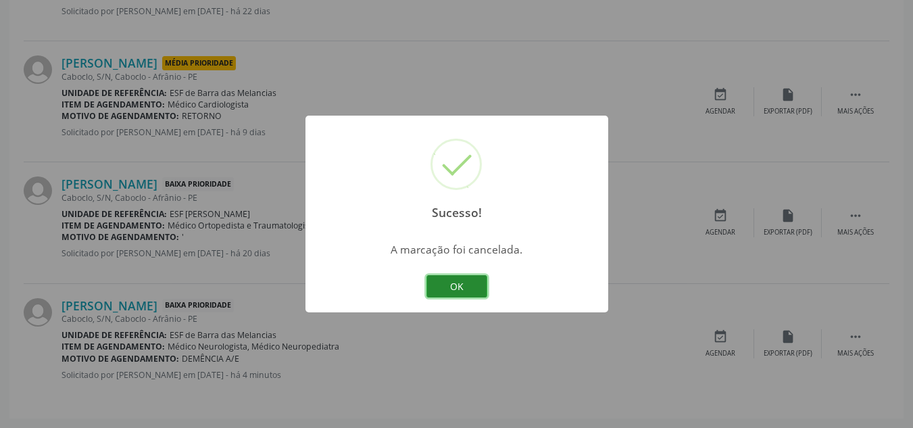
click at [479, 281] on button "OK" at bounding box center [456, 286] width 61 height 23
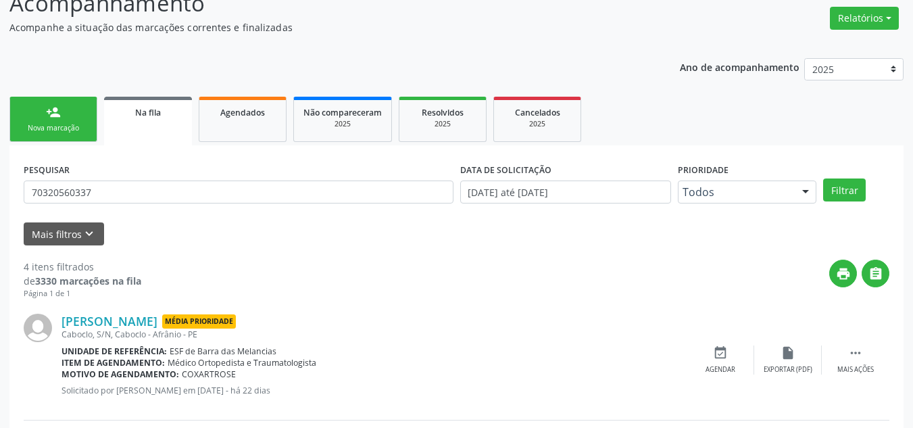
scroll to position [11, 0]
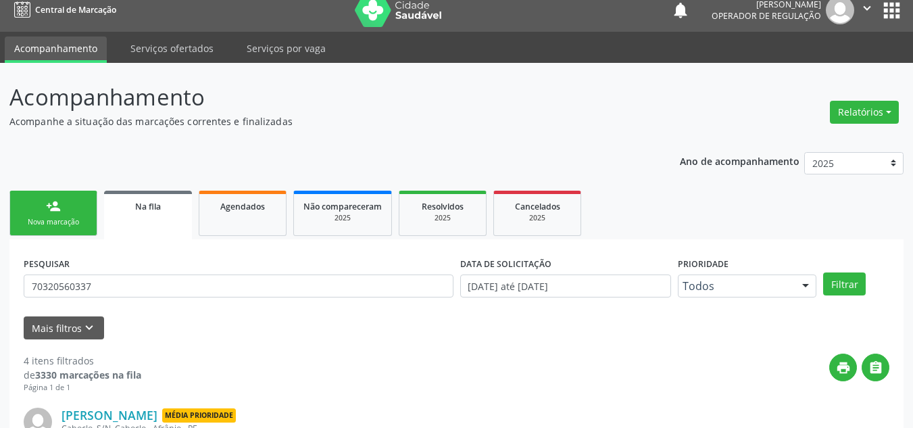
click at [31, 201] on link "person_add Nova marcação" at bounding box center [53, 213] width 88 height 45
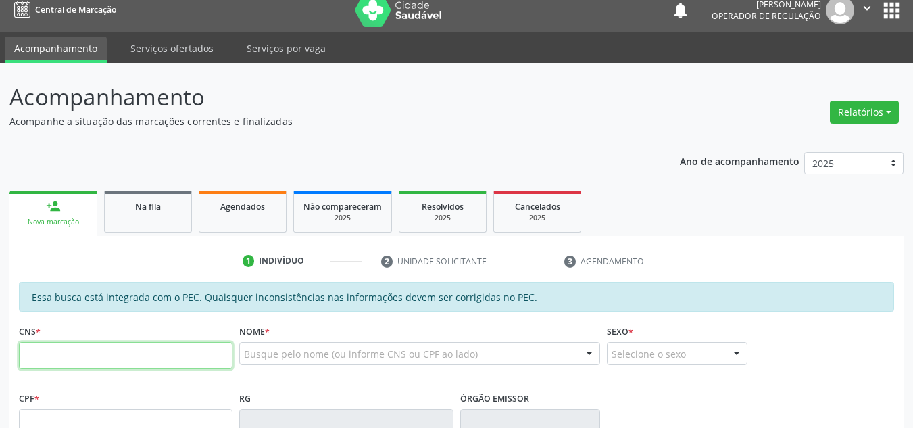
click at [97, 365] on input "text" at bounding box center [126, 355] width 214 height 27
type input "703 2056 0337 8597"
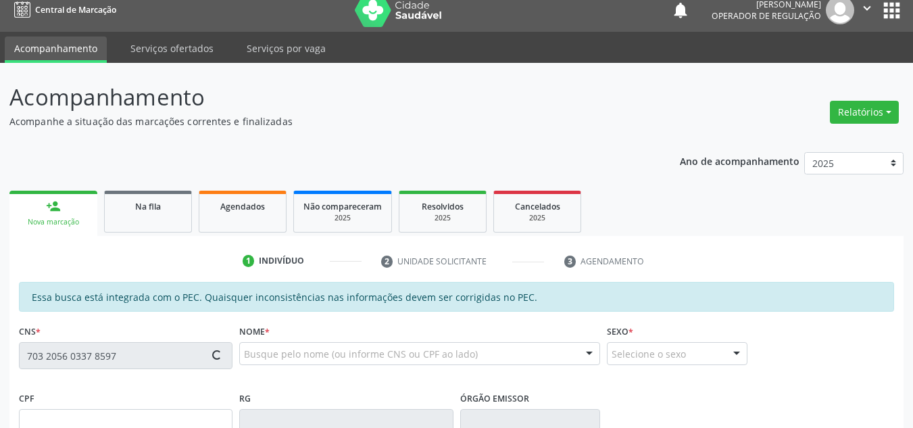
type input "269.503.674-49"
type input "18/06/1950"
type input "Durvalina Emídia de Jesus"
type input "(87) 99133-3081"
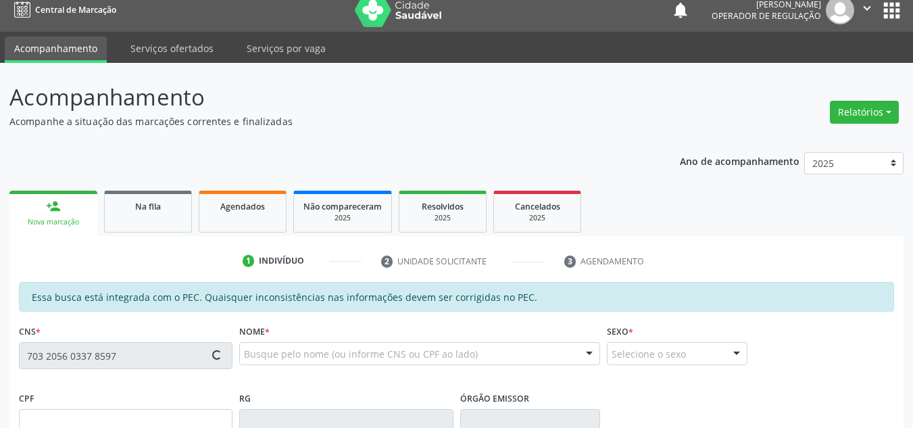
type input "S/N"
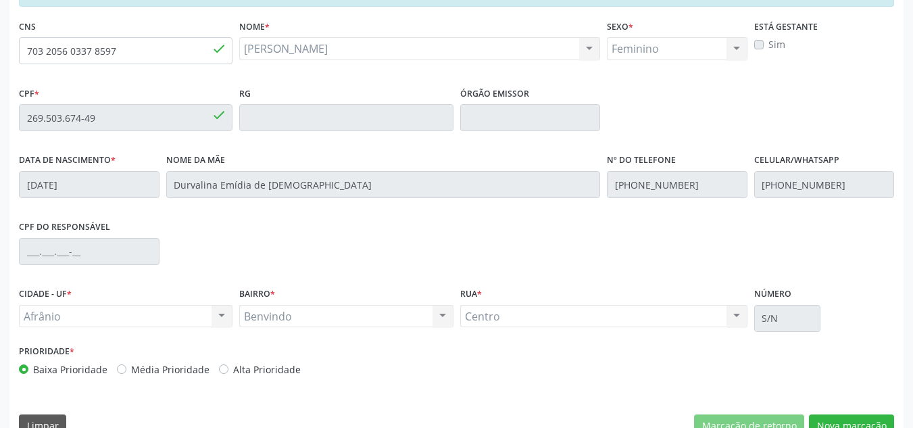
scroll to position [344, 0]
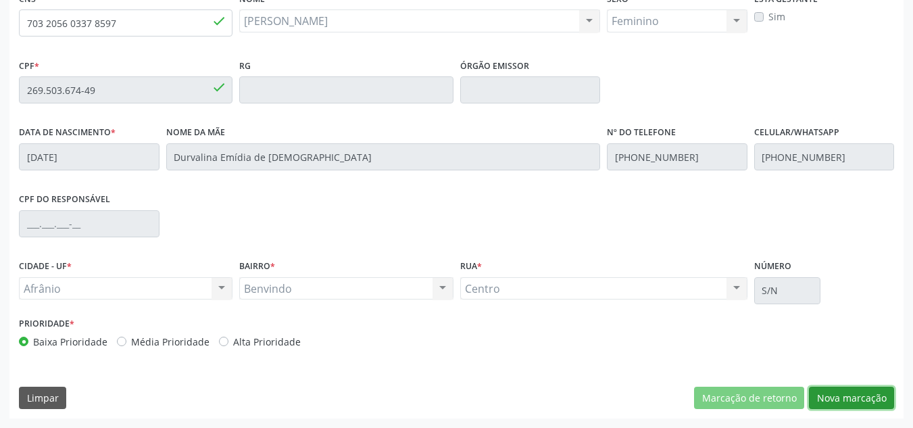
click at [868, 403] on button "Nova marcação" at bounding box center [851, 398] width 85 height 23
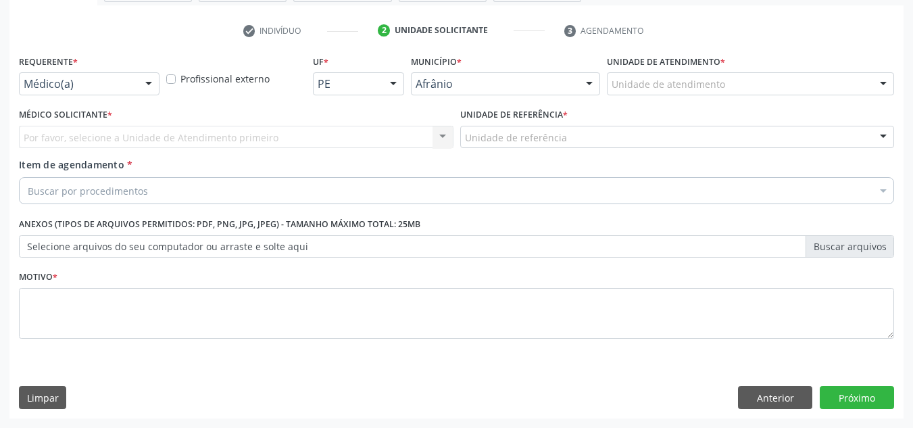
click at [811, 73] on div "Unidade de atendimento * Unidade de atendimento Academia da Saude de Afranio Ac…" at bounding box center [750, 72] width 287 height 43
click at [776, 87] on div "Unidade de atendimento" at bounding box center [750, 83] width 287 height 23
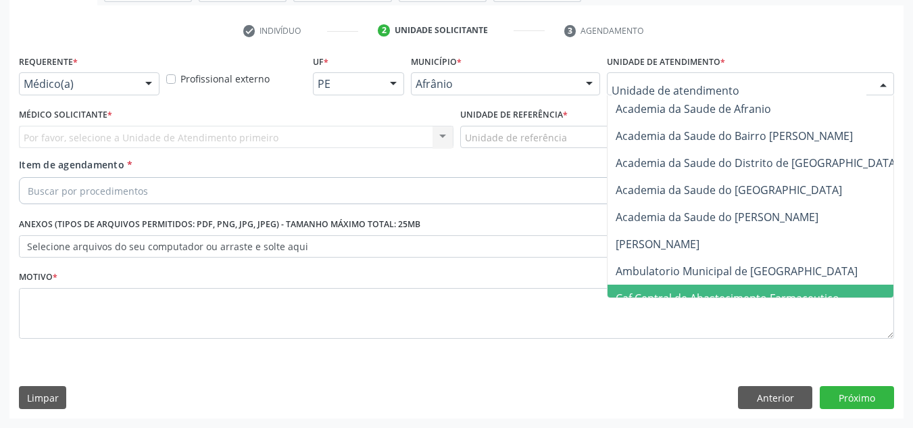
click at [706, 285] on span "Caf Central de Abastecimento Farmaceutico" at bounding box center [773, 298] width 330 height 27
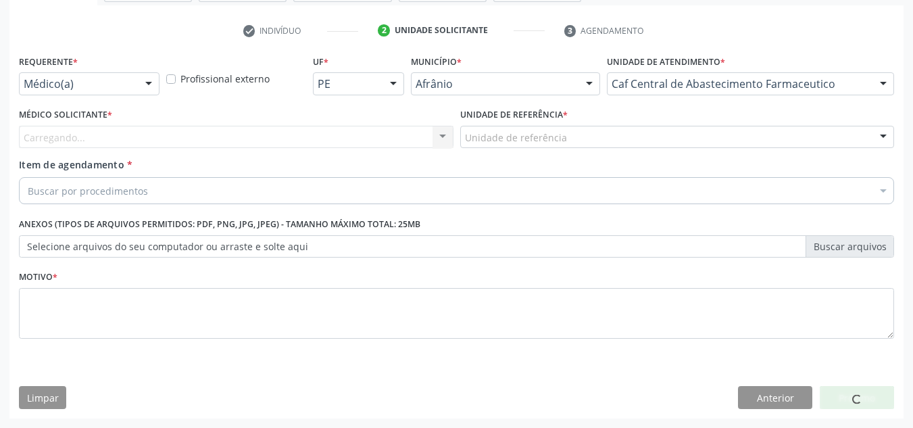
click at [708, 268] on div "Motivo *" at bounding box center [456, 303] width 875 height 72
click at [688, 75] on div "Caf Central de Abastecimento Farmaceutico" at bounding box center [750, 83] width 287 height 23
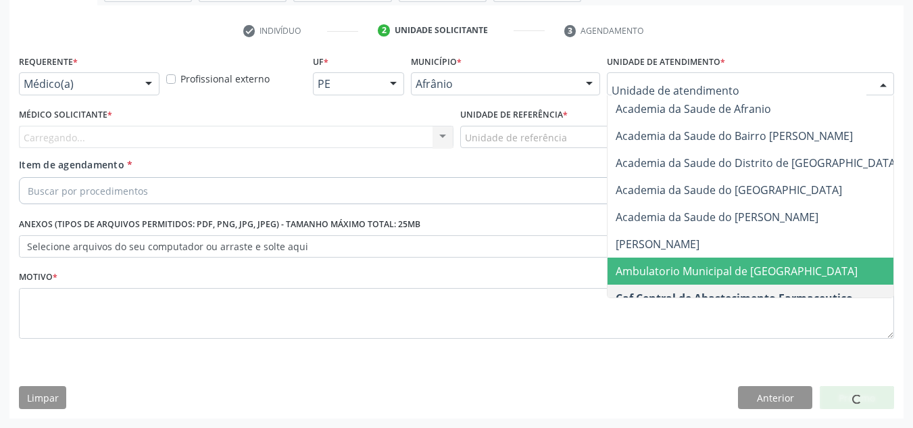
drag, startPoint x: 667, startPoint y: 263, endPoint x: 564, endPoint y: 225, distance: 110.1
click at [659, 258] on span "Ambulatorio Municipal de [GEOGRAPHIC_DATA]" at bounding box center [773, 271] width 330 height 27
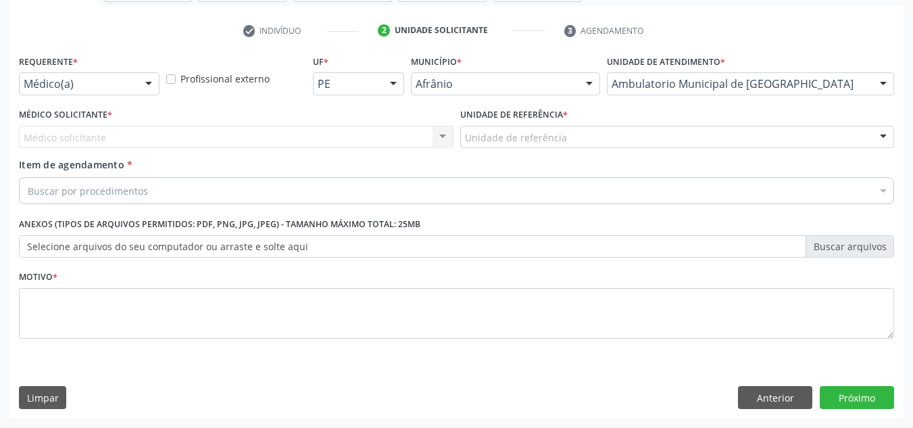
click at [300, 137] on div "Médico solicitante Nenhum resultado encontrado para: " " Não há nenhuma opção p…" at bounding box center [236, 137] width 435 height 23
drag, startPoint x: 337, startPoint y: 210, endPoint x: 347, endPoint y: 187, distance: 25.1
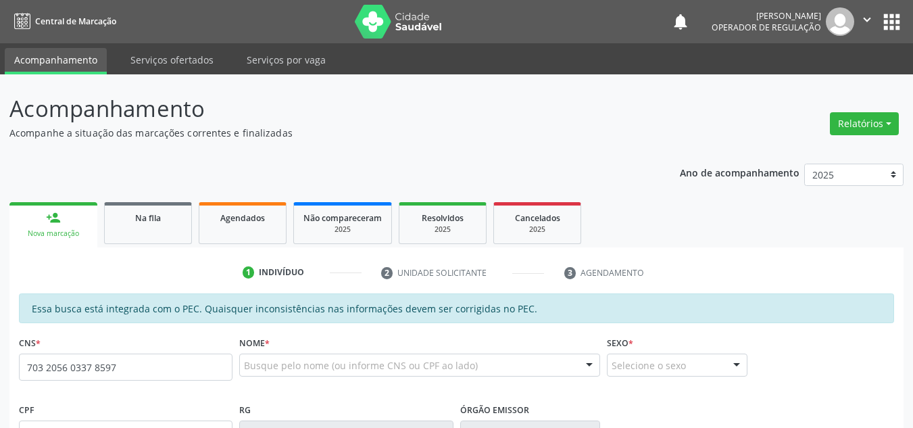
type input "703 2056 0337 8597"
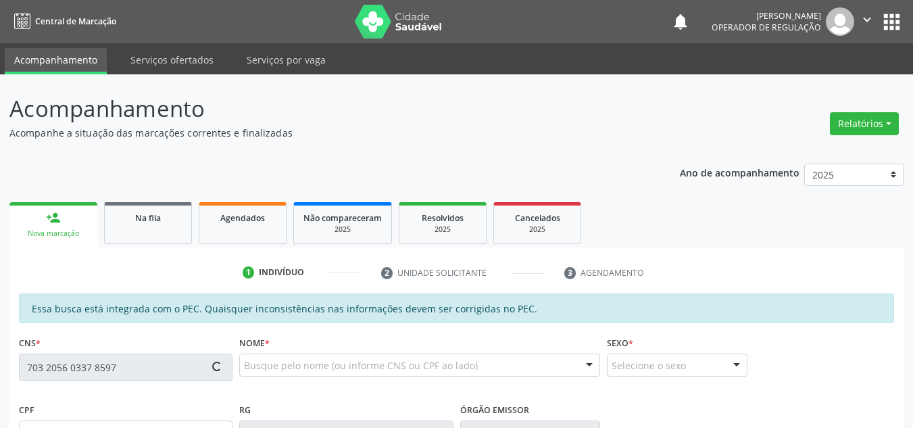
type input "269.503.674-49"
type input "[DATE]"
type input "Durvalina Emídia de [DEMOGRAPHIC_DATA]"
type input "[PHONE_NUMBER]"
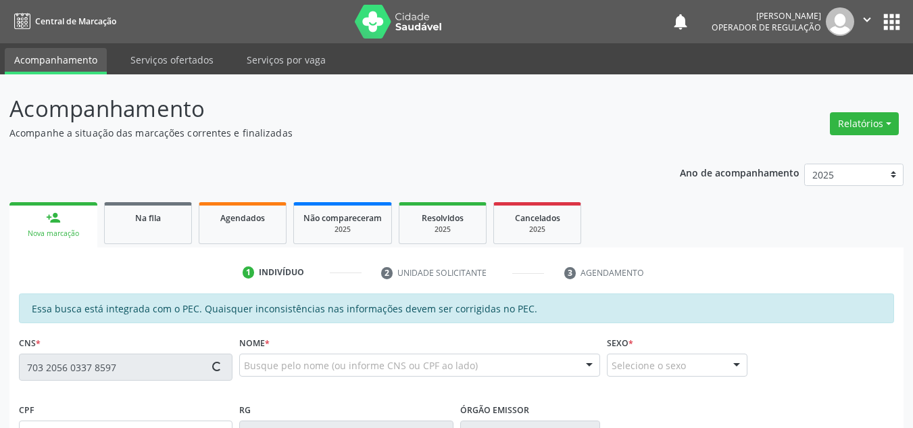
type input "S/N"
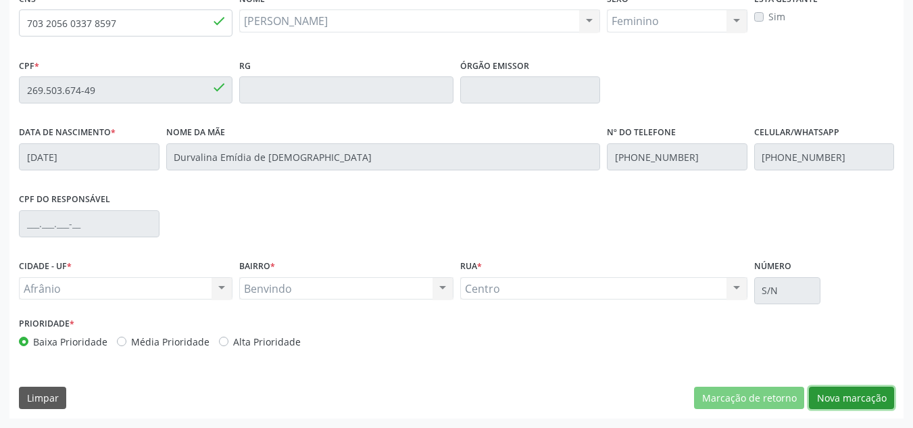
click at [874, 399] on button "Nova marcação" at bounding box center [851, 398] width 85 height 23
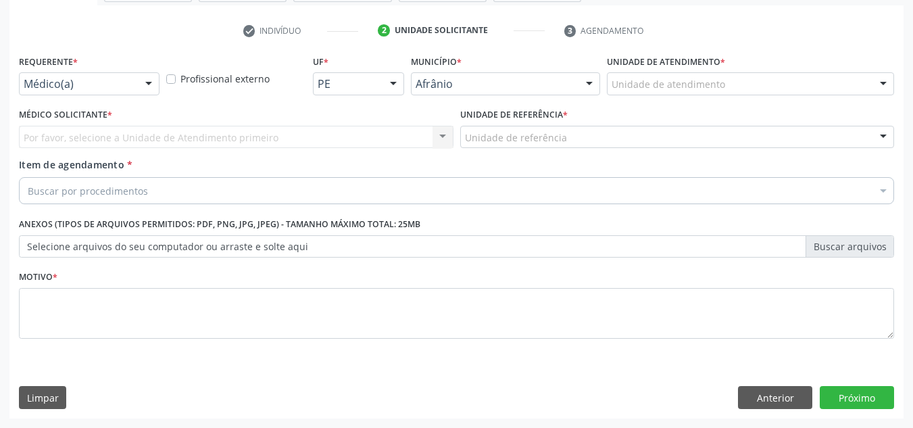
scroll to position [242, 0]
click at [832, 78] on div "Unidade de atendimento" at bounding box center [750, 83] width 287 height 23
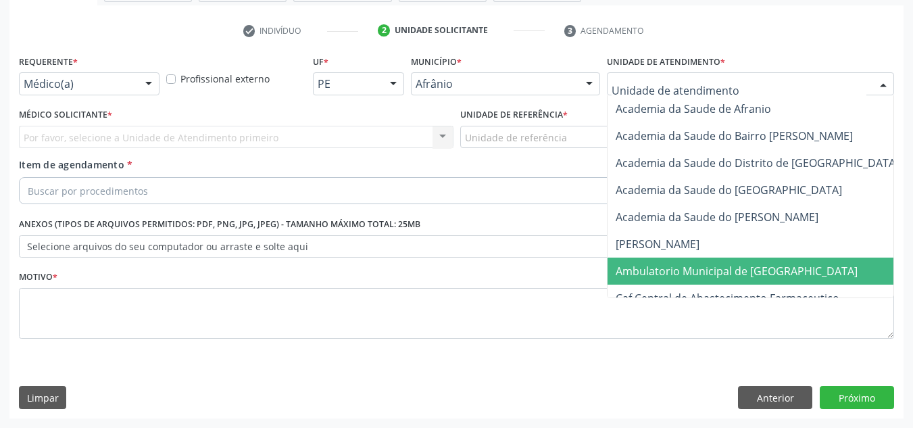
click at [825, 258] on span "Ambulatorio Municipal de [GEOGRAPHIC_DATA]" at bounding box center [773, 271] width 330 height 27
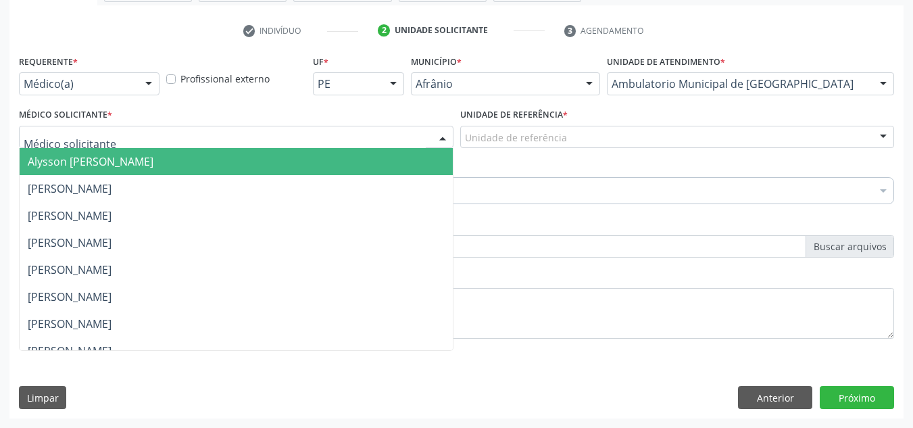
click at [391, 127] on div at bounding box center [236, 137] width 435 height 23
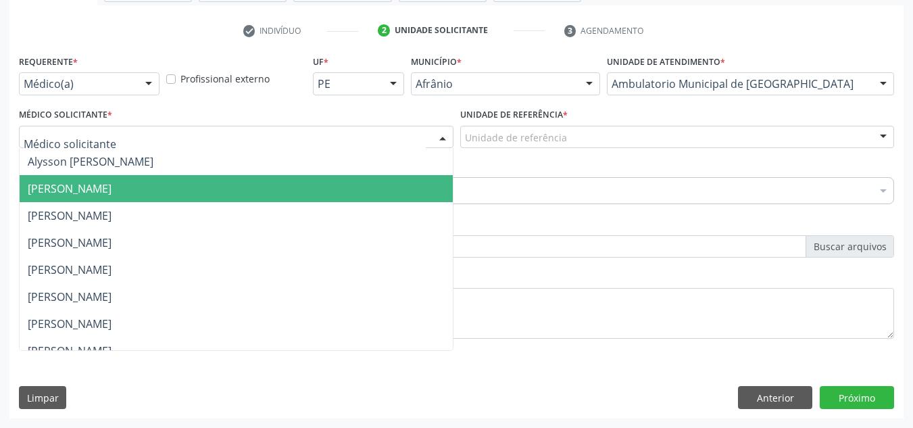
drag, startPoint x: 389, startPoint y: 195, endPoint x: 472, endPoint y: 142, distance: 98.2
click at [395, 193] on span "[PERSON_NAME]" at bounding box center [236, 188] width 433 height 27
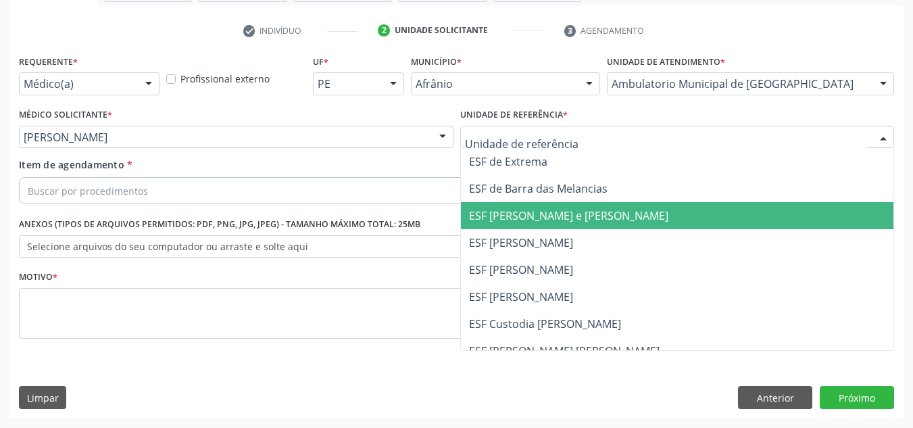
click at [484, 205] on span "ESF [PERSON_NAME] e [PERSON_NAME]" at bounding box center [677, 215] width 433 height 27
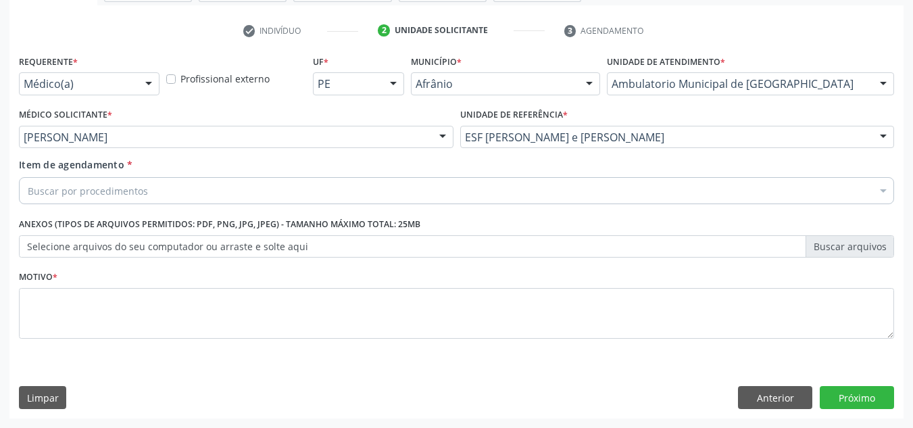
click at [475, 193] on div "Buscar por procedimentos" at bounding box center [456, 190] width 875 height 27
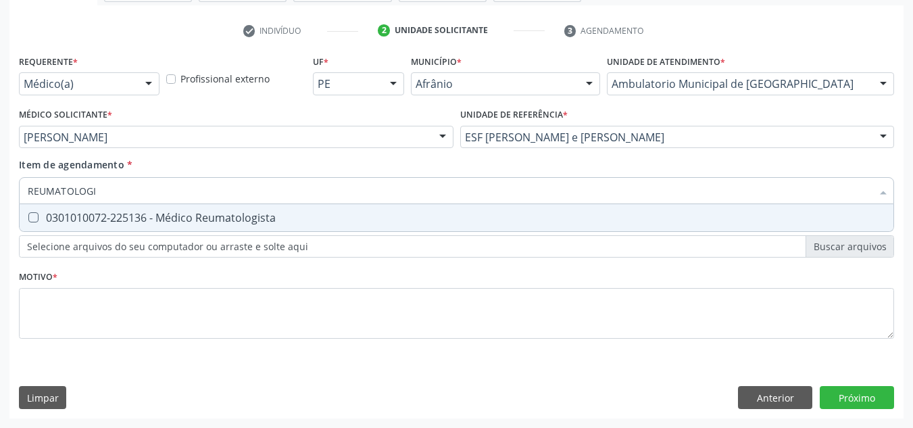
type input "REUMATOLOGIS"
click at [415, 218] on div "0301010072-225136 - Médico Reumatologista" at bounding box center [457, 217] width 858 height 11
checkbox Reumatologista "true"
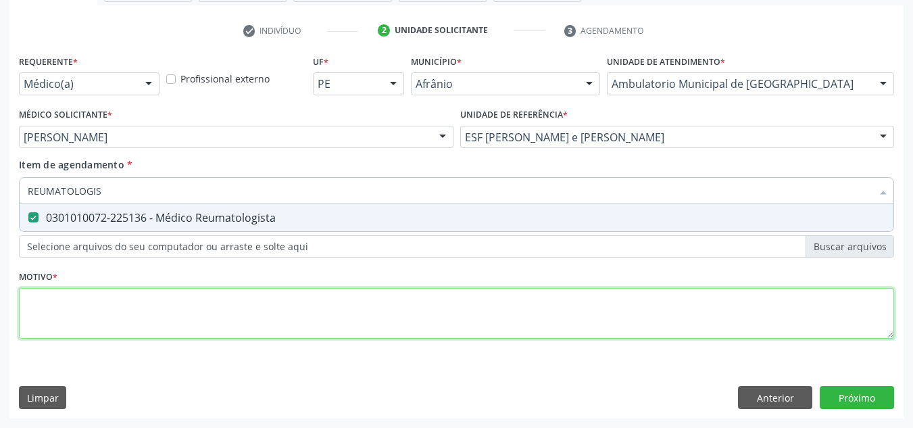
click at [386, 315] on div "Requerente * Médico(a) Médico(a) Enfermeiro(a) Paciente Nenhum resultado encont…" at bounding box center [456, 204] width 875 height 306
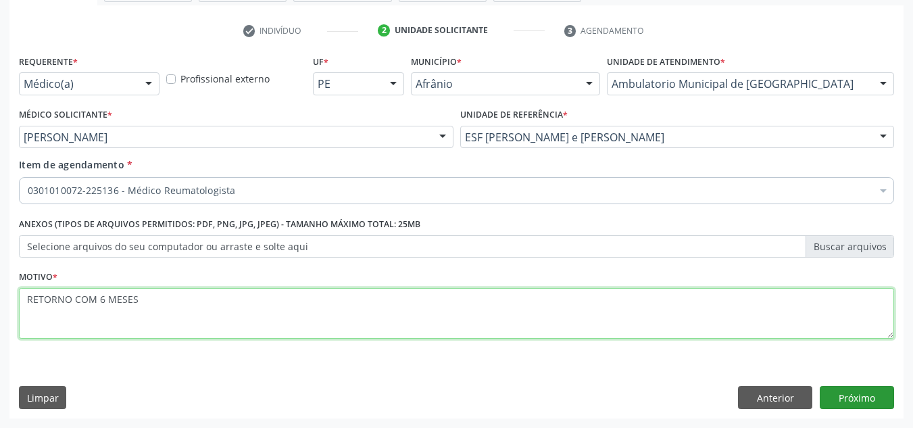
type textarea "RETORNO COM 6 MESES"
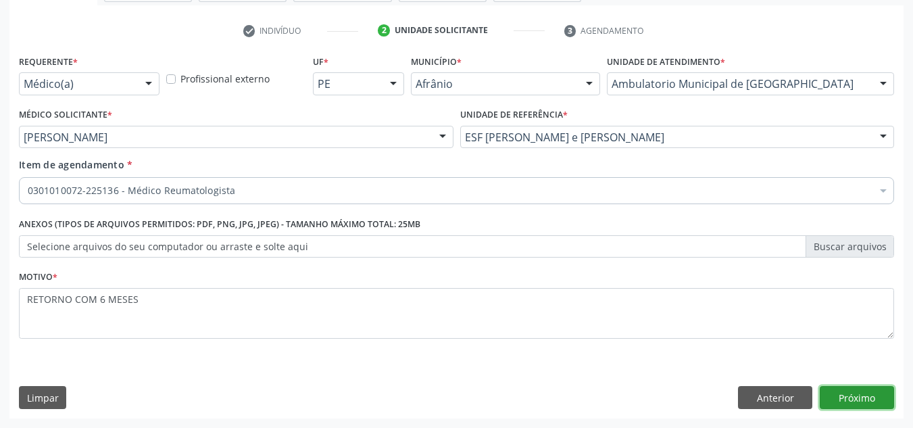
click at [858, 399] on button "Próximo" at bounding box center [857, 397] width 74 height 23
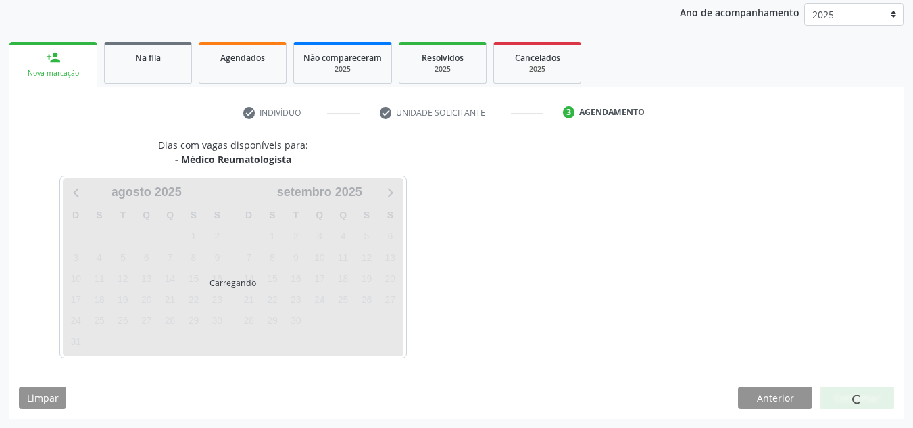
scroll to position [160, 0]
click at [858, 399] on span at bounding box center [856, 398] width 11 height 11
click at [858, 399] on span at bounding box center [857, 399] width 11 height 11
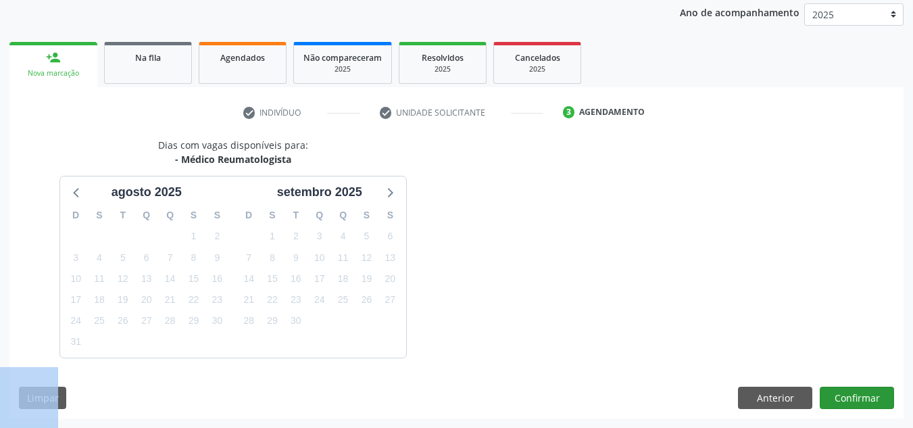
scroll to position [200, 0]
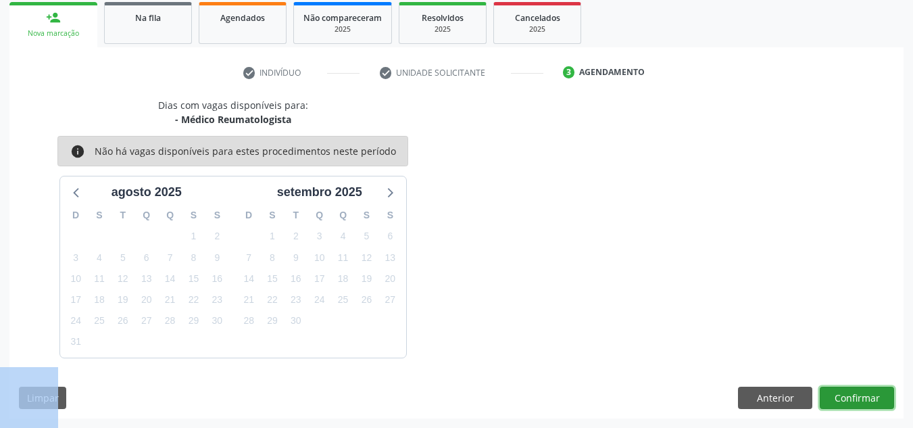
click at [855, 399] on button "Confirmar" at bounding box center [857, 398] width 74 height 23
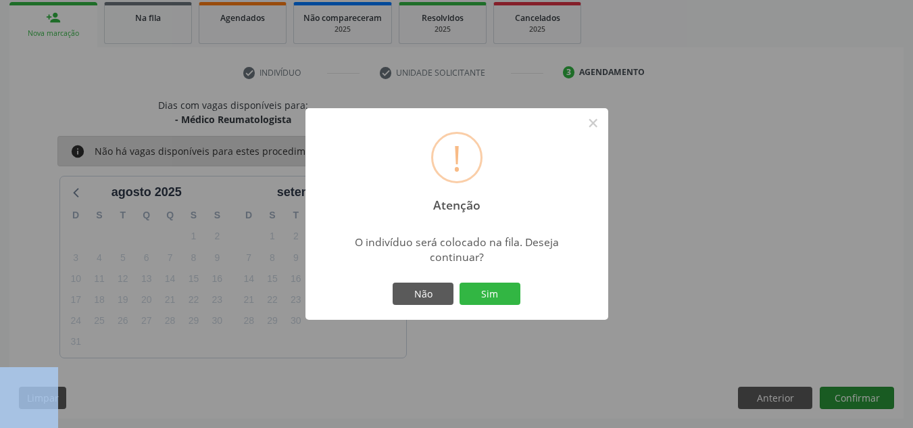
click at [460, 283] on button "Sim" at bounding box center [490, 294] width 61 height 23
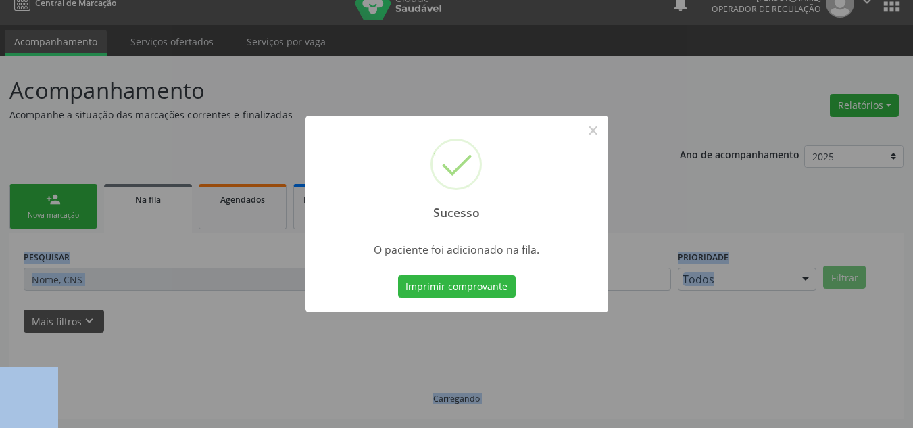
scroll to position [18, 0]
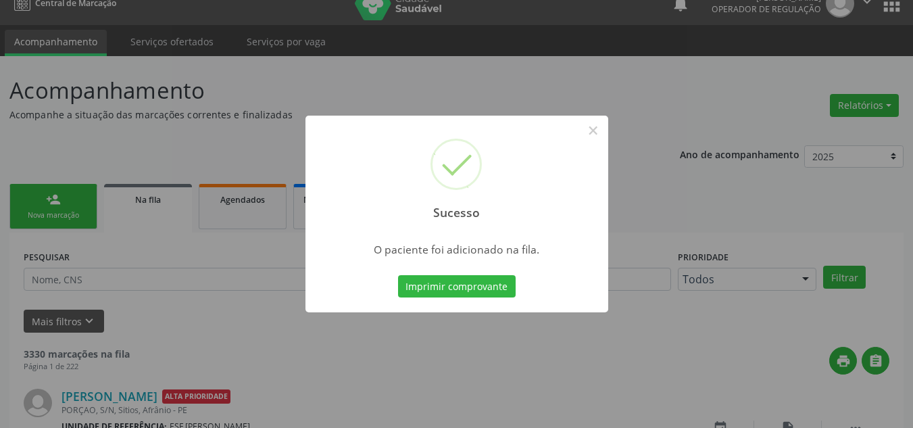
click at [608, 135] on div "Sucesso ×" at bounding box center [457, 174] width 303 height 116
click at [603, 135] on button "×" at bounding box center [593, 130] width 23 height 23
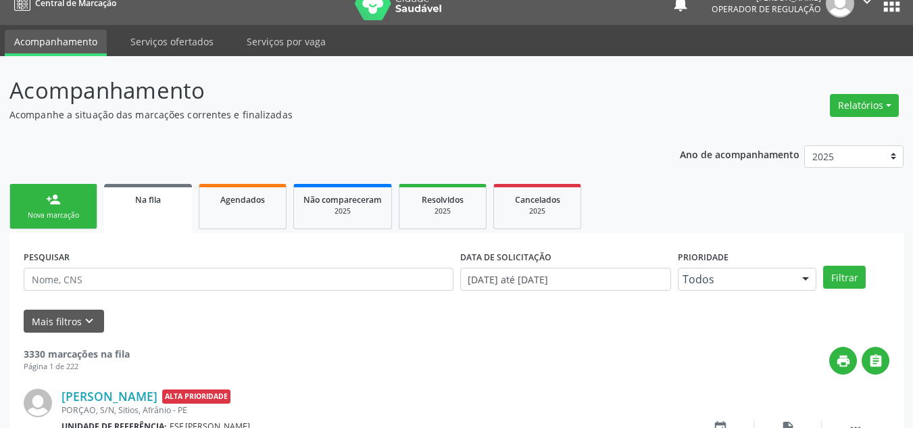
drag, startPoint x: 67, startPoint y: 214, endPoint x: 46, endPoint y: 225, distance: 23.6
click at [67, 214] on div "Nova marcação" at bounding box center [54, 215] width 68 height 10
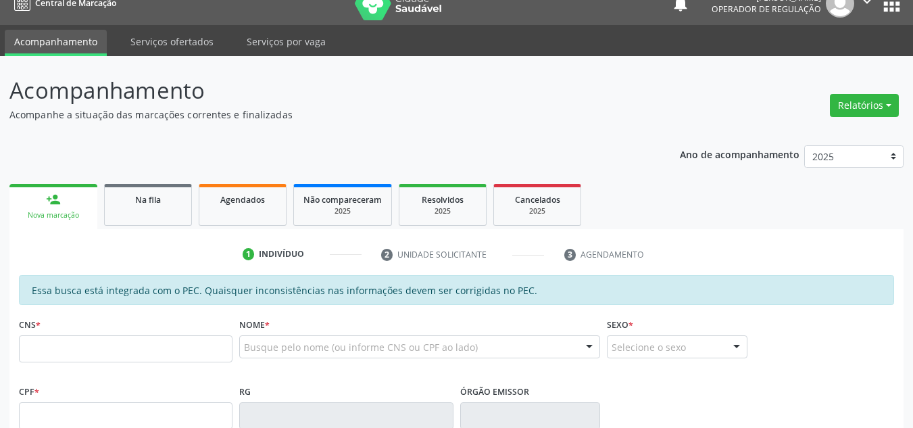
click at [81, 186] on link "person_add Nova marcação" at bounding box center [53, 206] width 88 height 45
click at [82, 351] on input "text" at bounding box center [126, 348] width 214 height 27
click at [138, 356] on input "text" at bounding box center [126, 348] width 214 height 27
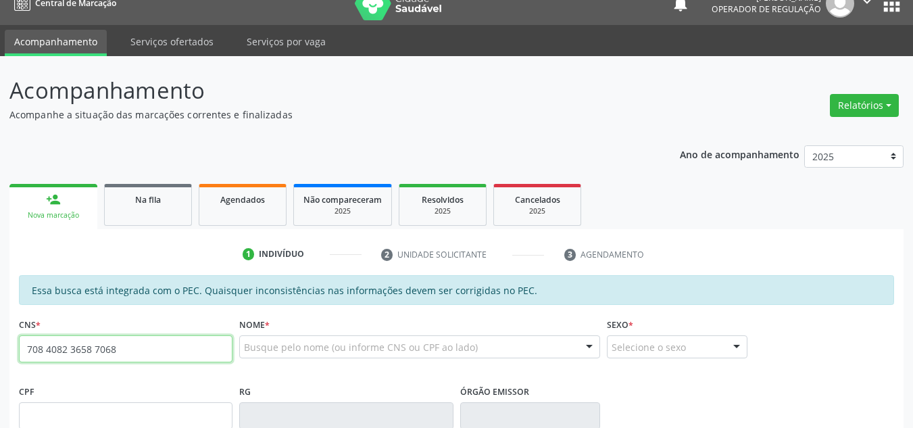
type input "708 4082 3658 7068"
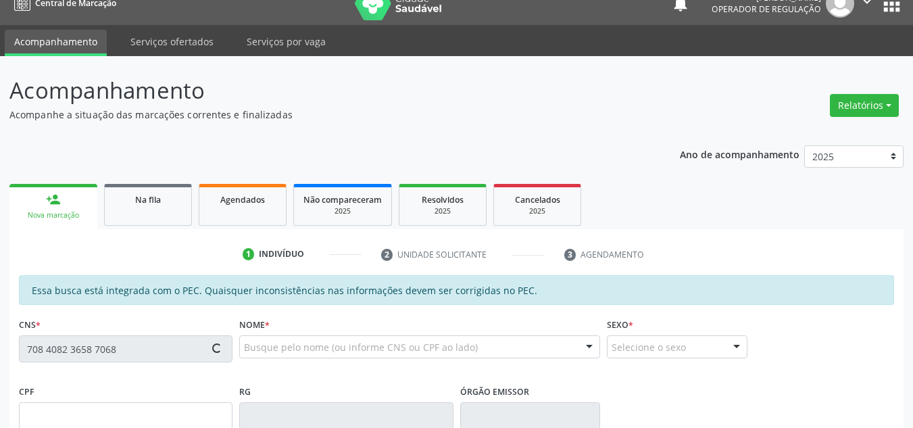
type input "046.403.884-70"
type input "23/09/1951"
type input "Maria da Paixao"
type input "(87) 98826-4294"
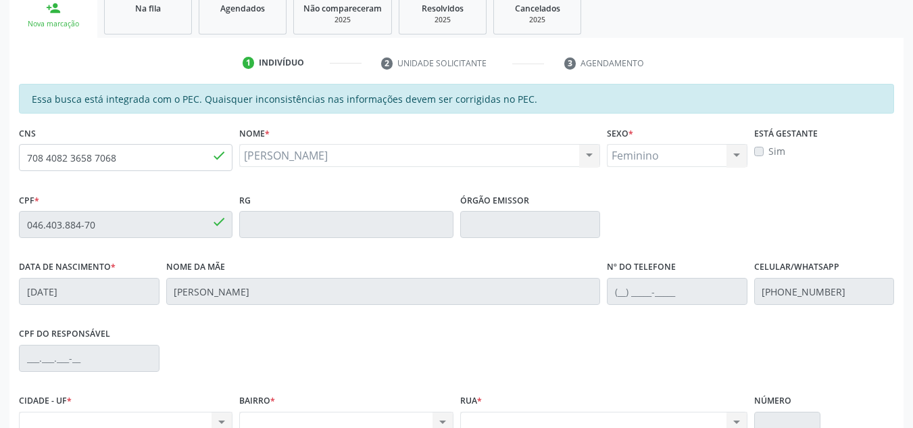
scroll to position [209, 0]
drag, startPoint x: 132, startPoint y: 147, endPoint x: 0, endPoint y: 166, distance: 133.3
click at [0, 166] on div "Acompanhamento Acompanhe a situação das marcações correntes e finalizadas Relat…" at bounding box center [456, 214] width 913 height 698
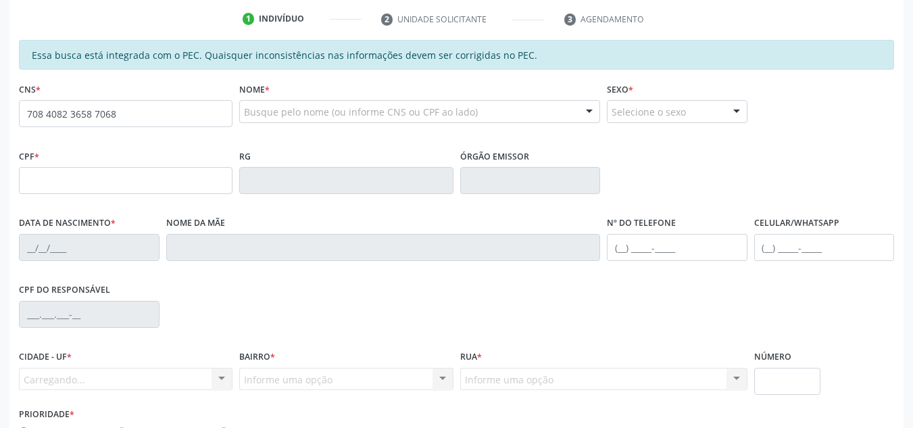
scroll to position [253, 0]
type input "708 4082 3658 7068"
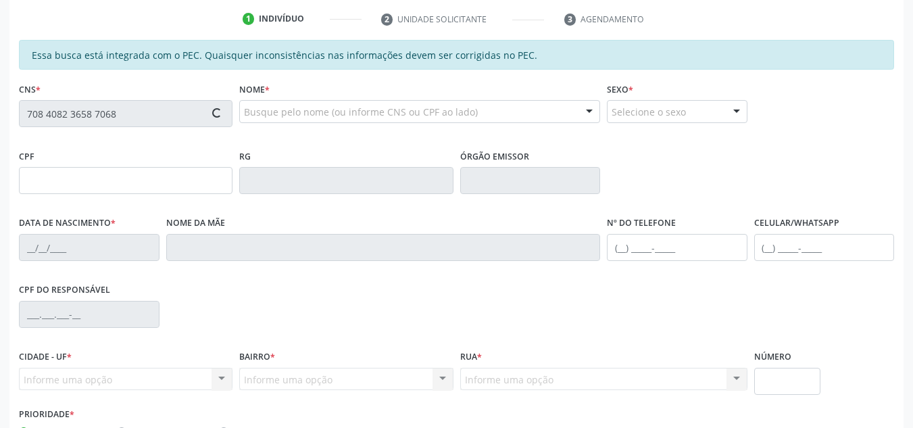
type input "046.403.884-70"
type input "[DATE]"
type input "[PERSON_NAME]"
type input "[PHONE_NUMBER]"
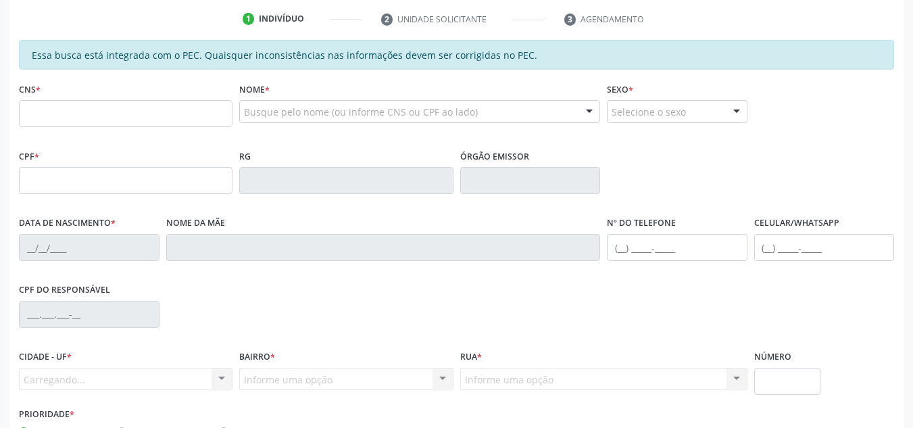
scroll to position [253, 0]
click at [76, 109] on input "text" at bounding box center [126, 113] width 214 height 27
paste input "708 4082 3658 7068"
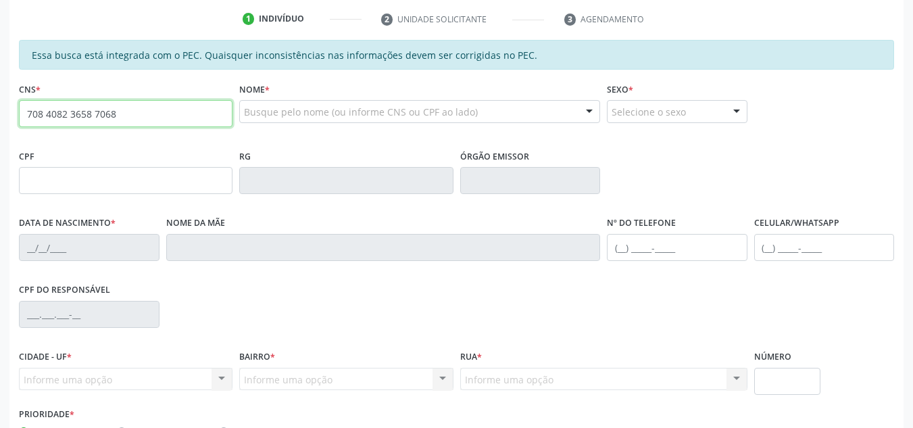
type input "708 4082 3658 7068"
type input "046.403.884-70"
type input "[DATE]"
type input "[PERSON_NAME]"
type input "[PHONE_NUMBER]"
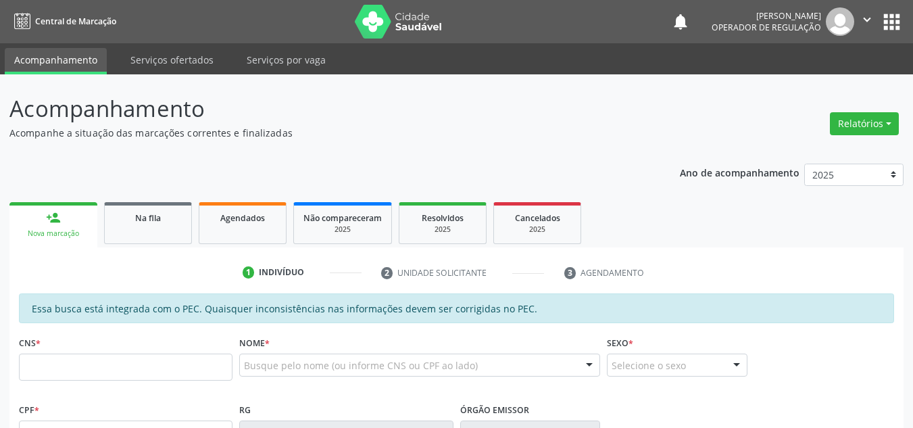
scroll to position [253, 0]
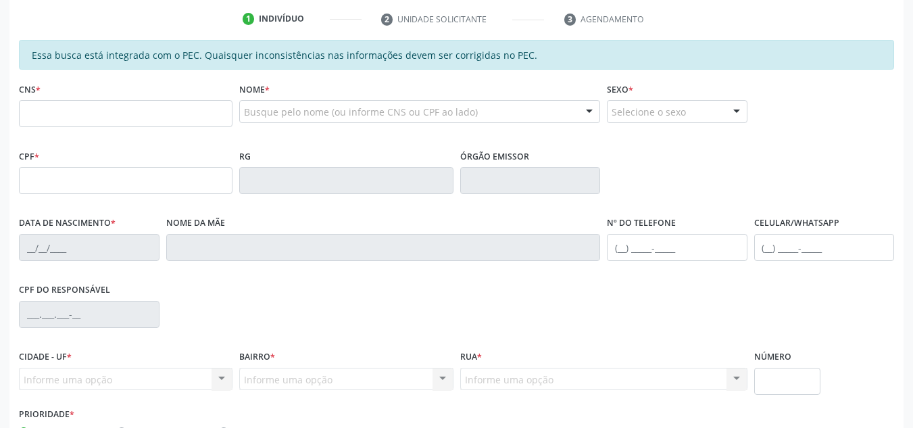
click at [145, 99] on div "CNS *" at bounding box center [126, 103] width 214 height 48
drag, startPoint x: 139, startPoint y: 105, endPoint x: 150, endPoint y: 55, distance: 50.7
click at [135, 88] on div "CNS *" at bounding box center [126, 103] width 214 height 48
paste input "708 4082 3658 7068"
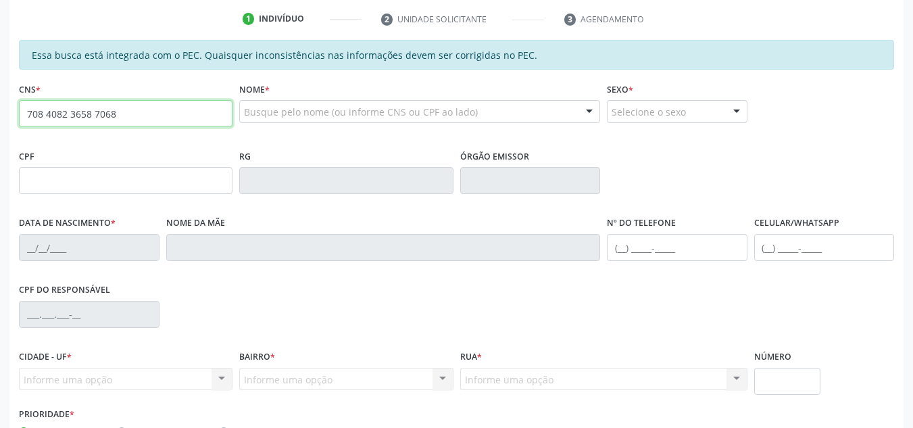
type input "708 4082 3658 7068"
type input "046.403.884-70"
type input "23/09/1951"
type input "Maria da Paixao"
type input "(87) 98826-4294"
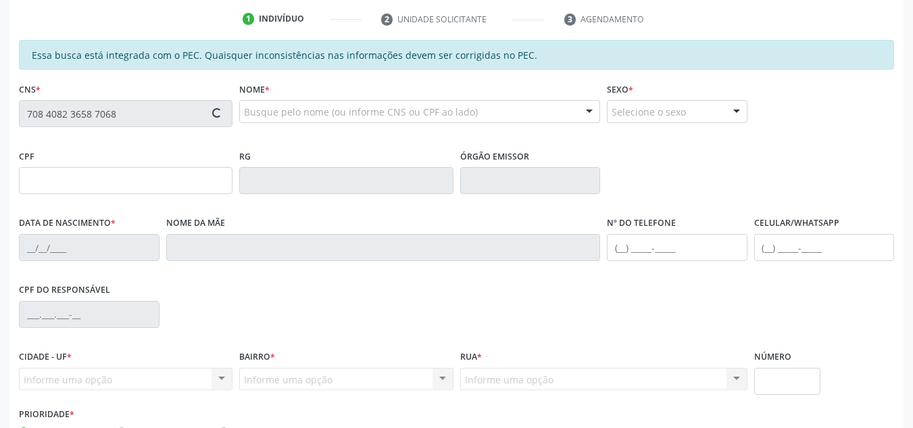
type input "S/N"
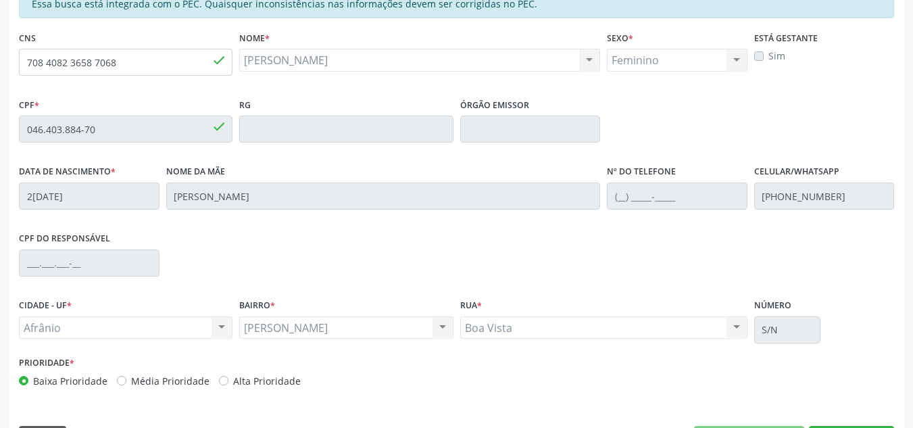
scroll to position [344, 0]
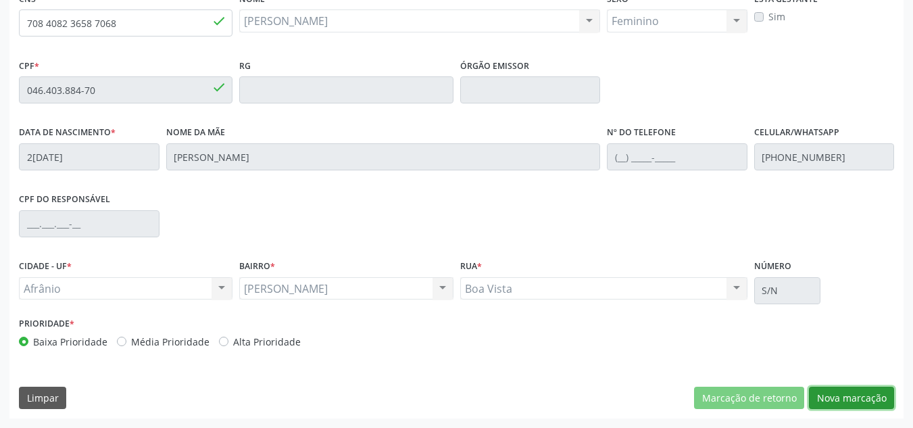
click at [849, 392] on button "Nova marcação" at bounding box center [851, 398] width 85 height 23
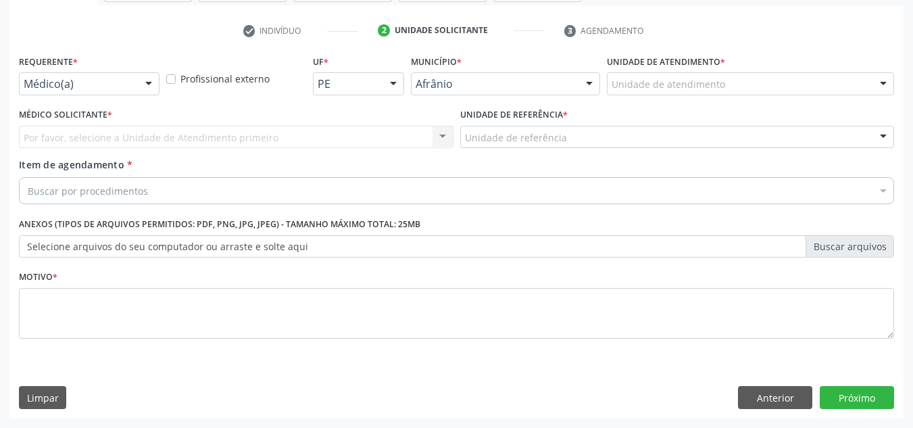
scroll to position [242, 0]
click at [664, 68] on label "Unidade de atendimento *" at bounding box center [666, 61] width 118 height 21
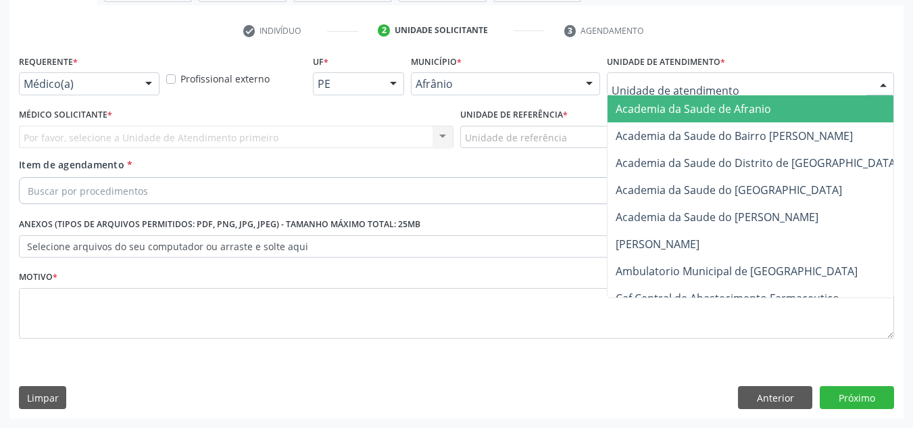
click at [664, 74] on div at bounding box center [750, 83] width 287 height 23
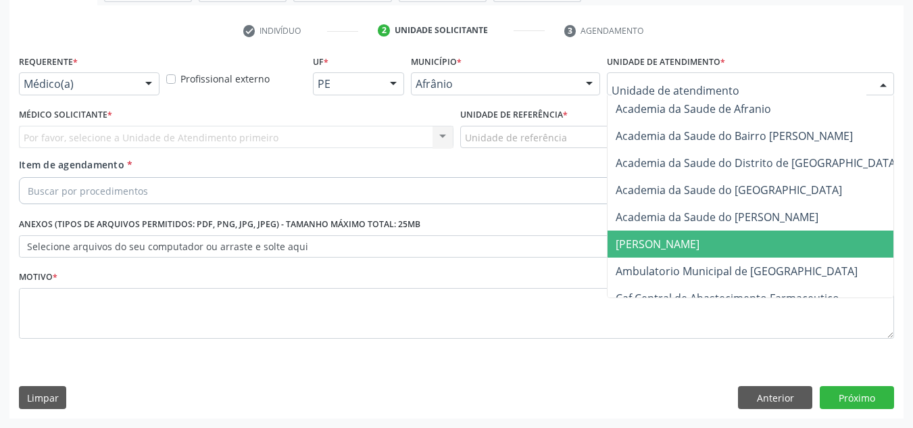
click at [666, 269] on span "Ambulatorio Municipal de [GEOGRAPHIC_DATA]" at bounding box center [737, 271] width 242 height 15
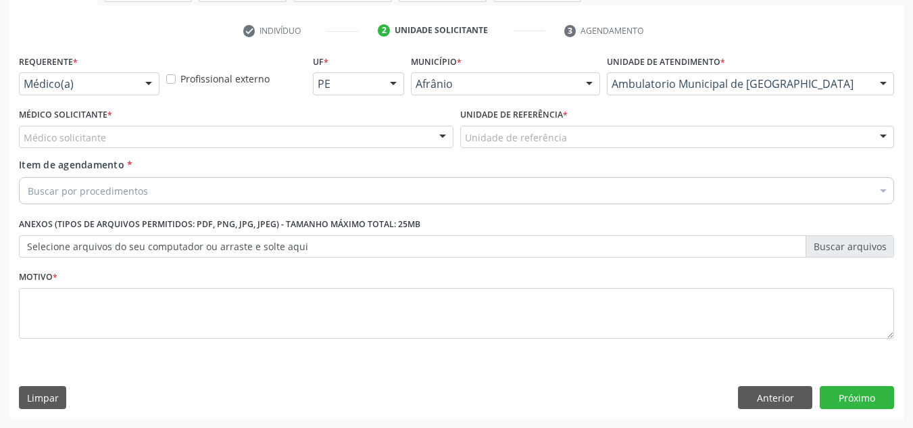
click at [374, 149] on div "Médico Solicitante * Médico solicitante Alysson Rodrigo Ferreira Cavalcanti Bru…" at bounding box center [236, 131] width 441 height 53
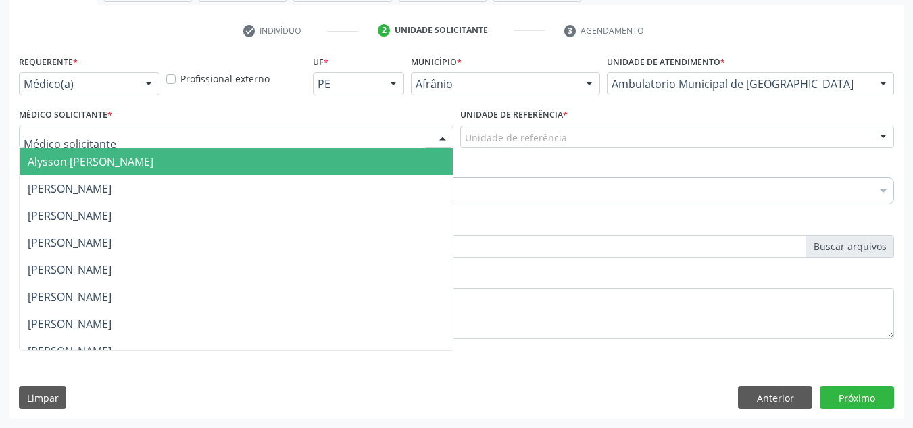
click at [363, 136] on div at bounding box center [236, 137] width 435 height 23
click at [363, 136] on input "text" at bounding box center [225, 143] width 402 height 27
drag, startPoint x: 350, startPoint y: 196, endPoint x: 492, endPoint y: 132, distance: 155.5
click at [353, 196] on span "[PERSON_NAME]" at bounding box center [236, 188] width 433 height 27
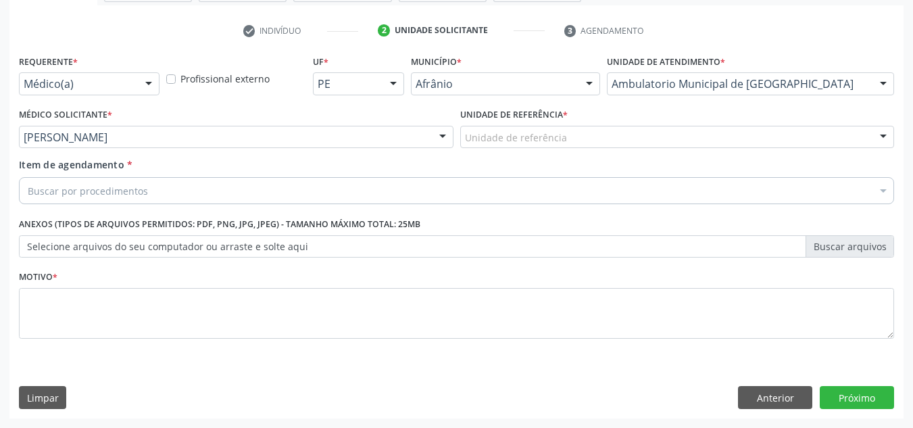
drag, startPoint x: 501, startPoint y: 133, endPoint x: 508, endPoint y: 160, distance: 28.0
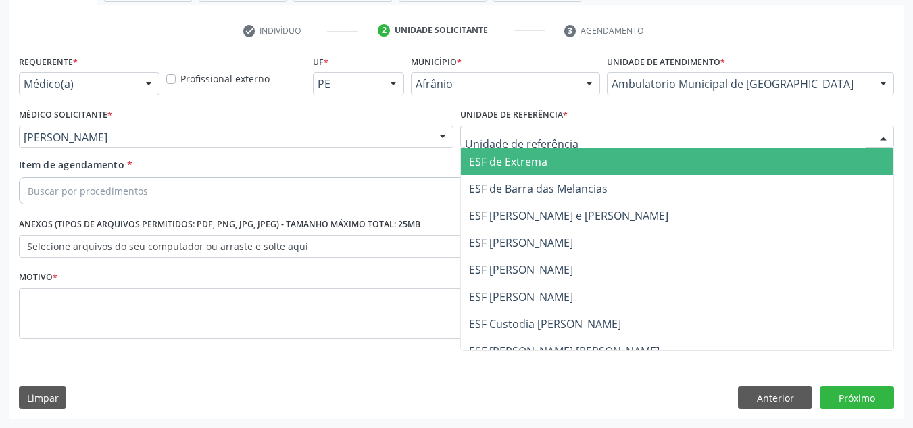
click at [477, 232] on span "ESF [PERSON_NAME]" at bounding box center [677, 242] width 433 height 27
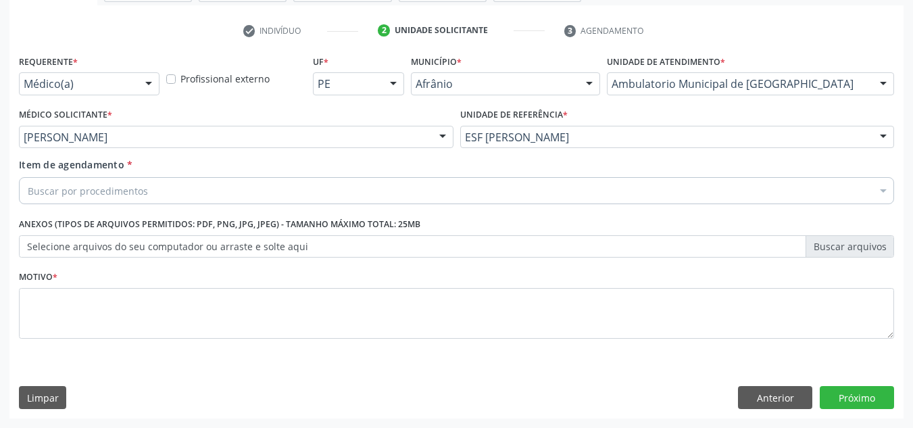
click at [420, 199] on div "Buscar por procedimentos" at bounding box center [456, 190] width 875 height 27
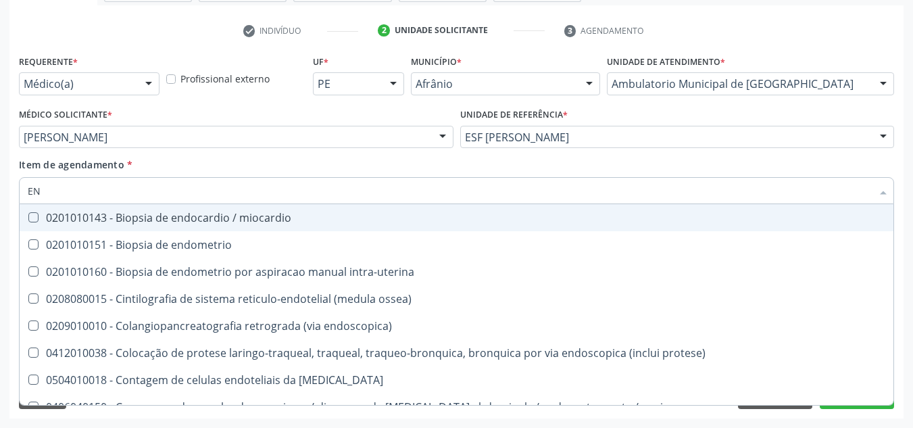
type input "E"
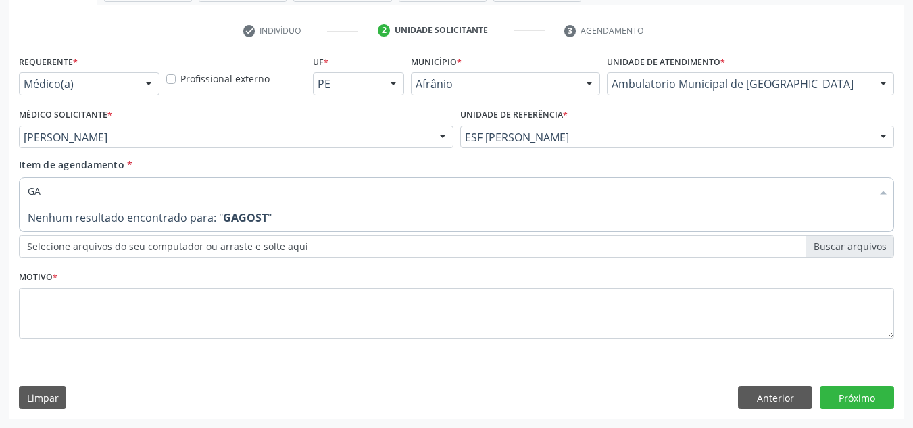
type input "G"
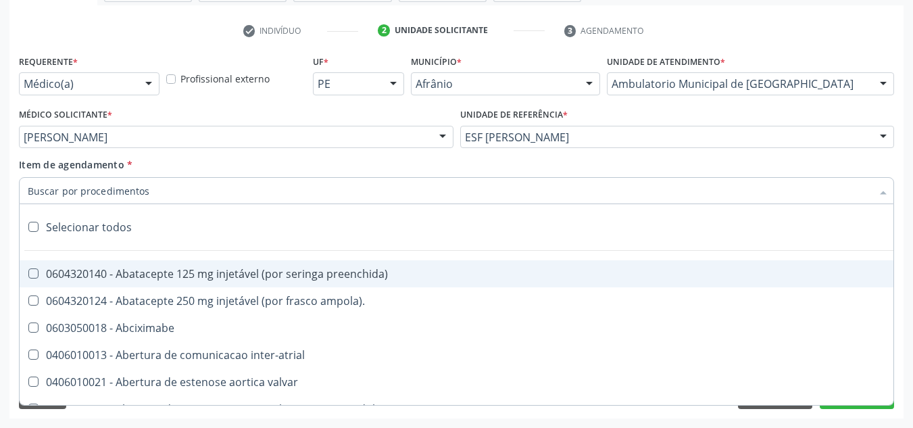
click at [276, 198] on input "Item de agendamento *" at bounding box center [450, 190] width 844 height 27
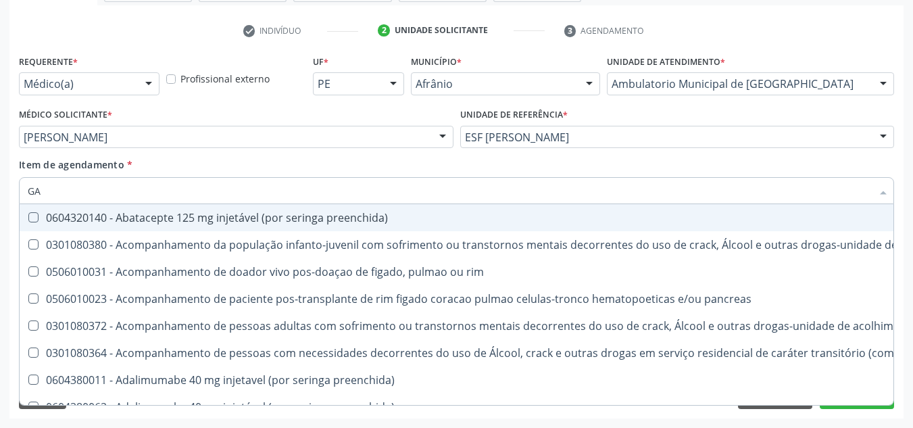
type input "G"
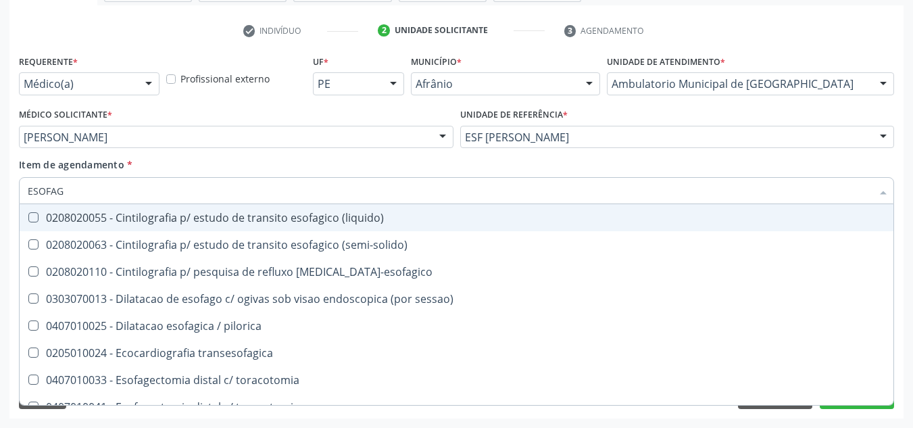
type input "ESOFAGO"
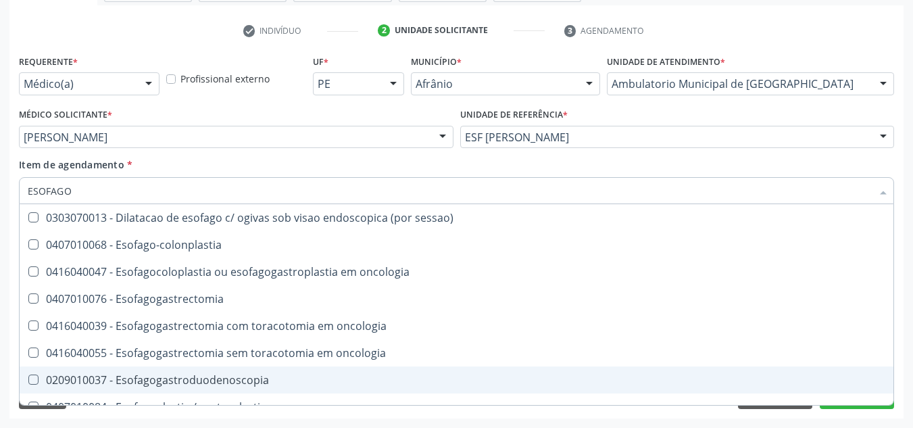
click at [182, 376] on div "0209010037 - Esofagogastroduodenoscopia" at bounding box center [457, 379] width 858 height 11
checkbox Esofagogastroduodenoscopia "true"
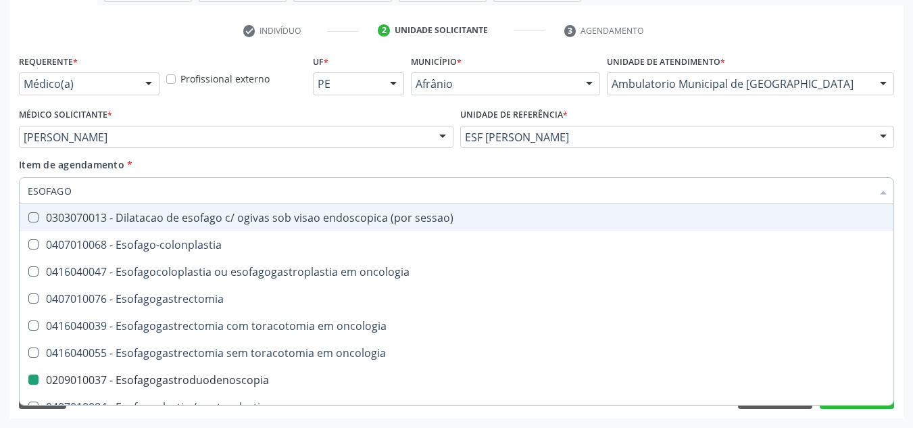
drag, startPoint x: 281, startPoint y: 166, endPoint x: 301, endPoint y: 156, distance: 22.1
click at [280, 165] on div "Item de agendamento * ESOFAGO Desfazer seleção 0303070013 - Dilatacao de esofag…" at bounding box center [456, 178] width 875 height 43
checkbox Esofago-colonplastia "true"
checkbox Esofagogastroduodenoscopia "false"
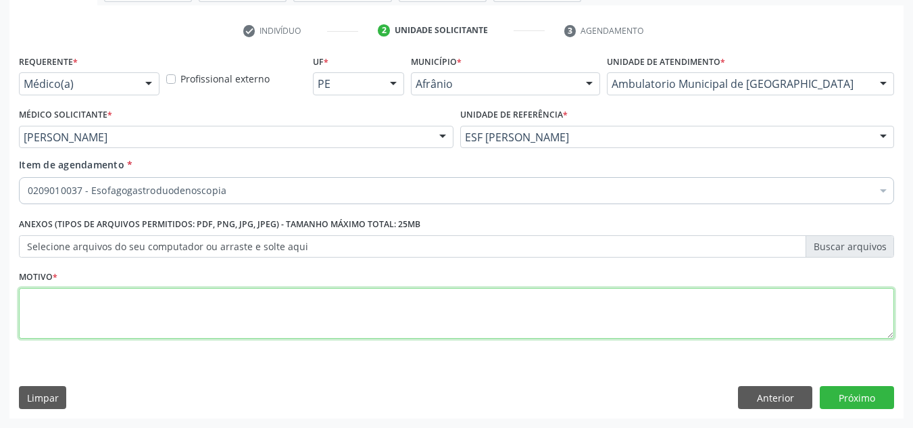
click at [287, 331] on textarea at bounding box center [456, 313] width 875 height 51
type textarea "EPIGASTRALGIA"
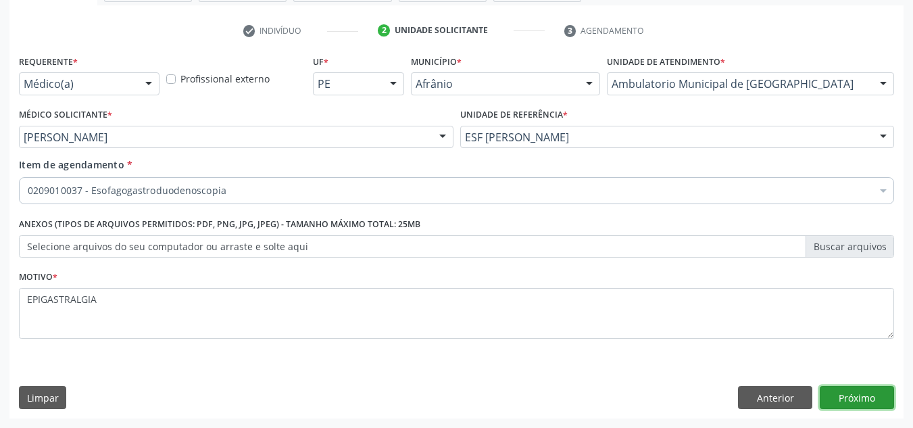
click at [854, 403] on button "Próximo" at bounding box center [857, 397] width 74 height 23
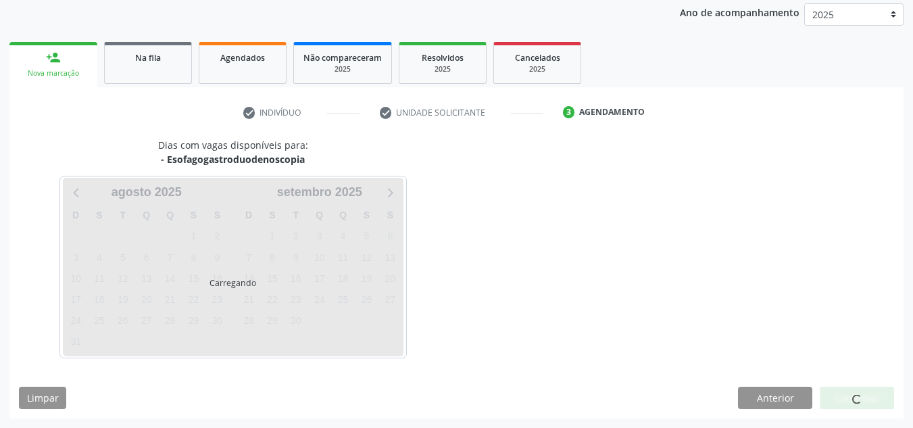
scroll to position [160, 0]
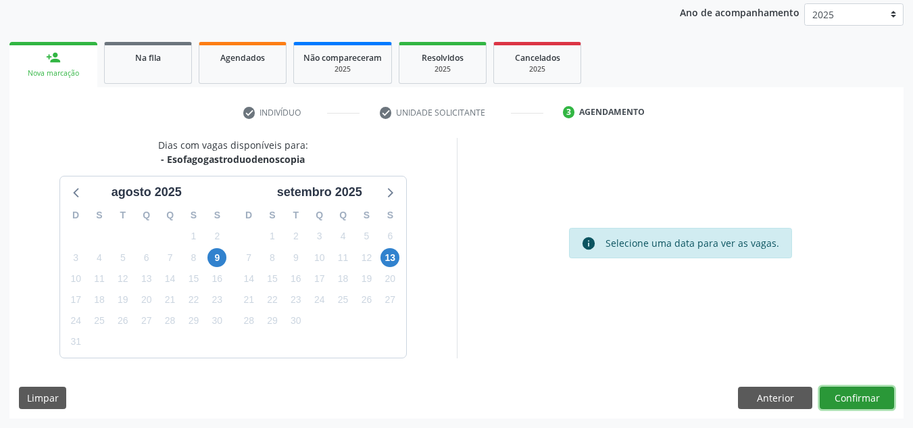
click at [852, 404] on button "Confirmar" at bounding box center [857, 398] width 74 height 23
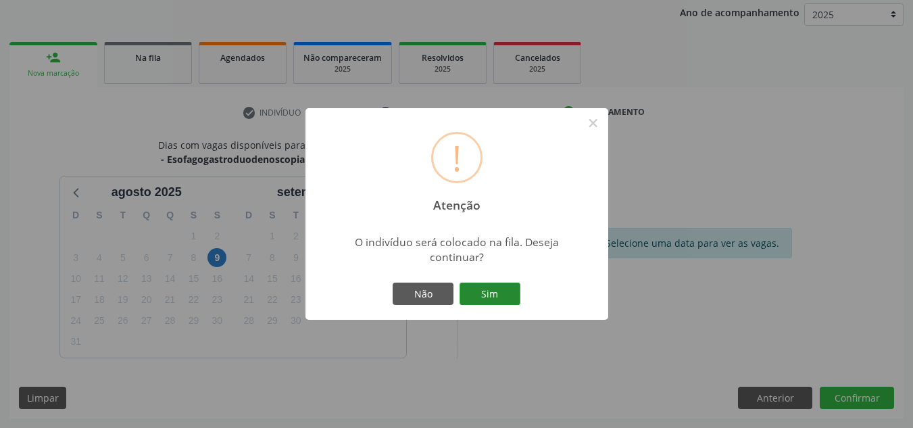
click at [497, 291] on button "Sim" at bounding box center [490, 294] width 61 height 23
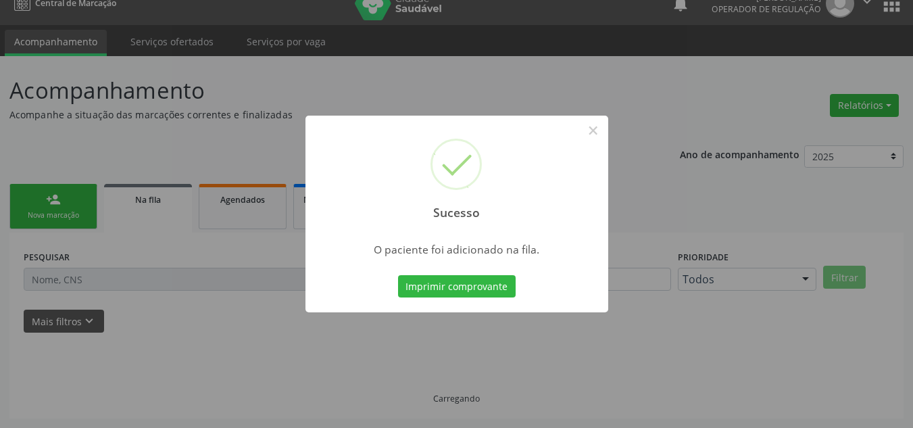
scroll to position [18, 0]
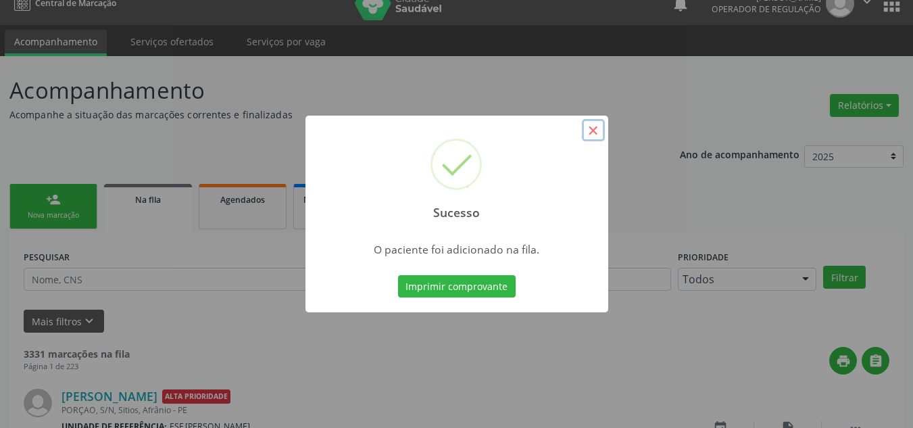
click at [598, 134] on button "×" at bounding box center [593, 130] width 23 height 23
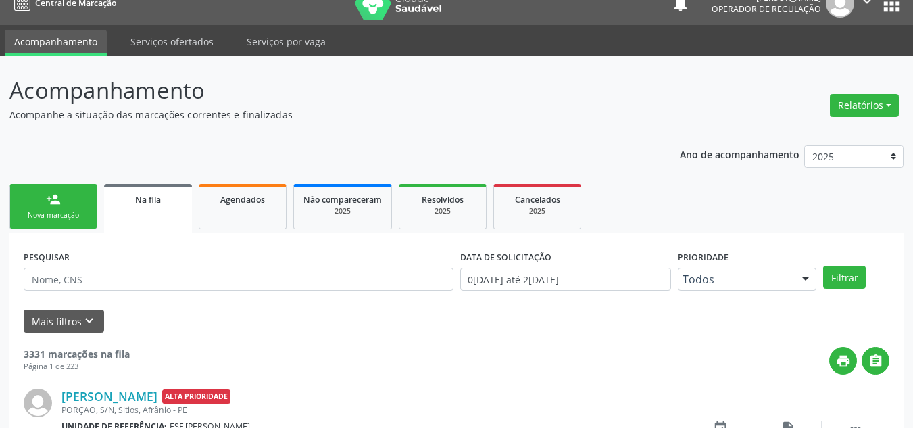
click at [52, 218] on div "Nova marcação" at bounding box center [54, 215] width 68 height 10
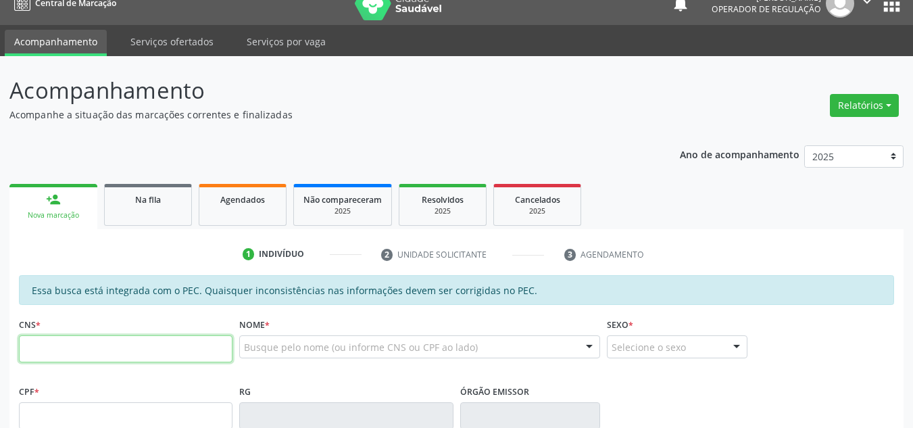
drag, startPoint x: 149, startPoint y: 340, endPoint x: 158, endPoint y: 335, distance: 10.6
click at [149, 340] on input "text" at bounding box center [126, 348] width 214 height 27
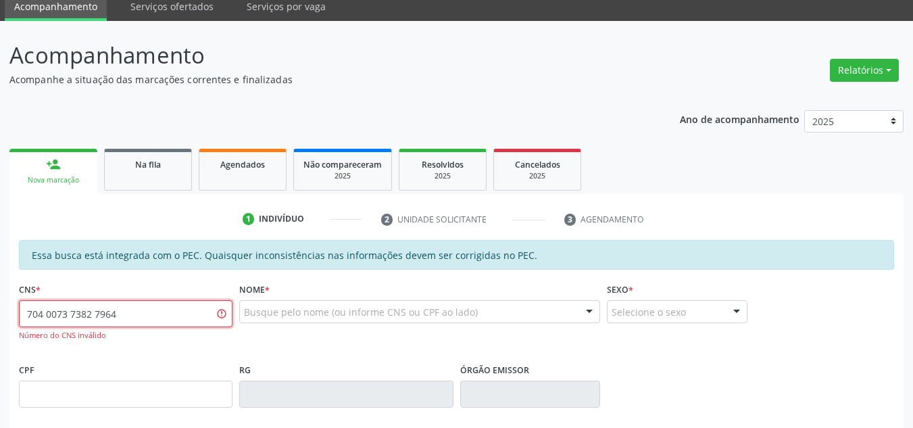
scroll to position [86, 0]
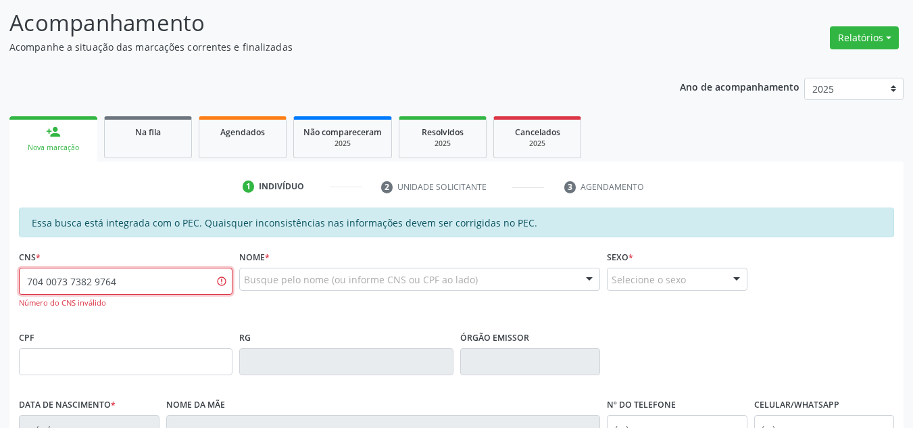
type input "704 0073 7382 9764"
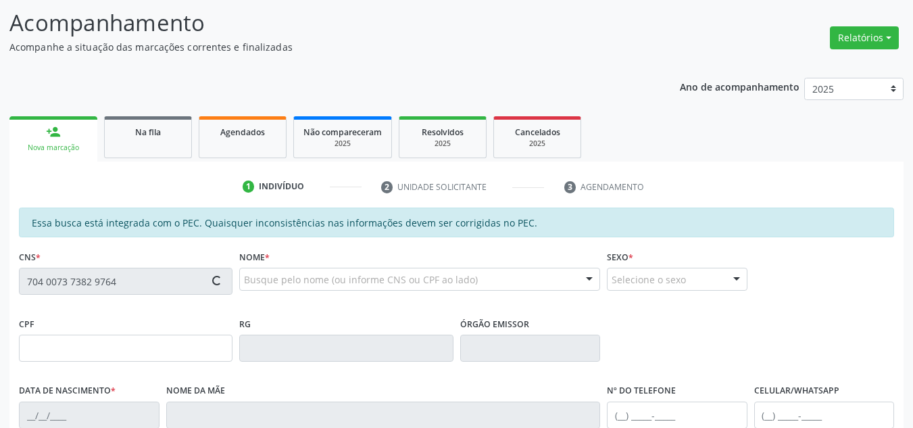
type input "063.496.404-62"
type input "0[DATE]"
type input "[PERSON_NAME]"
type input "[PHONE_NUMBER]"
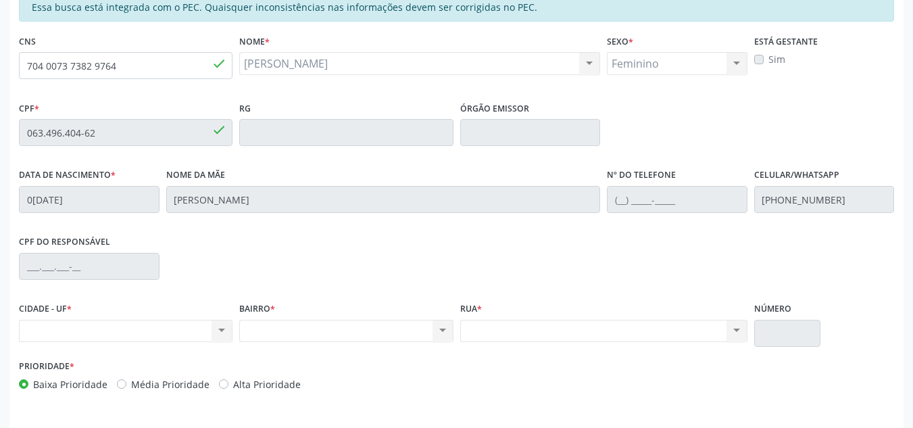
scroll to position [276, 0]
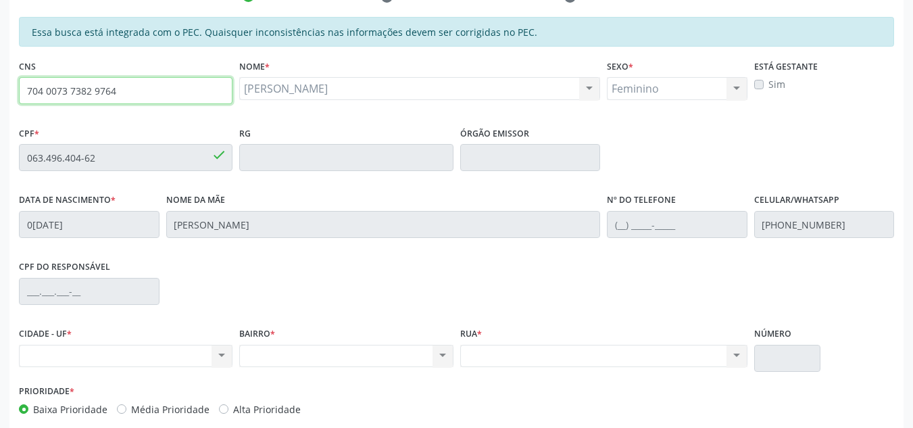
drag, startPoint x: 147, startPoint y: 98, endPoint x: 3, endPoint y: 134, distance: 148.4
click at [1, 118] on div "Acompanhamento Acompanhe a situação das marcações correntes e finalizadas Relat…" at bounding box center [456, 147] width 913 height 698
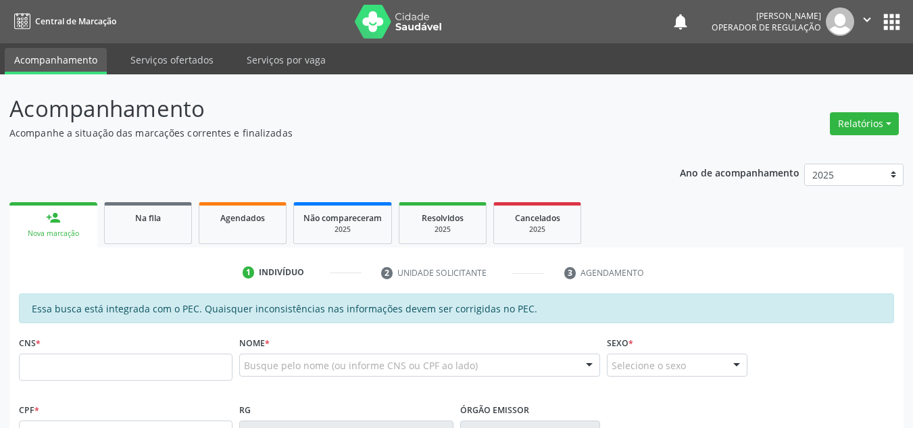
scroll to position [321, 0]
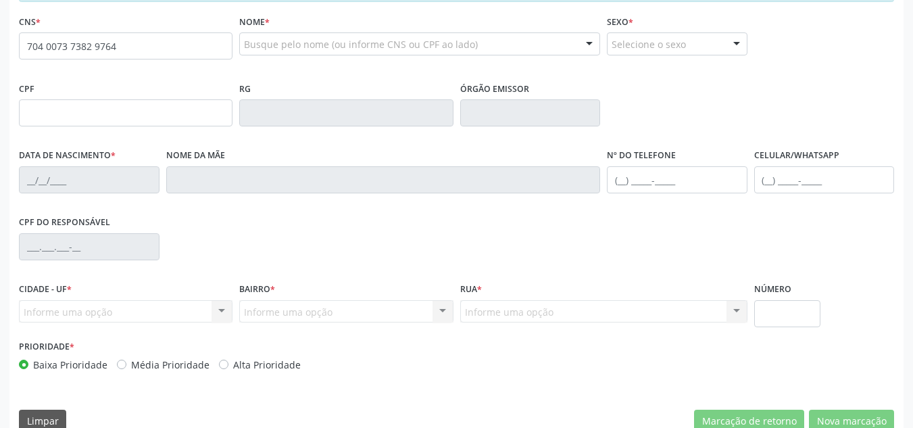
type input "704 0073 7382 9764"
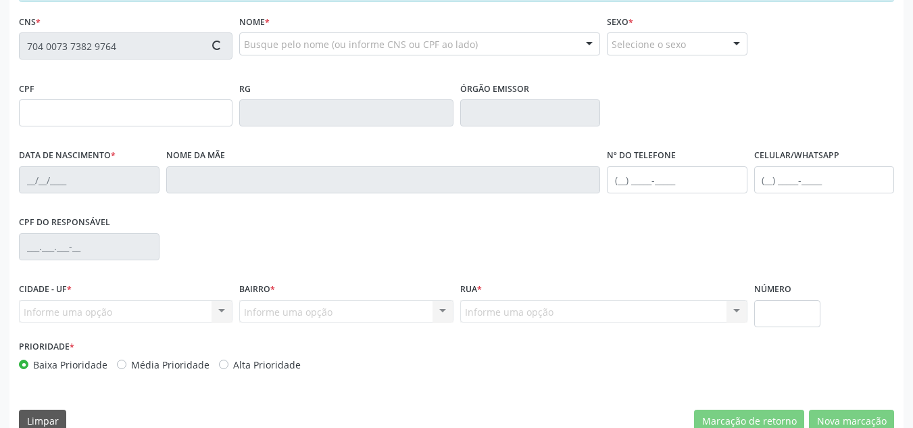
type input "063.496.404-62"
type input "0[DATE]"
type input "[PERSON_NAME]"
type input "[PHONE_NUMBER]"
type input "S/N"
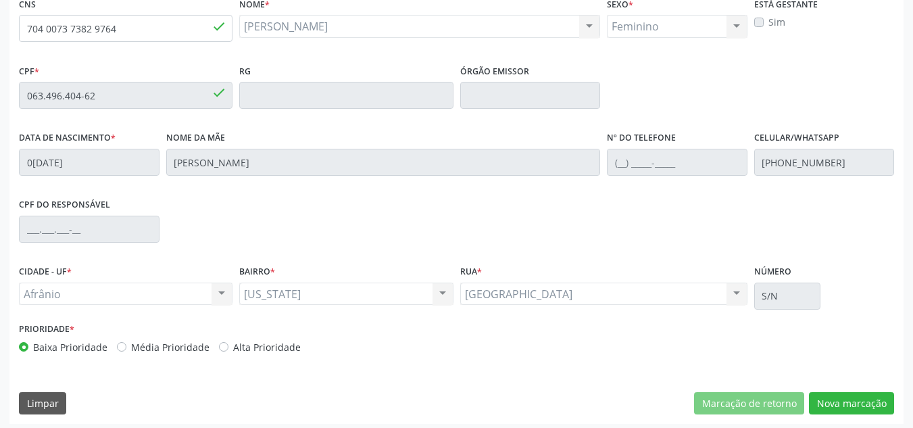
scroll to position [344, 0]
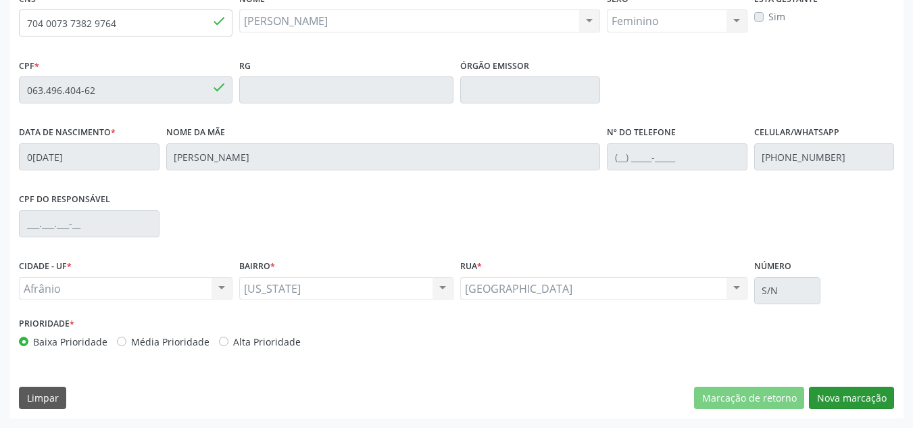
drag, startPoint x: 849, startPoint y: 412, endPoint x: 847, endPoint y: 400, distance: 12.3
click at [848, 407] on div "Essa busca está integrada com o PEC. Quaisquer inconsistências nas informações …" at bounding box center [456, 183] width 894 height 469
click at [847, 400] on button "Nova marcação" at bounding box center [851, 398] width 85 height 23
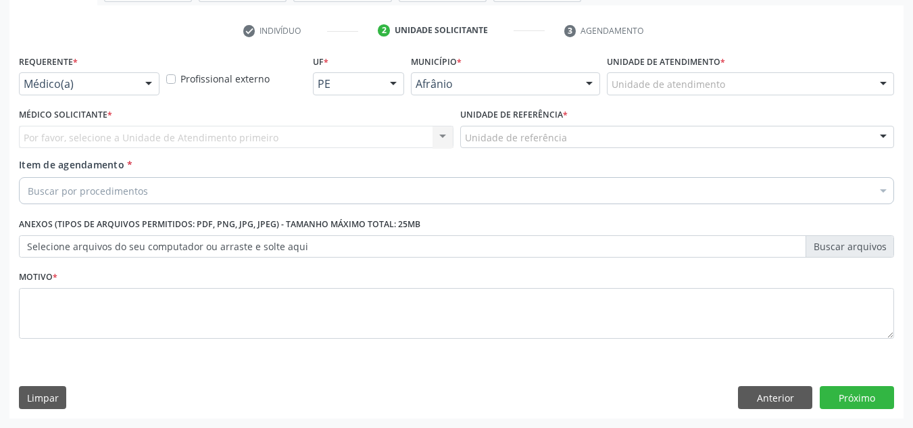
scroll to position [242, 0]
click at [800, 91] on div "Unidade de atendimento" at bounding box center [750, 83] width 287 height 23
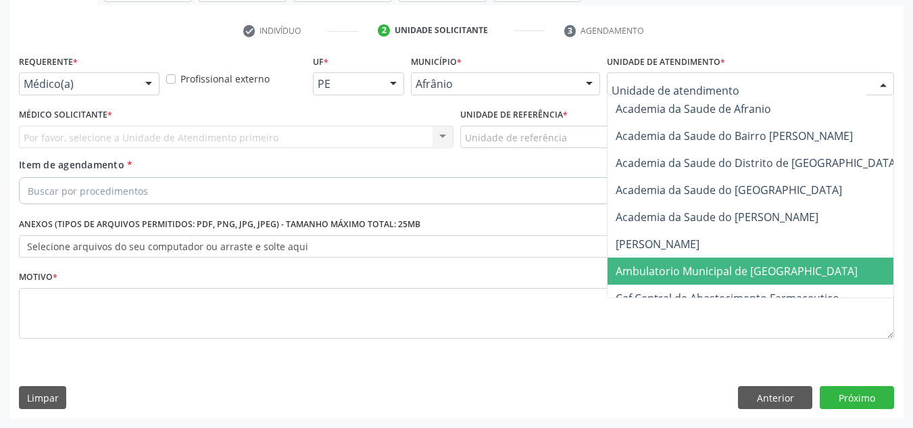
drag, startPoint x: 760, startPoint y: 274, endPoint x: 764, endPoint y: 266, distance: 9.1
click at [761, 273] on span "Ambulatorio Municipal de [GEOGRAPHIC_DATA]" at bounding box center [737, 271] width 242 height 15
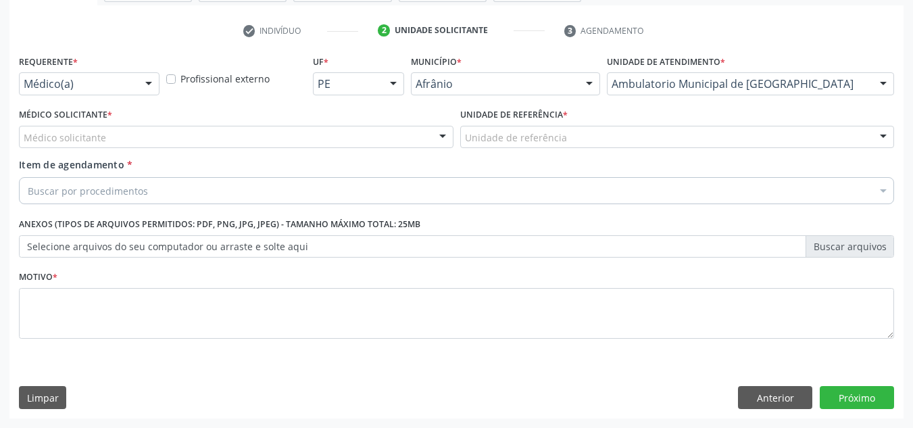
click at [360, 134] on div "Médico solicitante" at bounding box center [236, 137] width 435 height 23
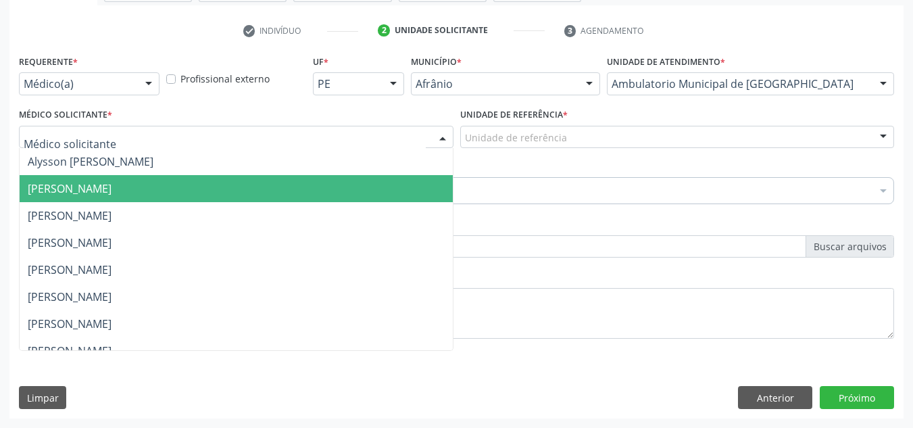
click at [376, 201] on span "[PERSON_NAME]" at bounding box center [236, 188] width 433 height 27
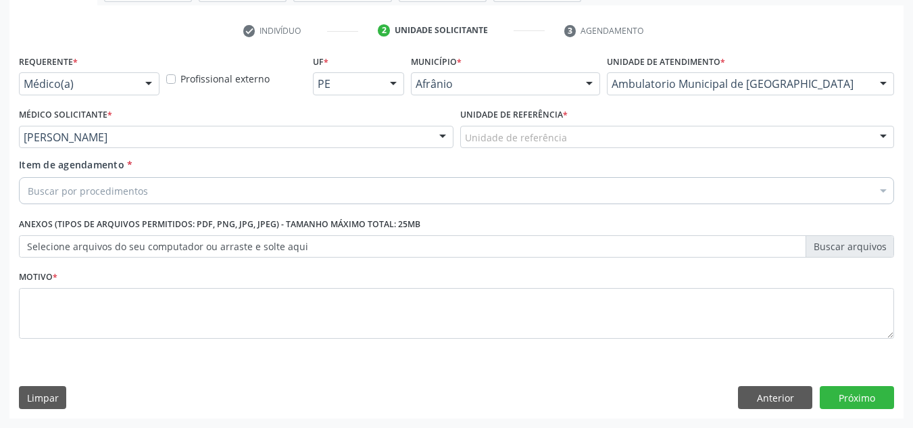
drag, startPoint x: 560, startPoint y: 151, endPoint x: 568, endPoint y: 146, distance: 10.0
click at [564, 149] on div "Unidade de referência * Unidade de referência ESF de Extrema ESF de Barra das M…" at bounding box center [677, 131] width 441 height 53
click at [572, 141] on div "Unidade de referência" at bounding box center [677, 137] width 435 height 23
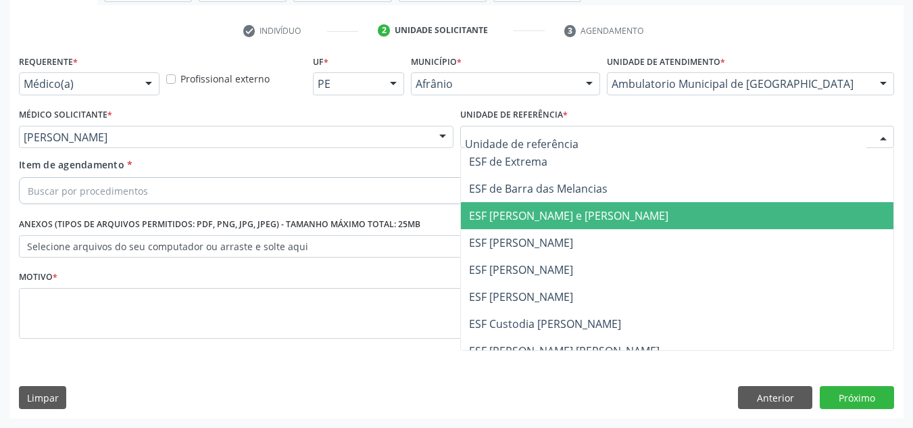
click at [588, 223] on span "ESF [PERSON_NAME] e [PERSON_NAME]" at bounding box center [568, 215] width 199 height 15
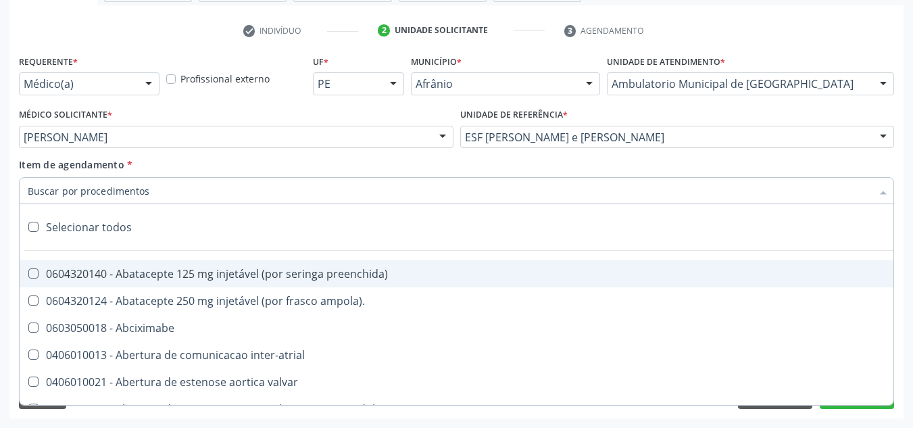
click at [536, 186] on div at bounding box center [456, 190] width 875 height 27
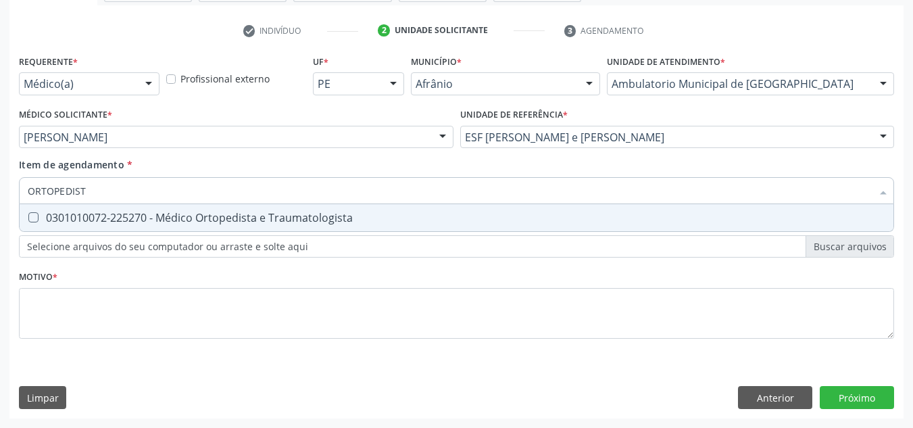
type input "ORTOPEDISTA"
drag, startPoint x: 402, startPoint y: 210, endPoint x: 409, endPoint y: 286, distance: 76.0
click at [404, 216] on span "0301010072-225270 - Médico Ortopedista e Traumatologista" at bounding box center [457, 217] width 874 height 27
checkbox Traumatologista "true"
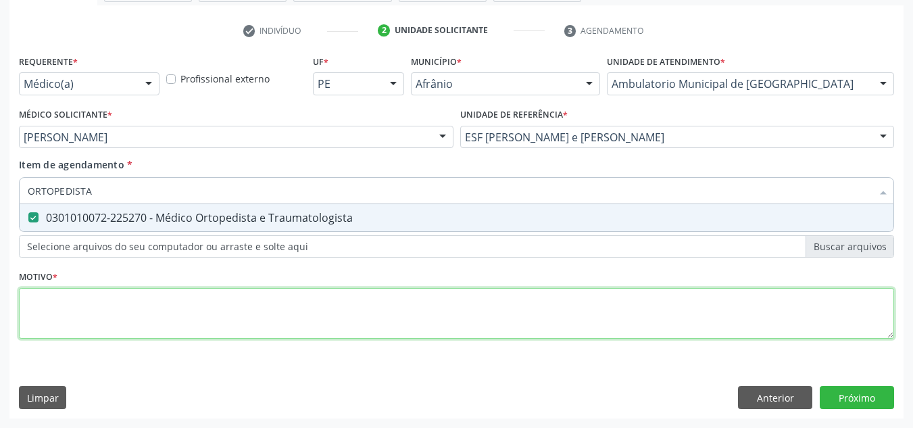
click at [406, 289] on div "Requerente * Médico(a) Médico(a) Enfermeiro(a) Paciente Nenhum resultado encont…" at bounding box center [456, 204] width 875 height 306
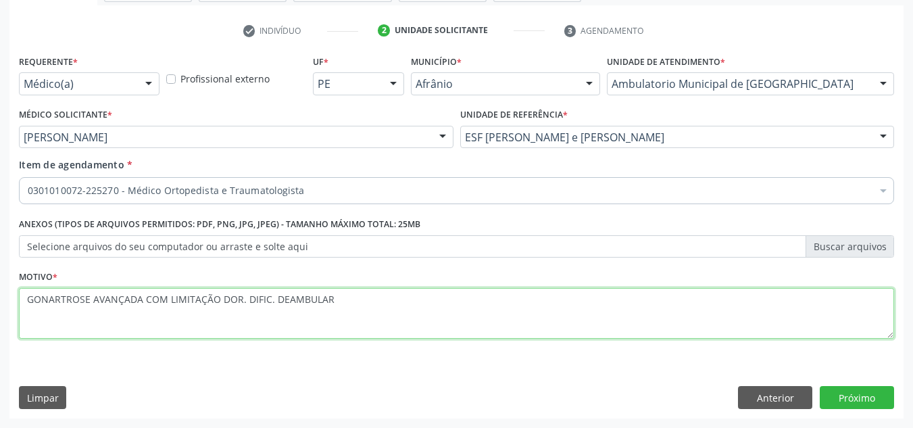
type textarea "GONARTROSE AVANÇADA COM LIMITAÇÃO DOR. DIFIC. DEAMBULAR"
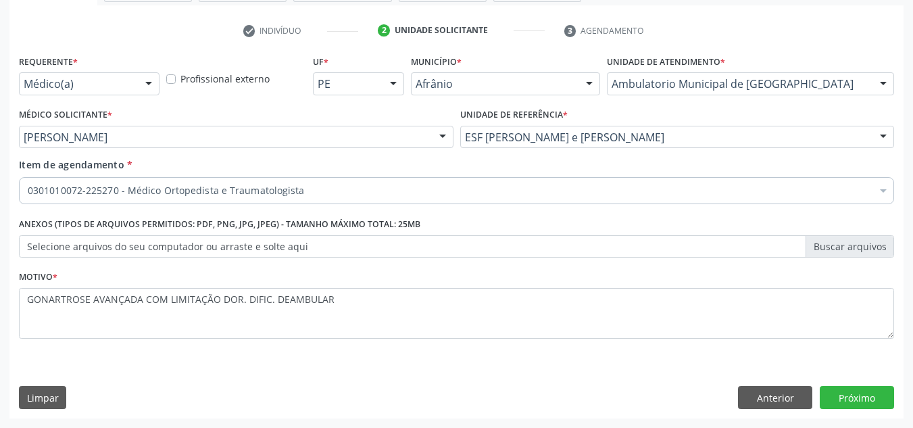
click at [878, 385] on div "Requerente * Médico(a) Médico(a) Enfermeiro(a) Paciente Nenhum resultado encont…" at bounding box center [456, 234] width 894 height 367
click at [877, 391] on button "Próximo" at bounding box center [857, 397] width 74 height 23
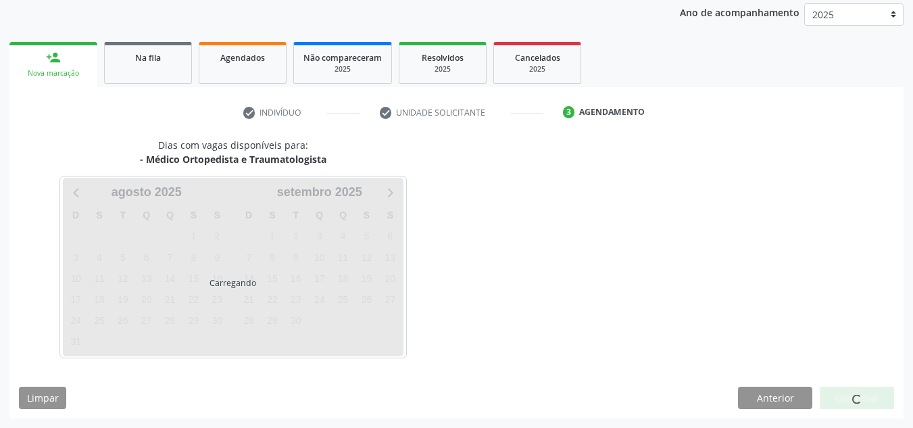
scroll to position [160, 0]
click at [877, 391] on div at bounding box center [857, 398] width 74 height 23
click at [879, 402] on div at bounding box center [857, 398] width 74 height 23
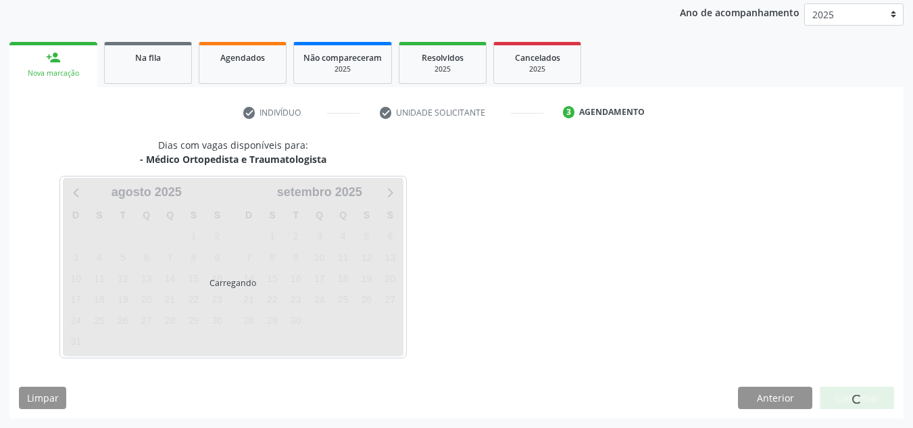
click at [879, 402] on div at bounding box center [857, 398] width 74 height 23
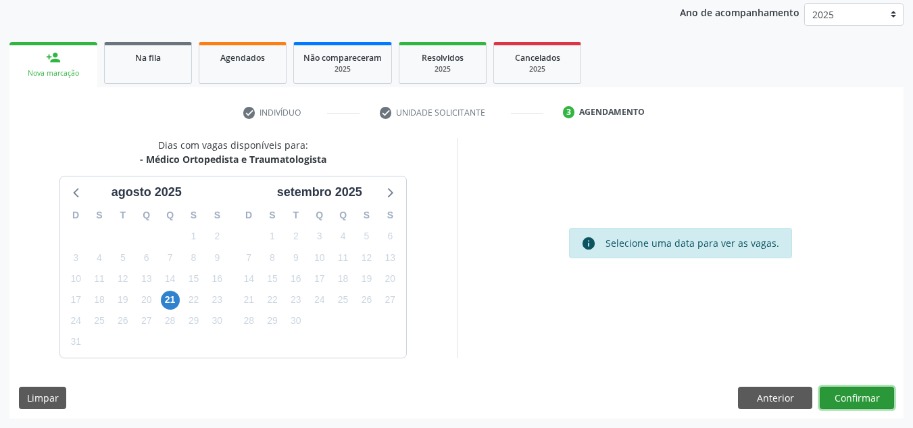
click at [879, 403] on button "Confirmar" at bounding box center [857, 398] width 74 height 23
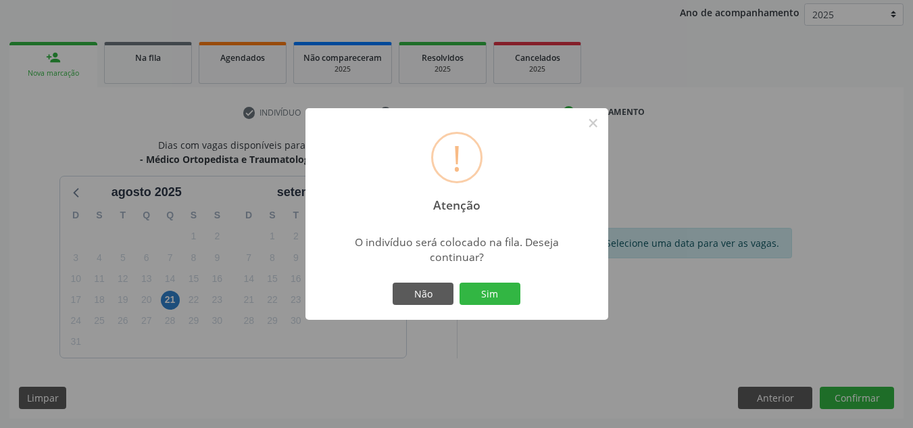
click at [460, 283] on button "Sim" at bounding box center [490, 294] width 61 height 23
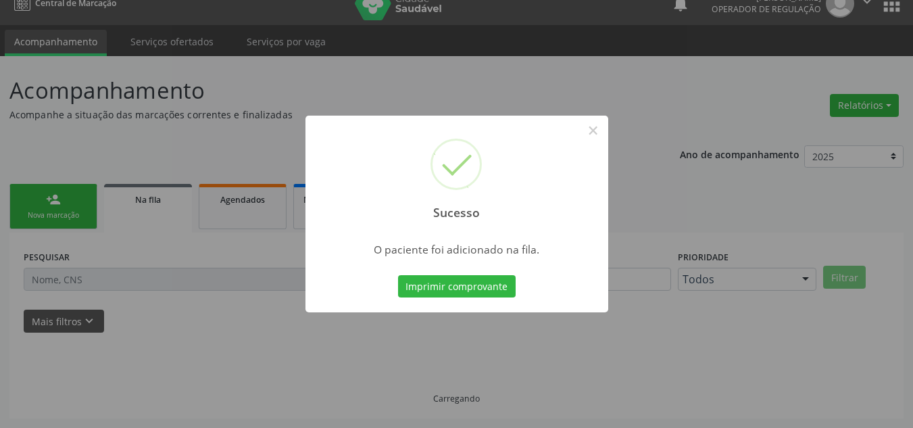
scroll to position [18, 0]
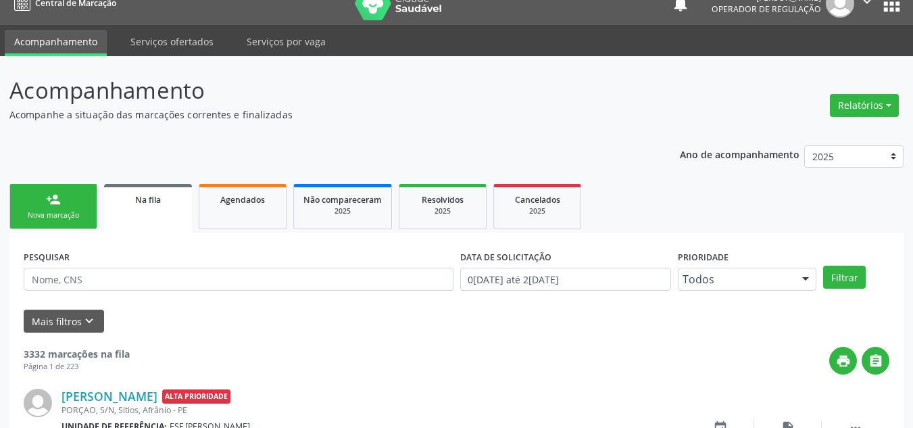
click at [78, 226] on link "person_add Nova marcação" at bounding box center [53, 206] width 88 height 45
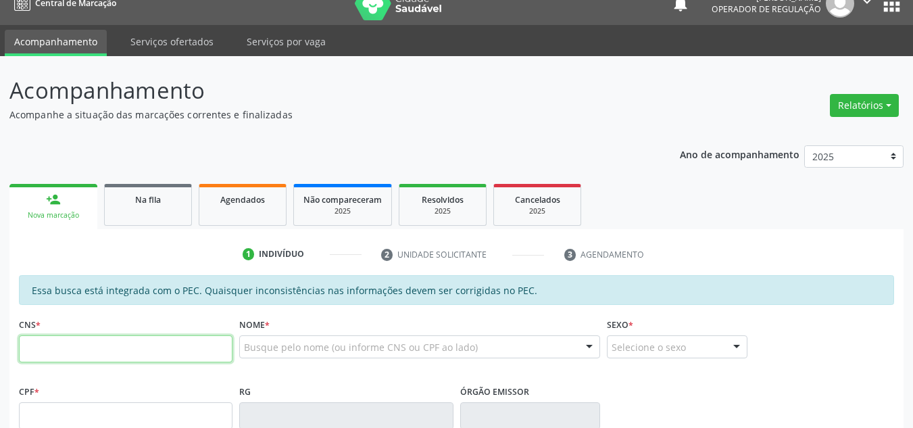
click at [179, 338] on input "text" at bounding box center [126, 348] width 214 height 27
type input "708 0003 5368 0125"
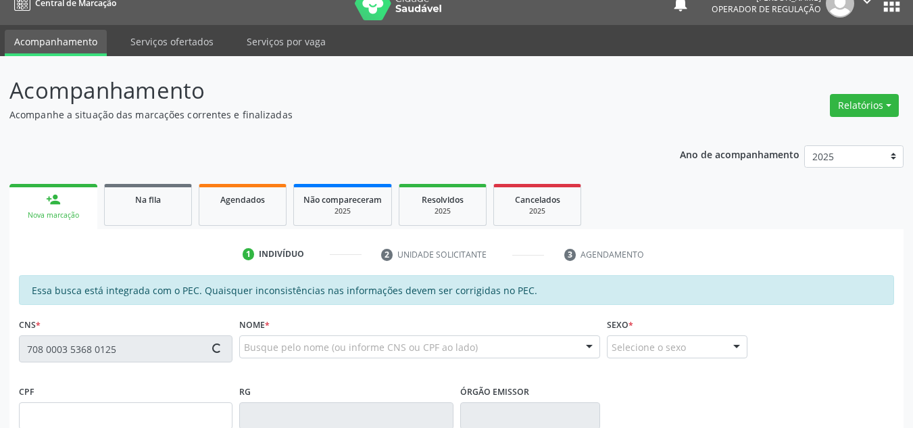
type input "386.213.394-04"
type input "1[DATE]"
type input "[PERSON_NAME]"
type input "[PHONE_NUMBER]"
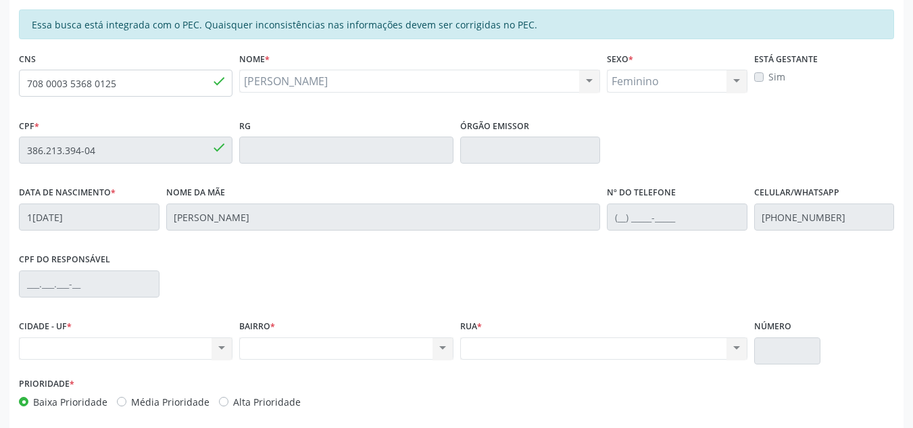
scroll to position [209, 0]
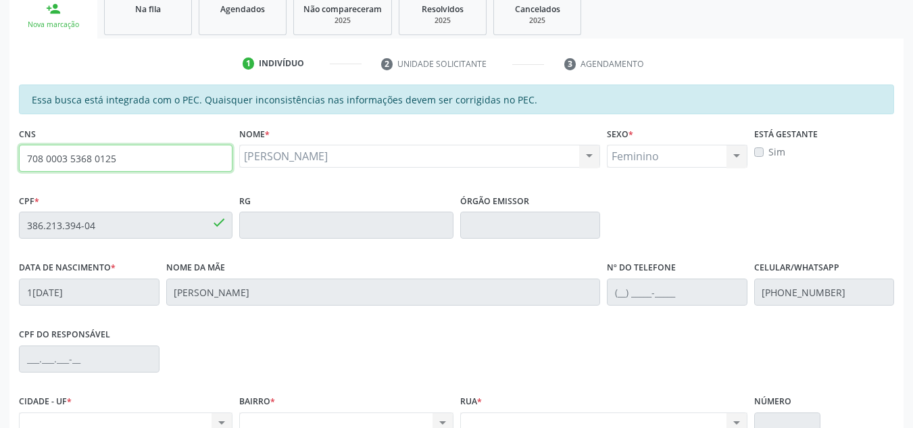
drag, startPoint x: 193, startPoint y: 159, endPoint x: 3, endPoint y: 197, distance: 193.0
click at [0, 189] on div "Acompanhamento Acompanhe a situação das marcações correntes e finalizadas Relat…" at bounding box center [456, 214] width 913 height 698
